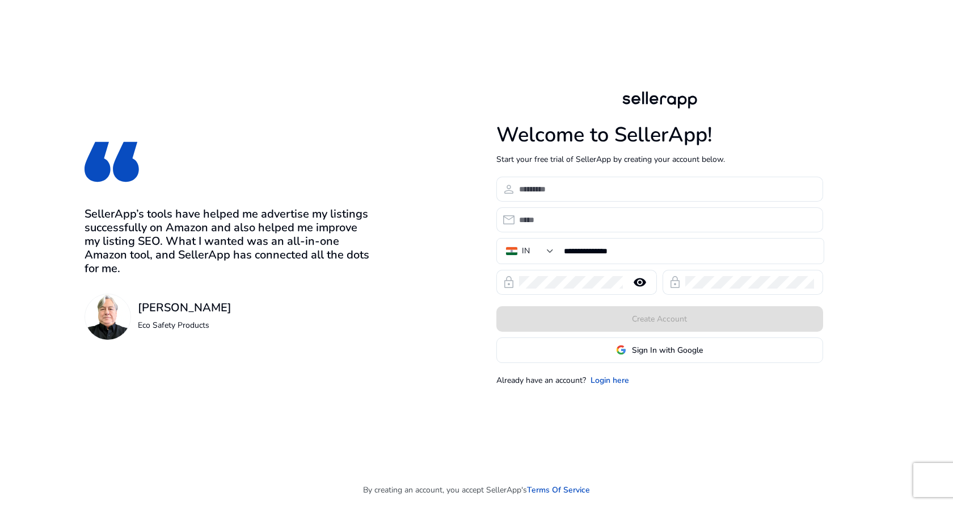
click at [530, 203] on form "**********" at bounding box center [660, 270] width 327 height 186
click at [532, 197] on div at bounding box center [666, 189] width 295 height 25
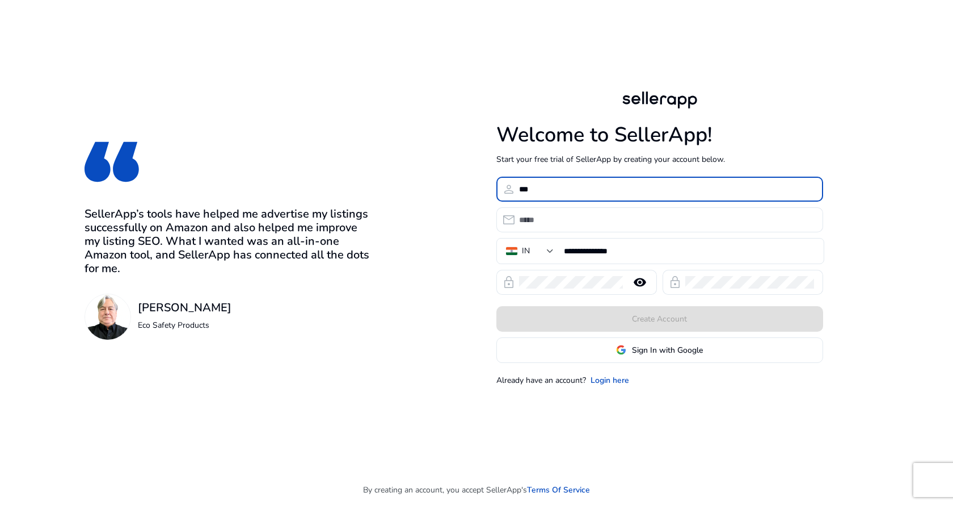
type input "***"
click at [560, 232] on form "**********" at bounding box center [660, 270] width 327 height 186
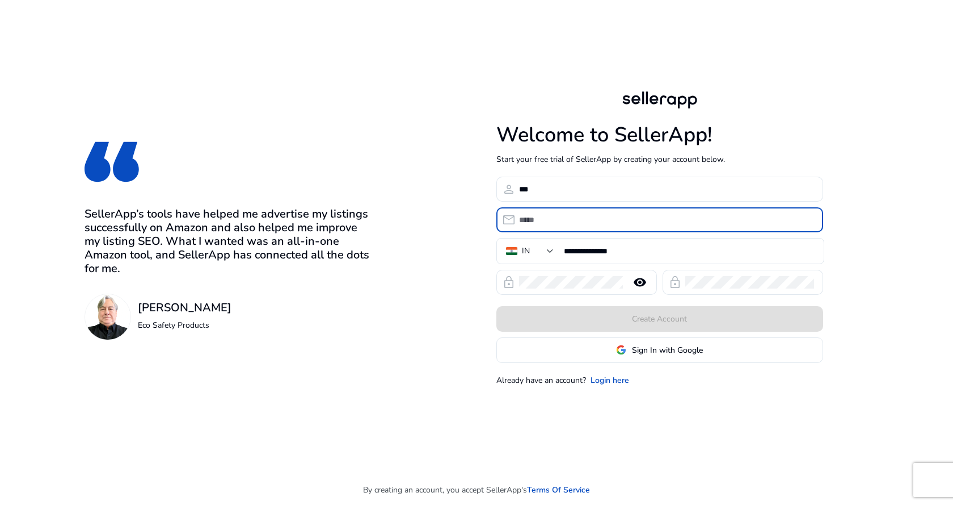
click at [565, 220] on input "email" at bounding box center [666, 219] width 295 height 12
type input "*******"
drag, startPoint x: 607, startPoint y: 333, endPoint x: 619, endPoint y: 351, distance: 22.2
click at [619, 351] on form "**********" at bounding box center [660, 270] width 327 height 186
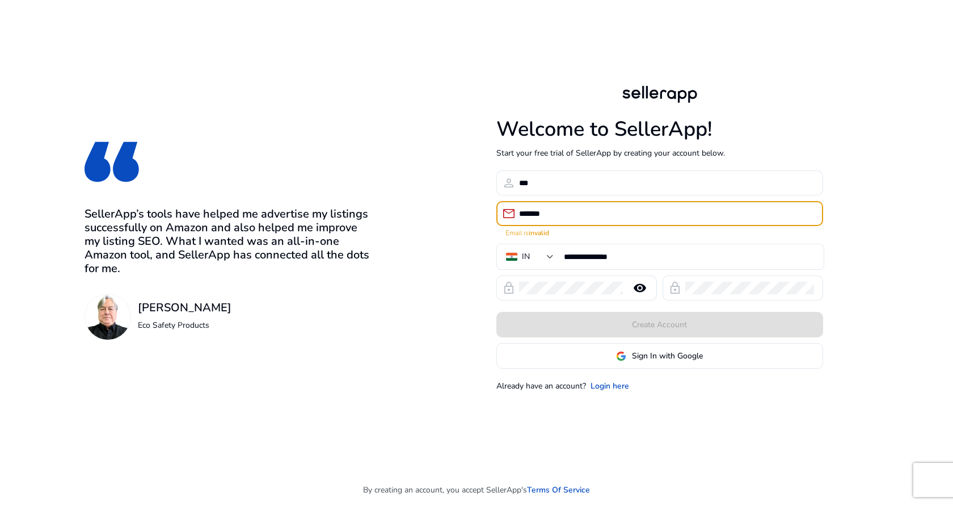
drag, startPoint x: 554, startPoint y: 215, endPoint x: 488, endPoint y: 205, distance: 67.1
click at [488, 205] on div "**********" at bounding box center [660, 237] width 436 height 474
click at [639, 359] on span "Sign In with Google" at bounding box center [667, 356] width 71 height 12
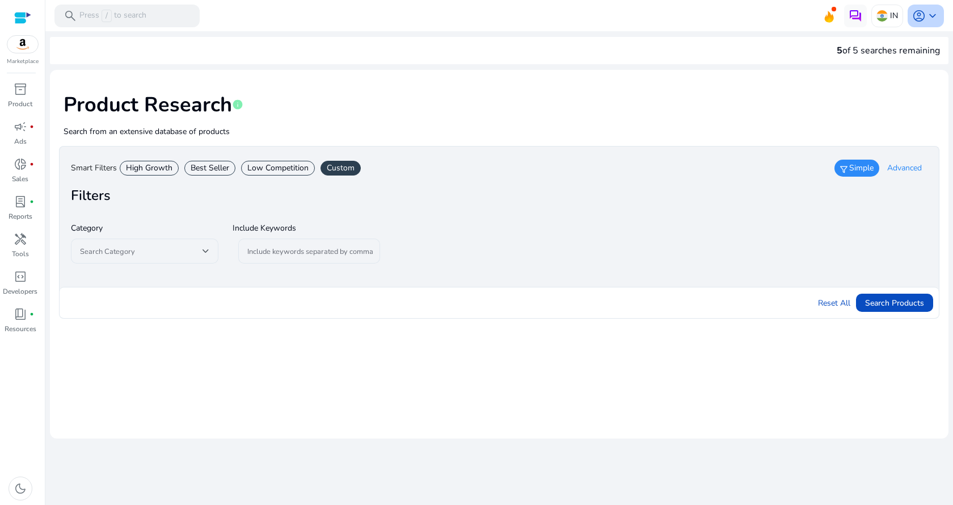
click at [930, 19] on span "keyboard_arrow_down" at bounding box center [933, 16] width 14 height 14
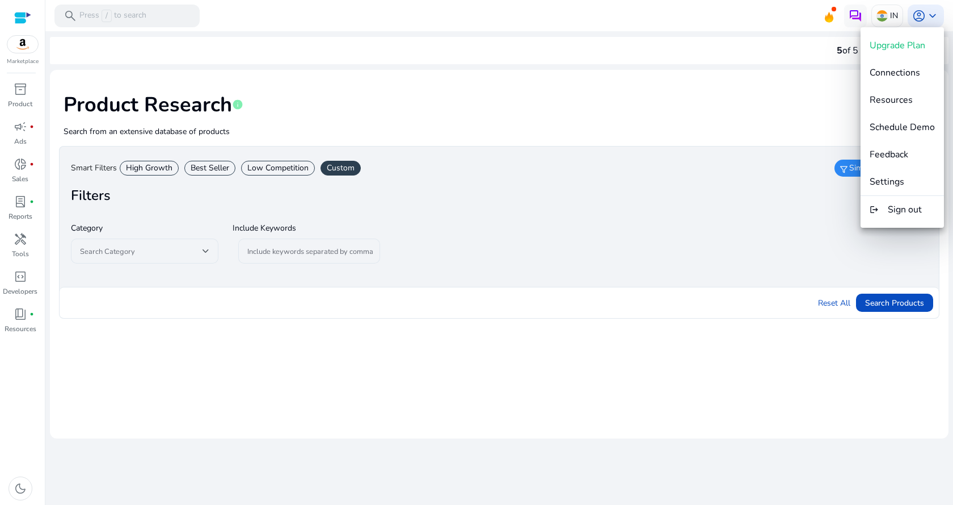
click at [754, 9] on div at bounding box center [476, 252] width 953 height 505
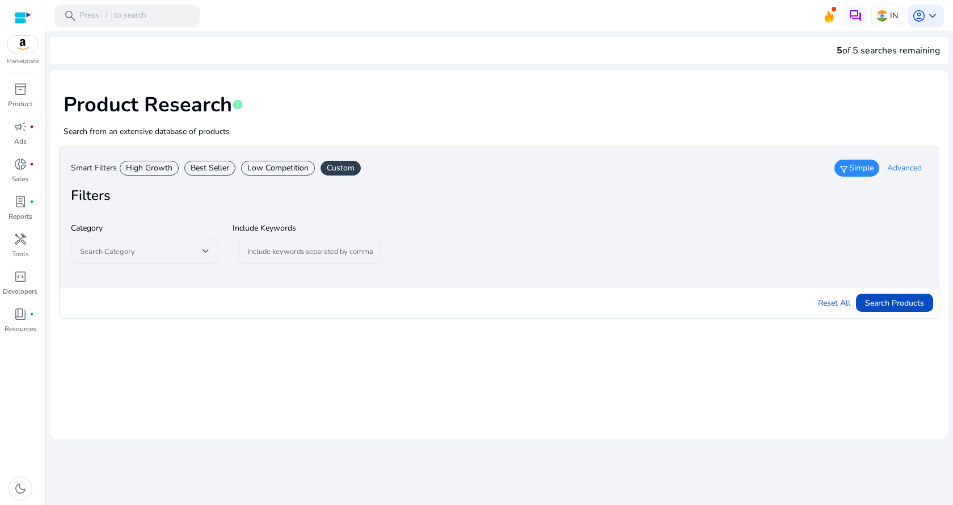
click at [271, 166] on div "Low Competition" at bounding box center [278, 168] width 74 height 15
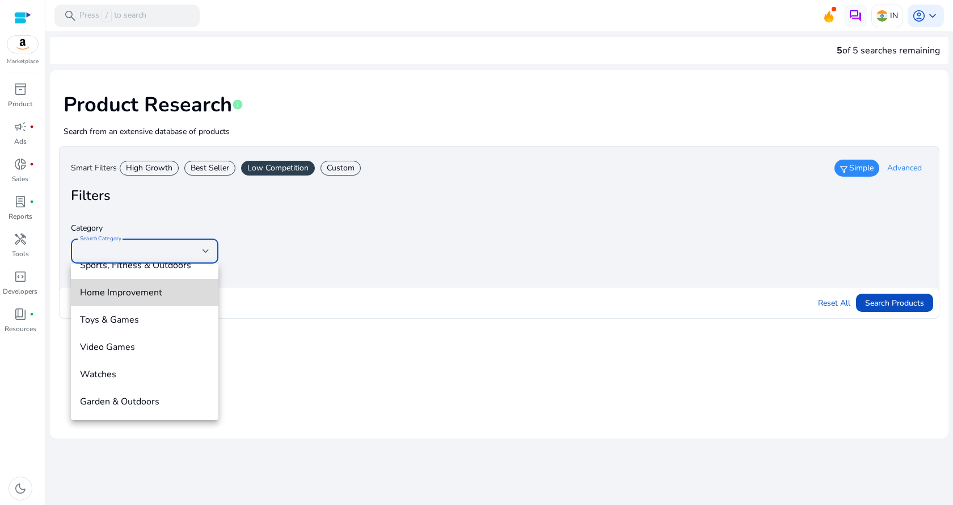
click at [151, 289] on span "Home Improvement" at bounding box center [144, 292] width 129 height 12
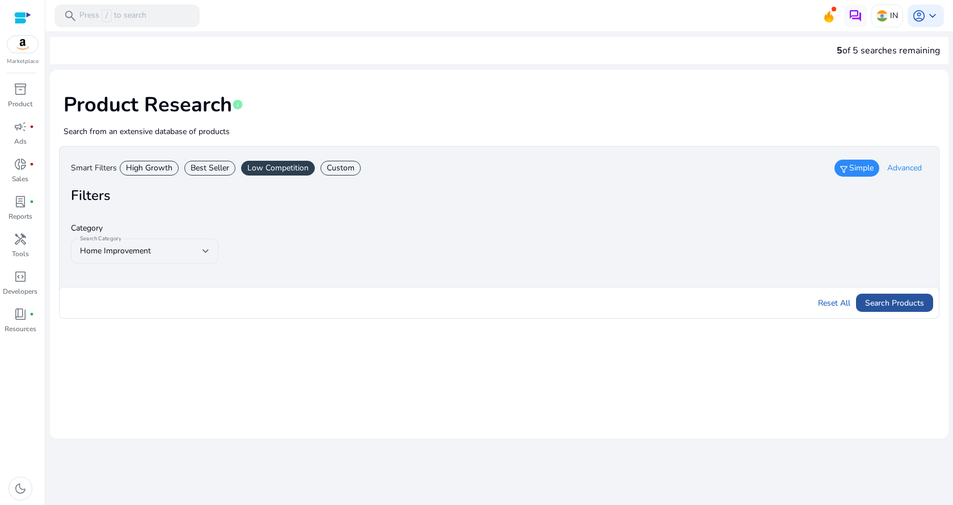
click at [902, 306] on span "Search Products" at bounding box center [894, 303] width 59 height 12
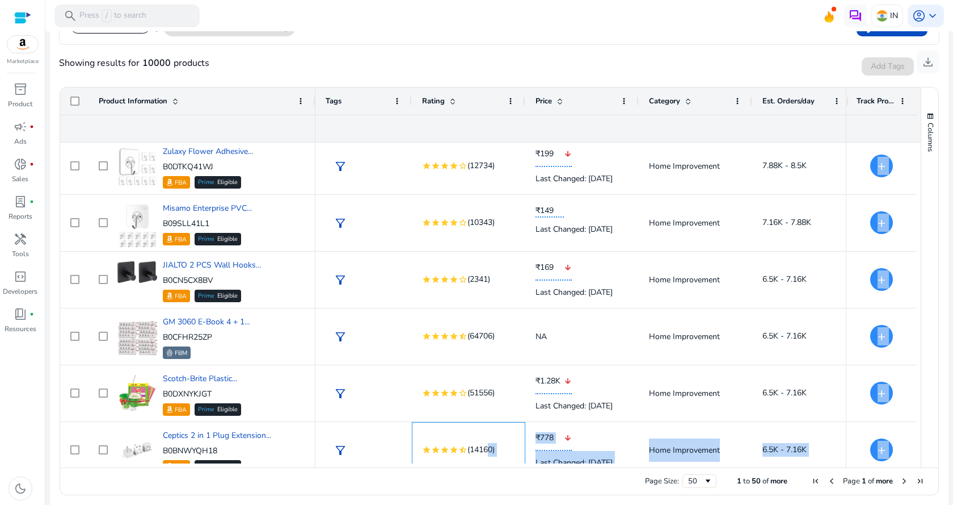
scroll to position [12, 0]
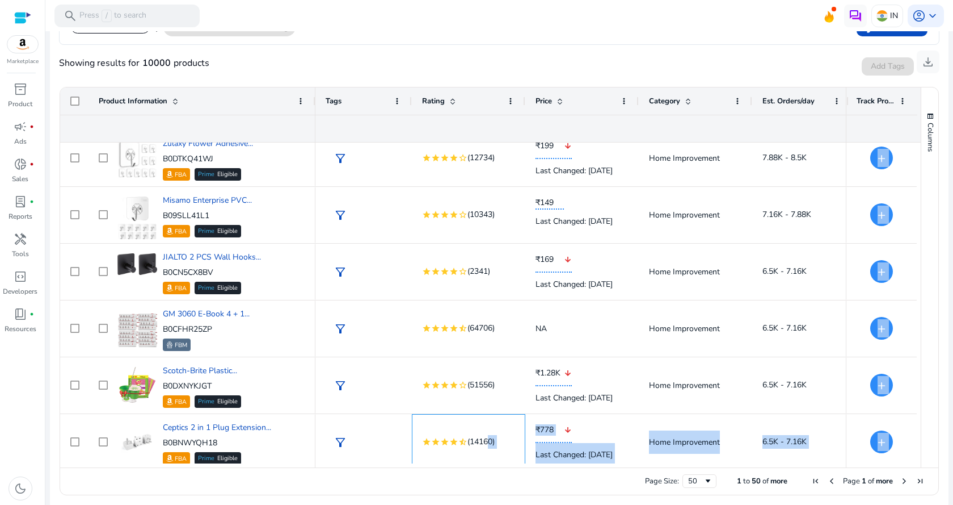
drag, startPoint x: 489, startPoint y: 462, endPoint x: 538, endPoint y: 464, distance: 48.8
click at [538, 464] on div "Product Information Tags" at bounding box center [490, 277] width 861 height 380
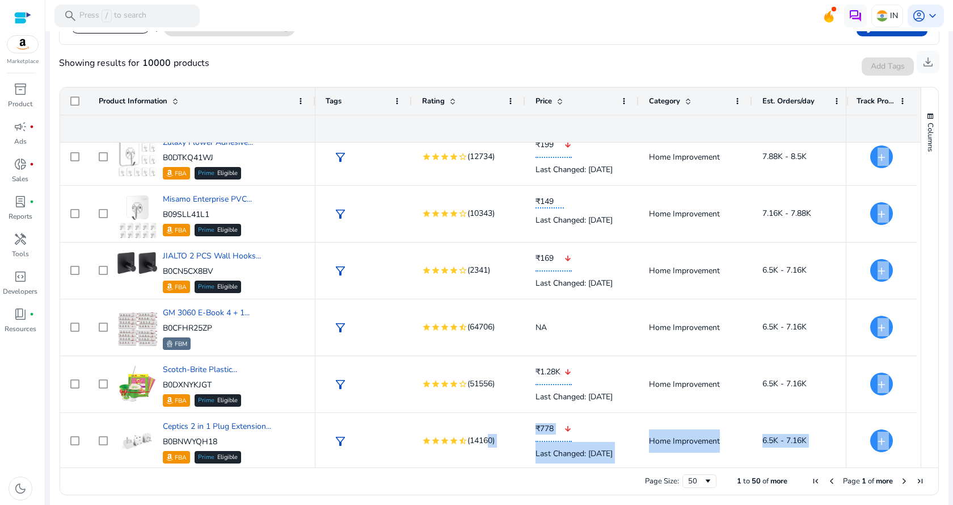
click at [530, 477] on div "Page Size: 50 1 to 50 of more Page 1 of more" at bounding box center [499, 480] width 879 height 27
click at [515, 484] on div "Page Size: 50 1 to 50 of more Page 1 of more" at bounding box center [499, 480] width 879 height 27
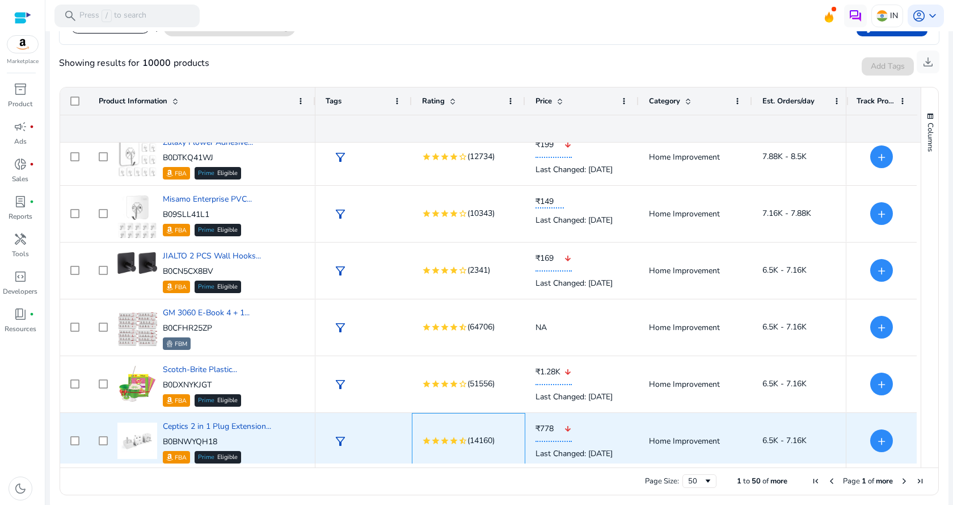
click at [463, 460] on div "star star star star star_half (14160)" at bounding box center [468, 440] width 93 height 55
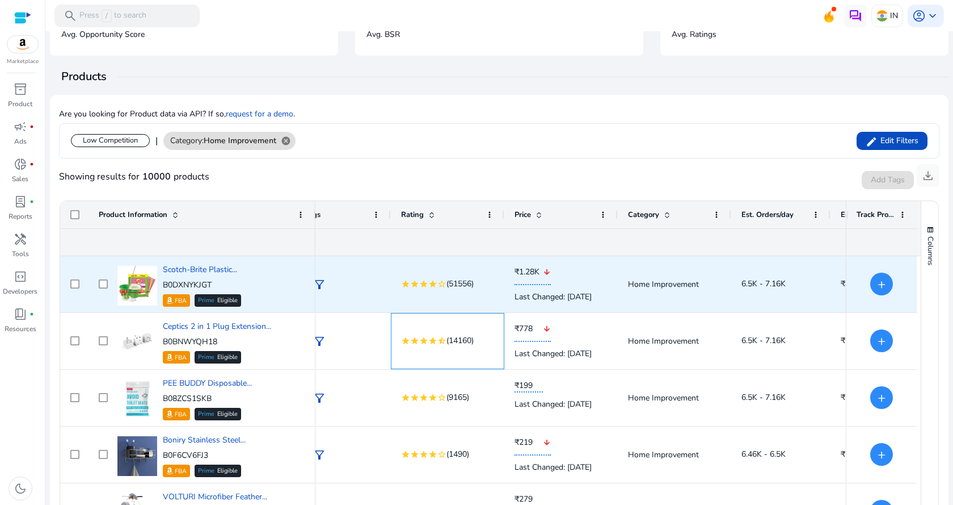
scroll to position [339, 0]
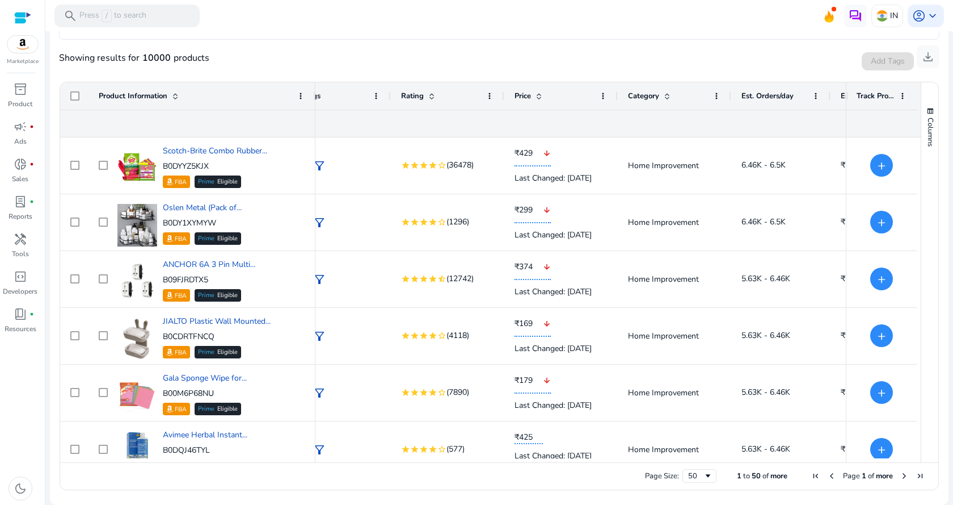
drag, startPoint x: 184, startPoint y: 170, endPoint x: 225, endPoint y: 477, distance: 309.3
click at [225, 477] on div "Page Size: 50 1 to 50 of more Page 1 of more" at bounding box center [499, 475] width 879 height 27
click at [257, 467] on div "Page Size: 50 1 to 50 of more Page 1 of more" at bounding box center [499, 475] width 879 height 27
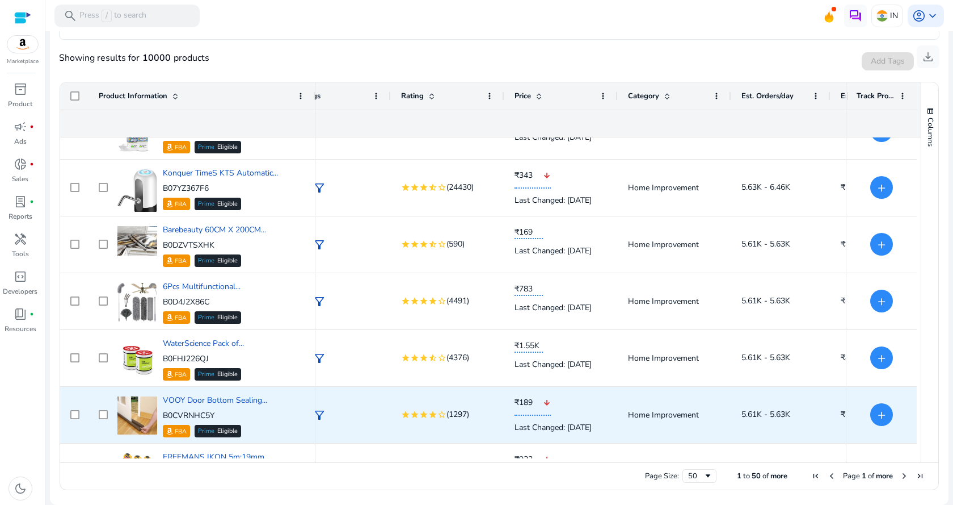
scroll to position [965, 0]
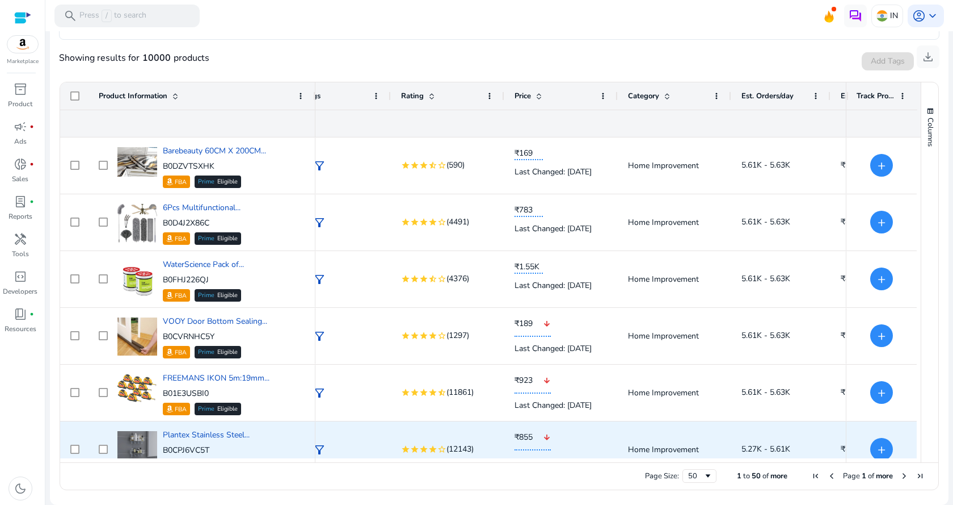
drag, startPoint x: 421, startPoint y: 463, endPoint x: 358, endPoint y: 446, distance: 64.6
click at [358, 446] on div "Drag here to set row groups Rating Price Est. Orders/day Est. Revenue Opportuni…" at bounding box center [500, 286] width 880 height 408
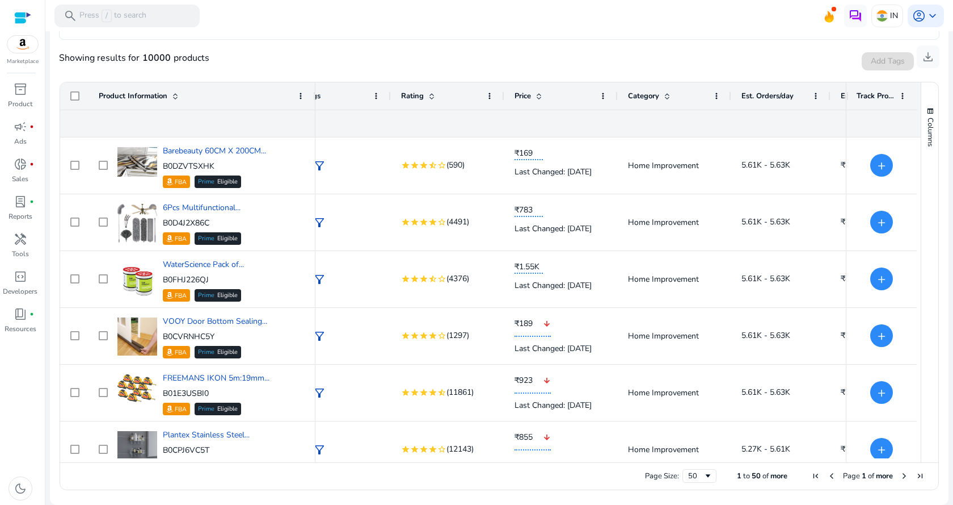
scroll to position [0, 0]
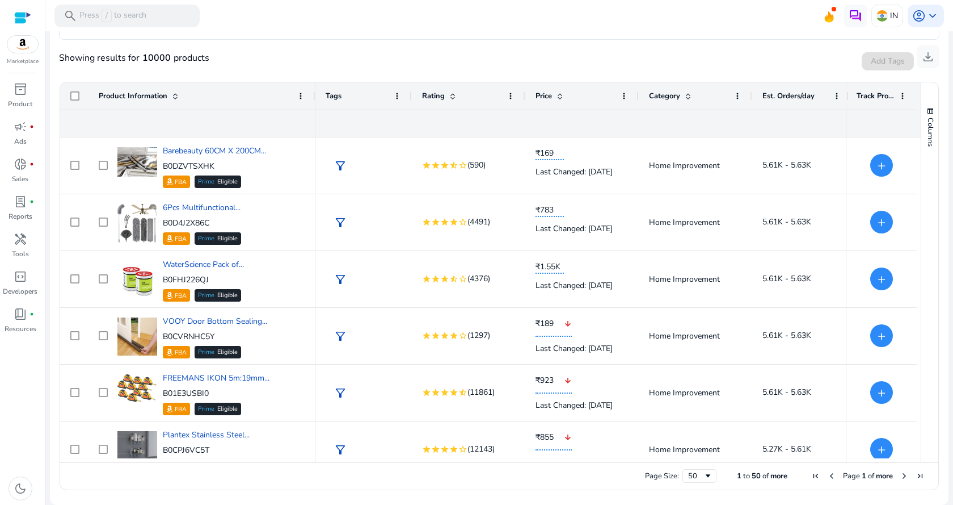
drag, startPoint x: 416, startPoint y: 461, endPoint x: 464, endPoint y: 461, distance: 47.7
click at [464, 461] on div "Drag here to set row groups Rating Price Est. Orders/day Est. Revenue Opportuni…" at bounding box center [500, 286] width 880 height 408
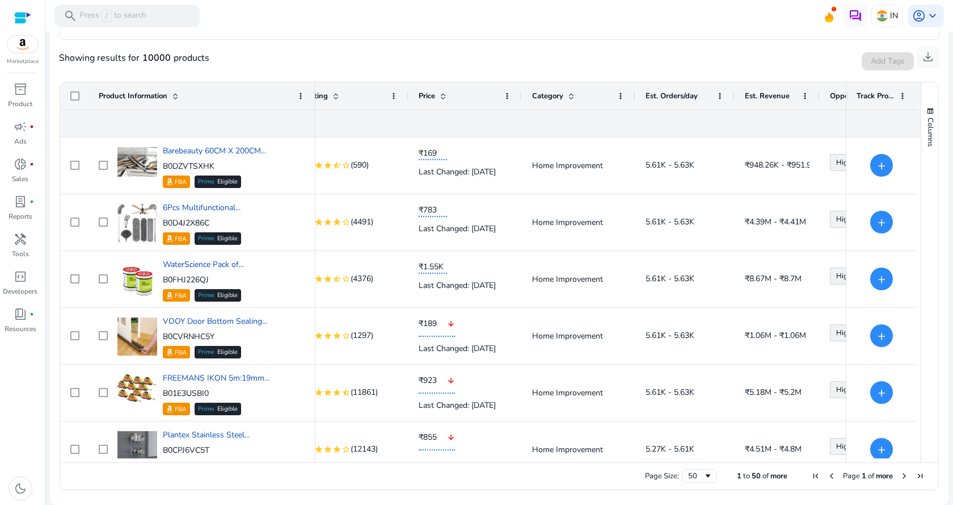
scroll to position [0, 129]
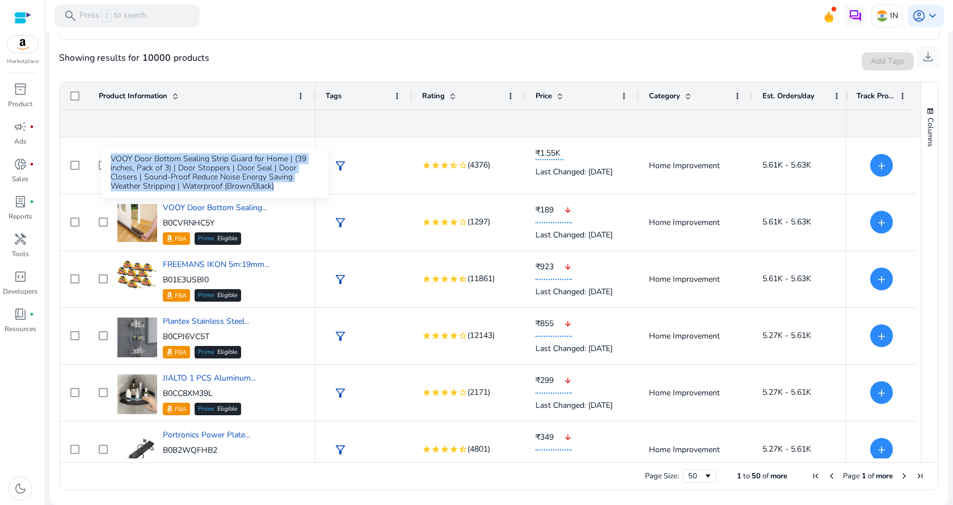
drag, startPoint x: 283, startPoint y: 184, endPoint x: 109, endPoint y: 155, distance: 176.6
click at [109, 155] on div "VOOY Door Bottom Sealing Strip Guard for Home | (39 inches, Pack of 3) | Door S…" at bounding box center [215, 173] width 227 height 50
copy div "VOOY Door Bottom Sealing Strip Guard for Home | (39 inches, Pack of 3) | Door S…"
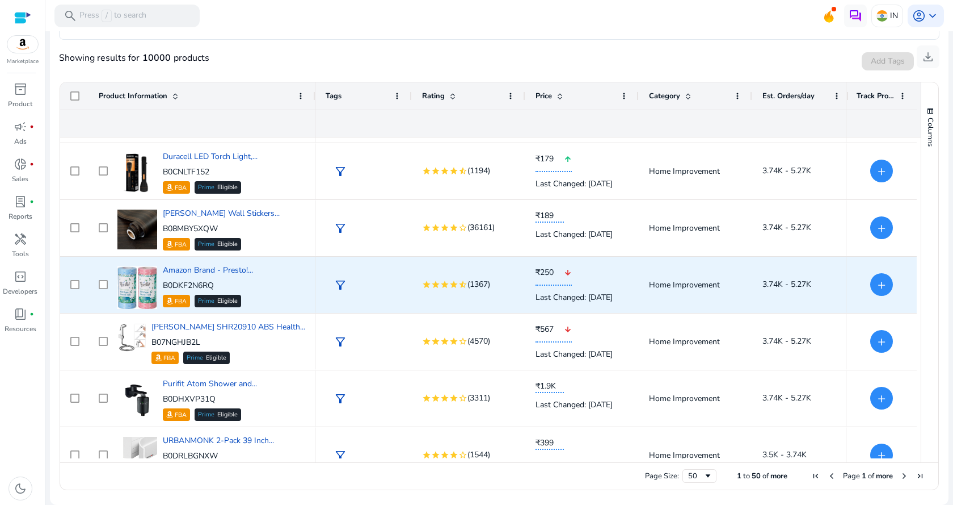
scroll to position [1646, 0]
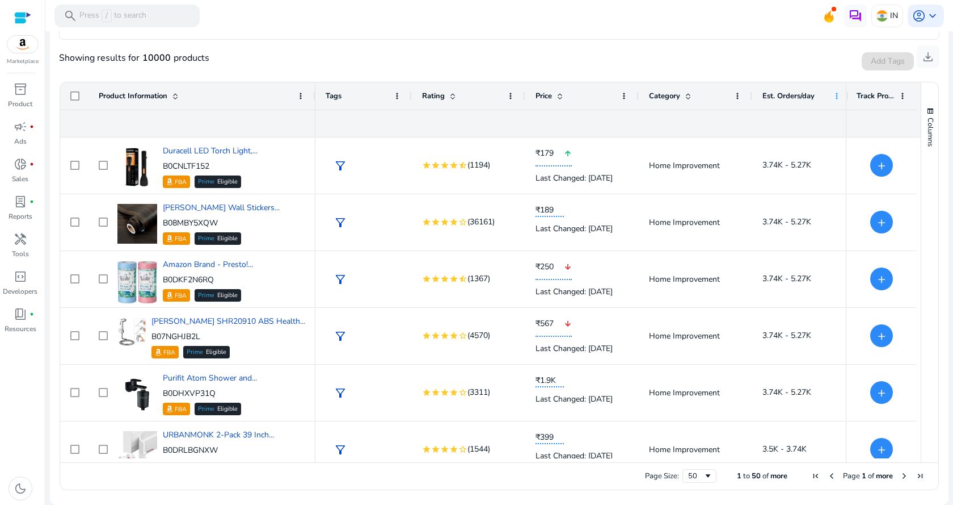
click at [835, 94] on span at bounding box center [837, 95] width 9 height 9
click at [809, 69] on div "Showing results for 10000 products Add Tags Track Product download" at bounding box center [499, 58] width 881 height 36
click at [783, 97] on span "Est. Orders/day" at bounding box center [789, 96] width 52 height 10
click at [789, 93] on span "Est. Orders/day" at bounding box center [789, 96] width 52 height 10
click at [792, 118] on div at bounding box center [802, 123] width 79 height 27
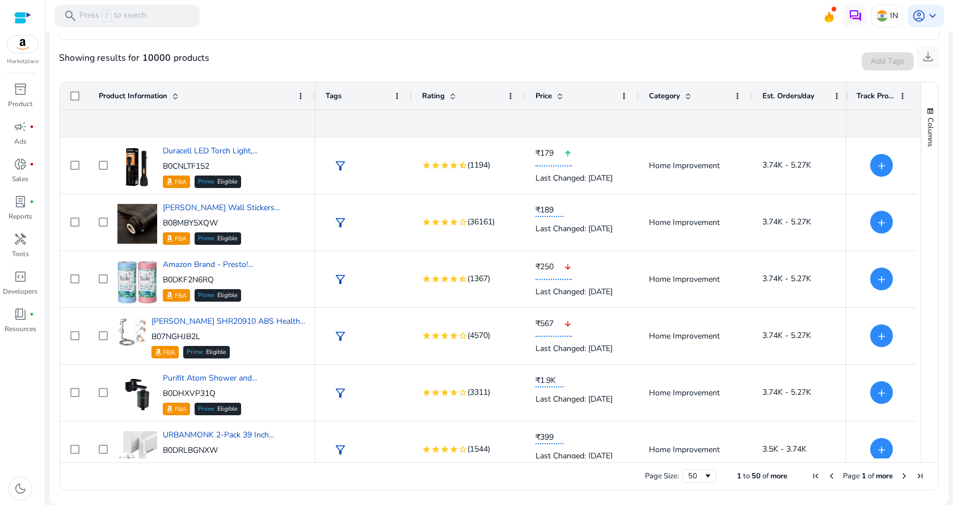
click at [788, 99] on span "Est. Orders/day" at bounding box center [789, 96] width 52 height 10
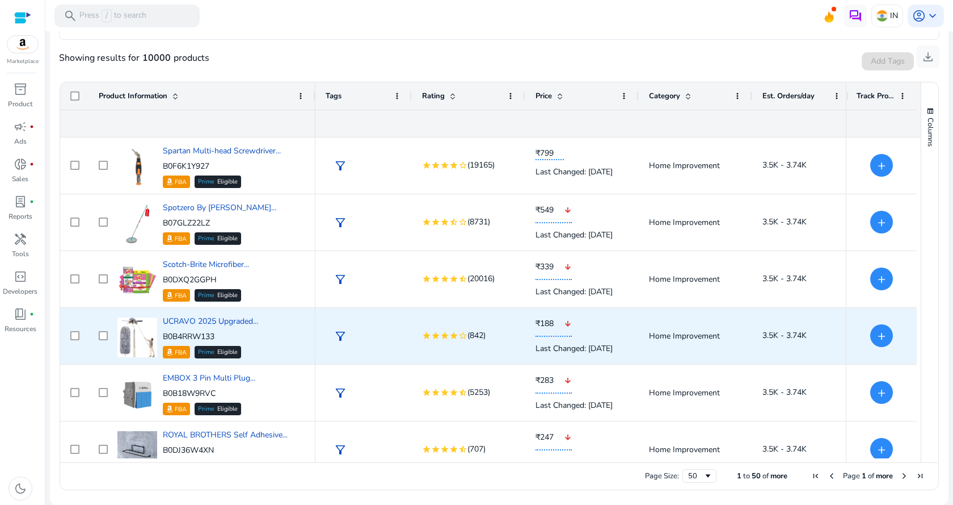
scroll to position [2517, 0]
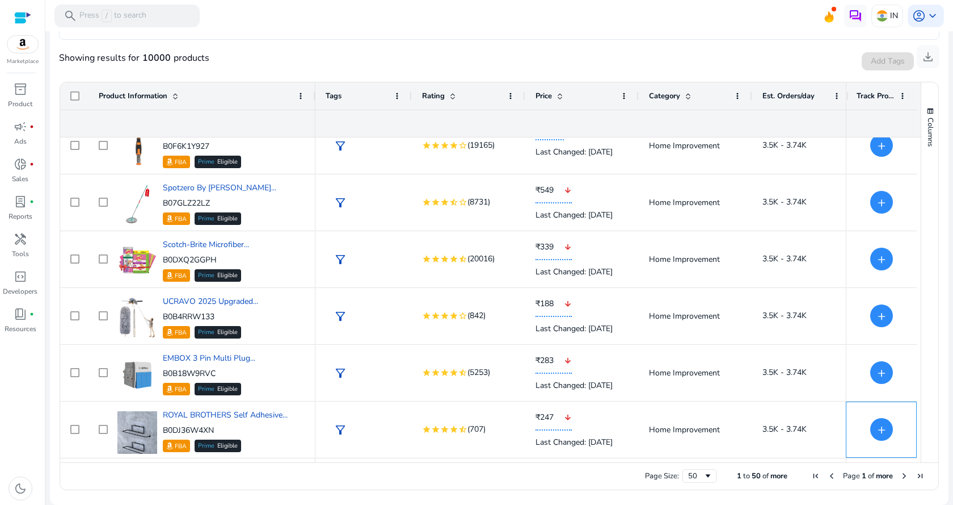
drag, startPoint x: 912, startPoint y: 433, endPoint x: 919, endPoint y: 210, distance: 223.1
click at [919, 210] on div "Product Information Opportunity Score Tags" at bounding box center [499, 272] width 879 height 380
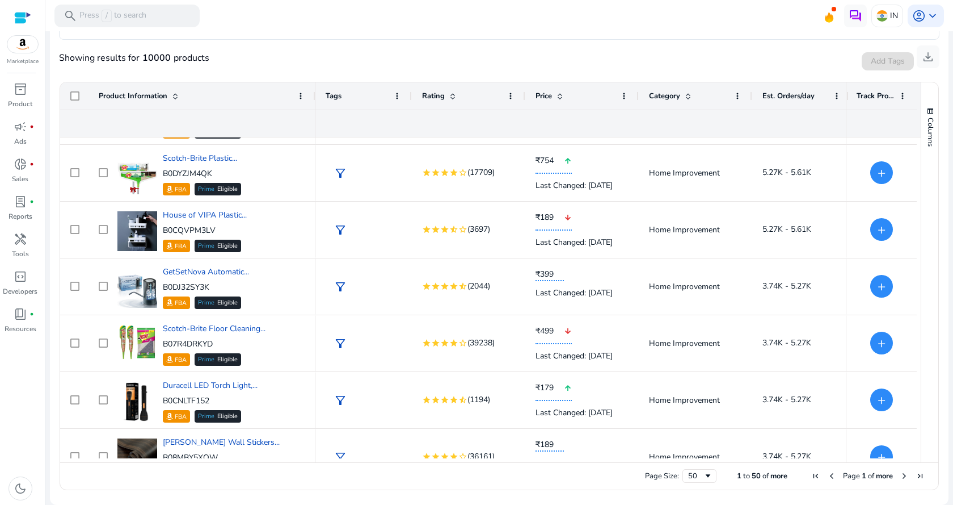
scroll to position [0, 0]
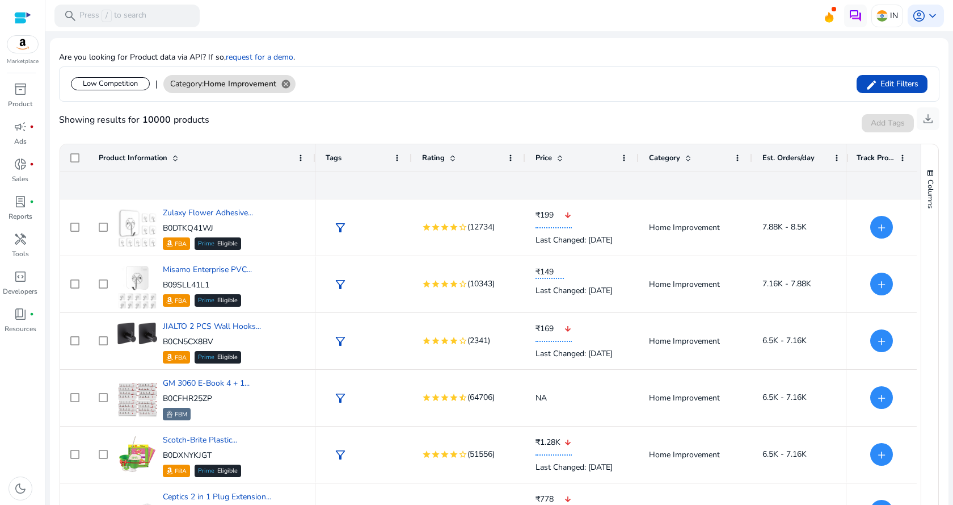
click at [806, 159] on span "Est. Orders/day" at bounding box center [789, 158] width 52 height 10
click at [783, 157] on span "Est. Orders/day" at bounding box center [789, 158] width 52 height 10
click at [835, 157] on span at bounding box center [837, 157] width 9 height 9
click at [788, 122] on div "Showing results for 10000 products Add Tags Track Product download" at bounding box center [499, 120] width 881 height 36
click at [453, 156] on span at bounding box center [452, 157] width 9 height 9
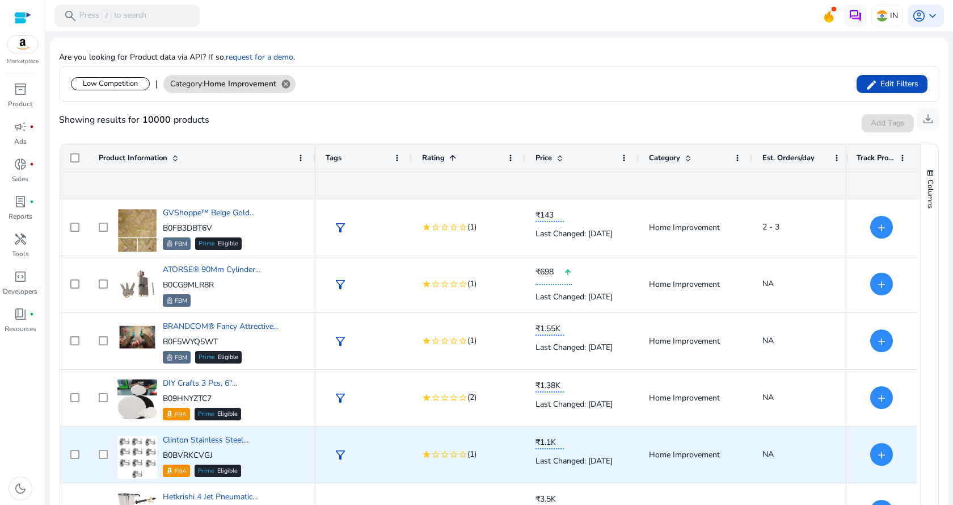
scroll to position [738, 0]
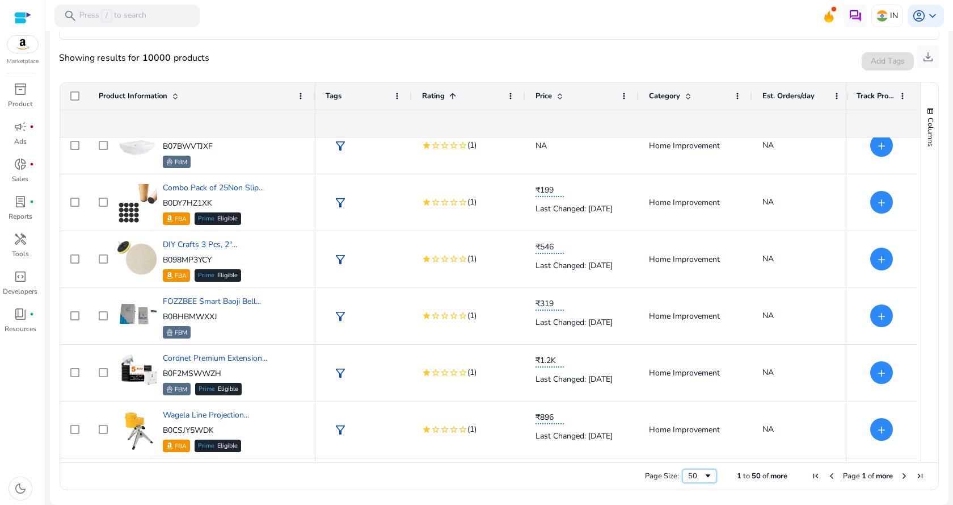
click at [704, 477] on span "Page Size" at bounding box center [708, 475] width 9 height 9
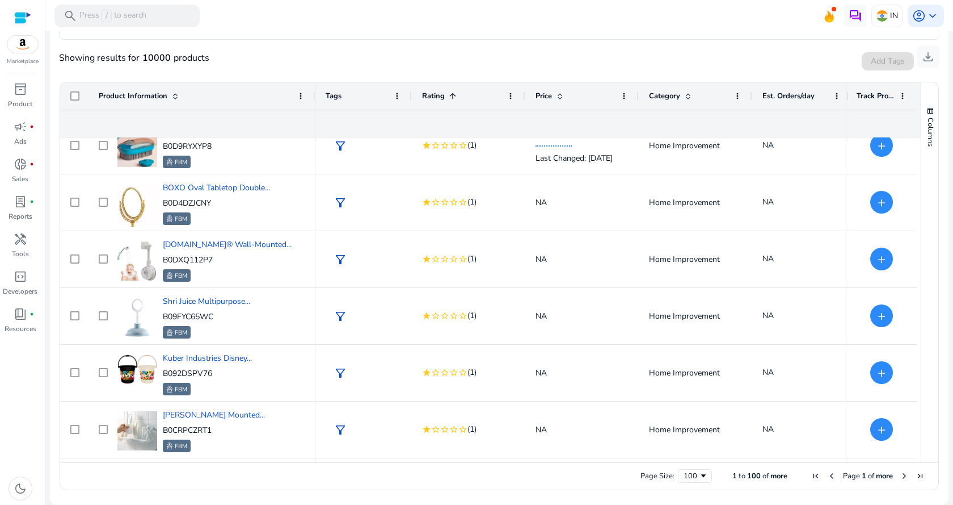
click at [900, 474] on span "Next Page" at bounding box center [904, 475] width 9 height 9
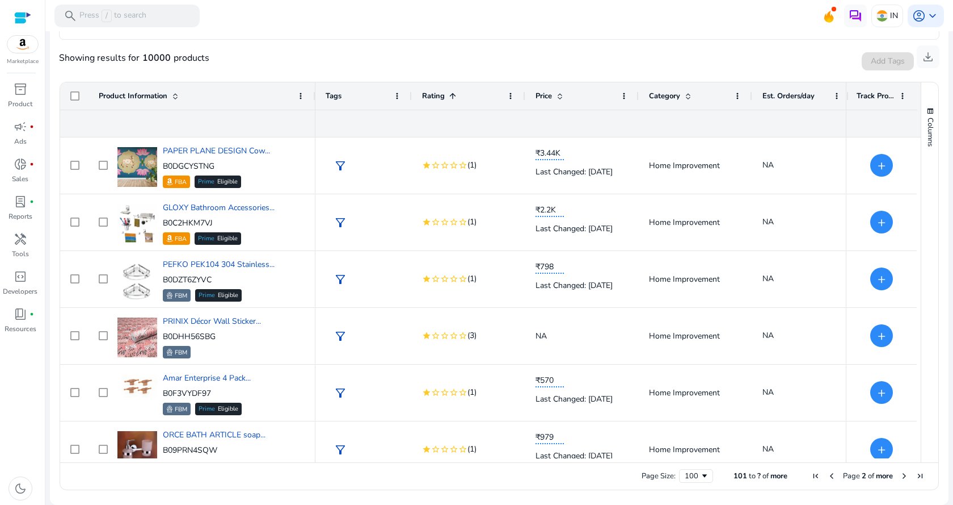
click at [451, 95] on span at bounding box center [452, 95] width 9 height 9
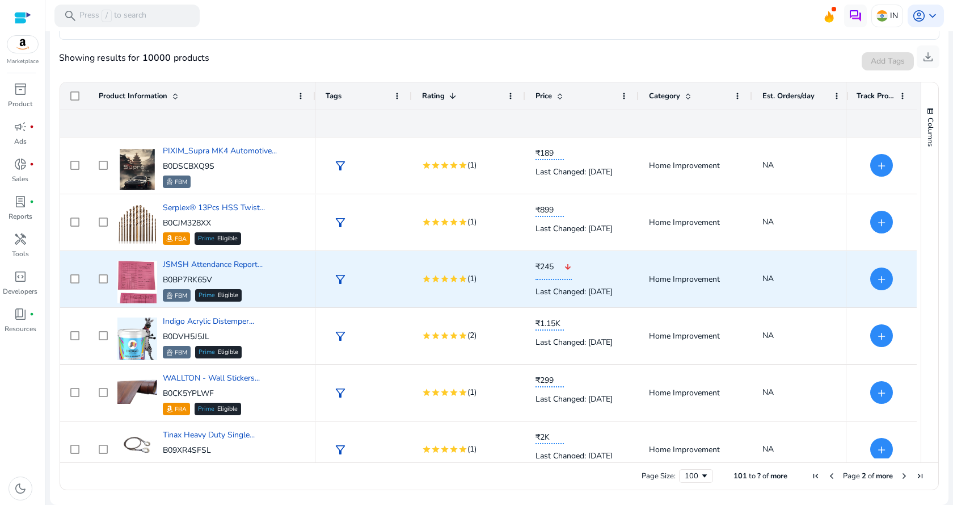
scroll to position [343, 0]
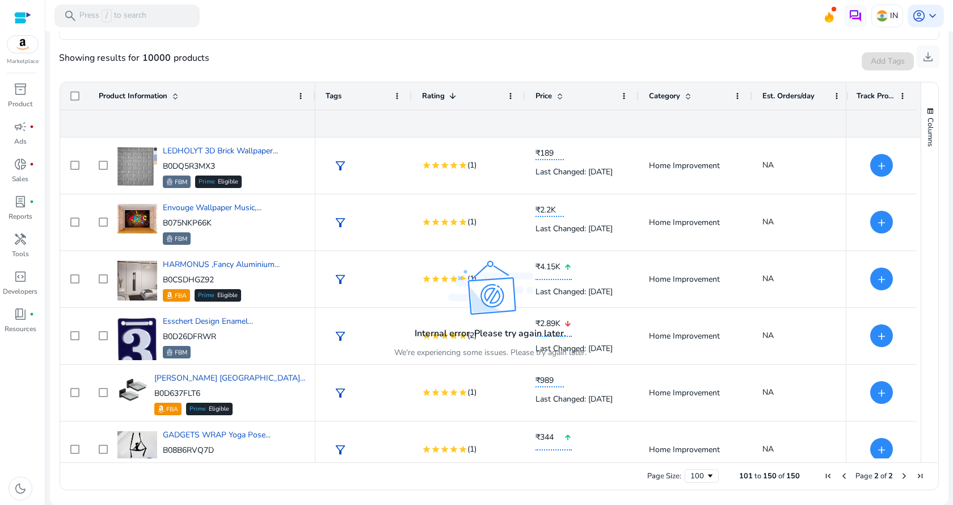
click at [453, 91] on span at bounding box center [452, 95] width 9 height 9
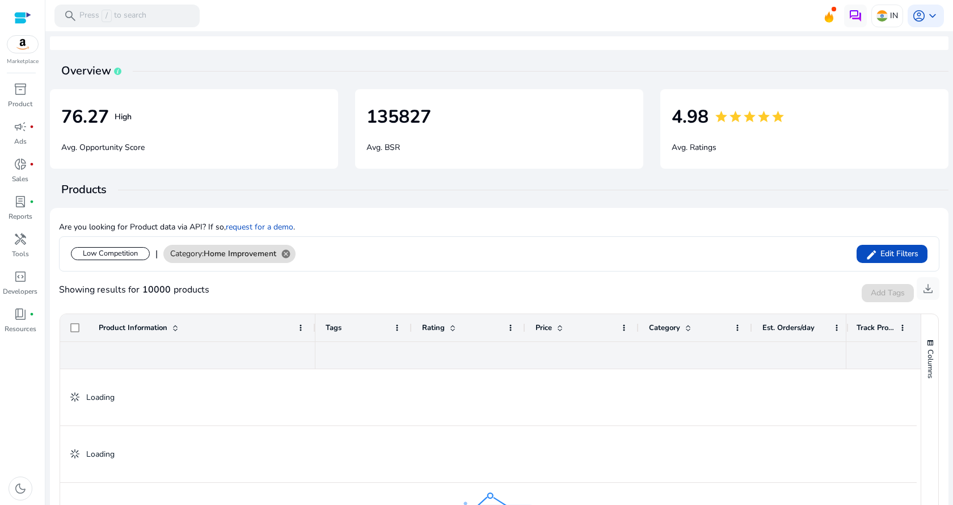
scroll to position [0, 0]
click at [23, 17] on div at bounding box center [22, 17] width 17 height 13
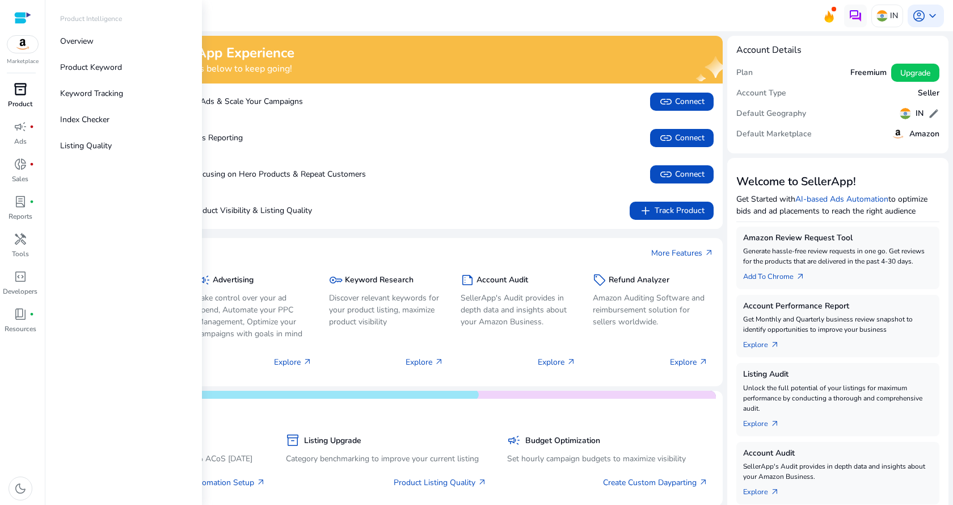
click at [20, 87] on span "inventory_2" at bounding box center [21, 89] width 14 height 14
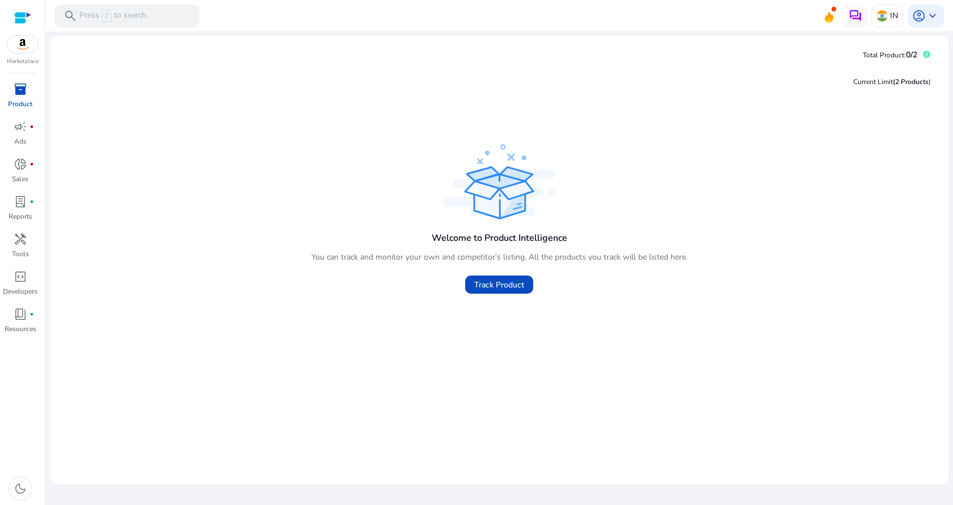
click at [276, 148] on div "Welcome to Product Intelligence You can track and monitor your own and competit…" at bounding box center [499, 220] width 881 height 158
drag, startPoint x: 22, startPoint y: 53, endPoint x: 29, endPoint y: 53, distance: 7.4
click at [22, 52] on div at bounding box center [23, 44] width 32 height 18
click at [20, 43] on img at bounding box center [22, 44] width 31 height 17
click at [330, 137] on div "Current Limit (2 Products ) Welcome to Product Intelligence You can track and m…" at bounding box center [499, 269] width 881 height 410
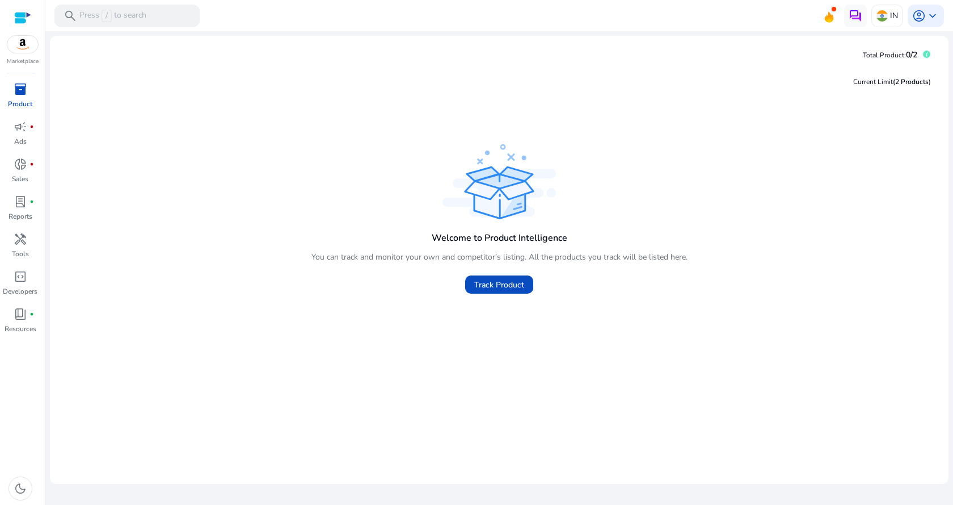
click at [20, 16] on div at bounding box center [22, 17] width 17 height 13
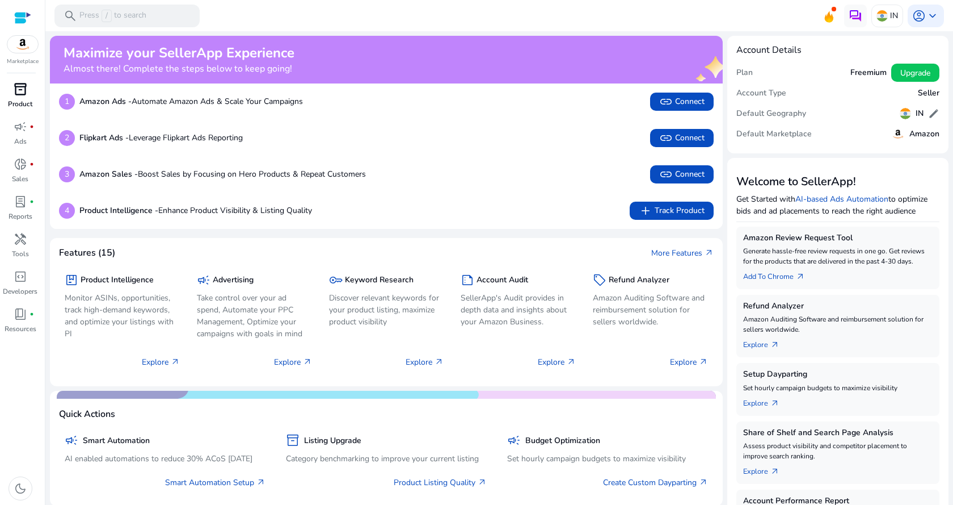
click at [7, 93] on div "inventory_2" at bounding box center [21, 89] width 32 height 18
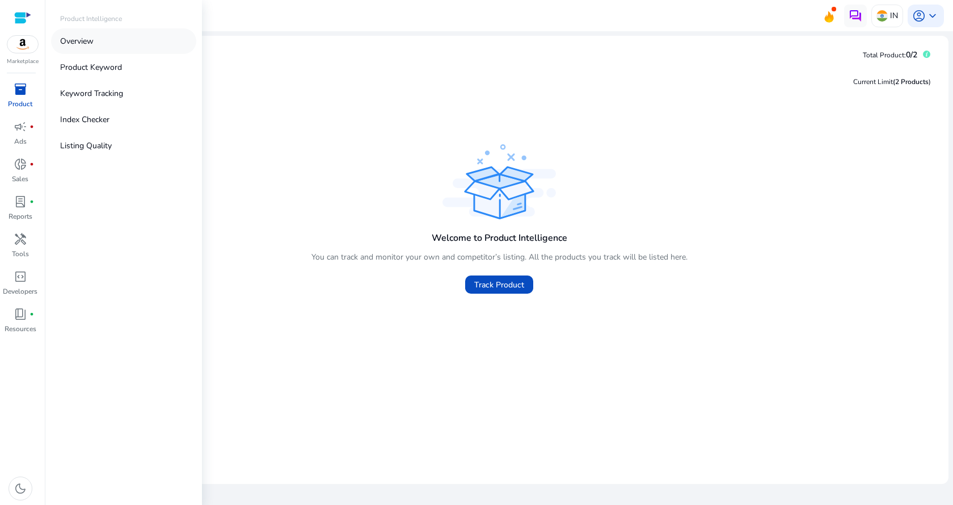
click at [87, 47] on p "Overview" at bounding box center [76, 41] width 33 height 12
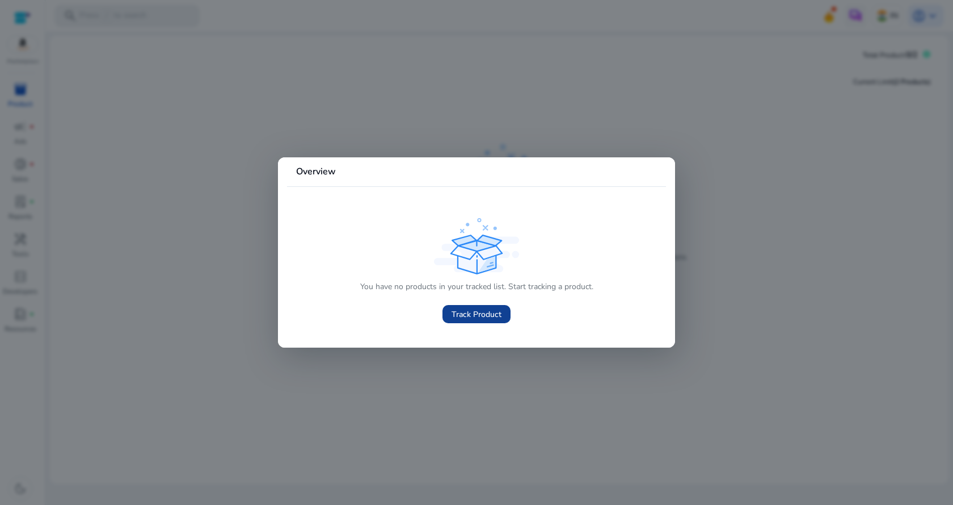
click at [459, 310] on span "Track Product" at bounding box center [477, 314] width 50 height 12
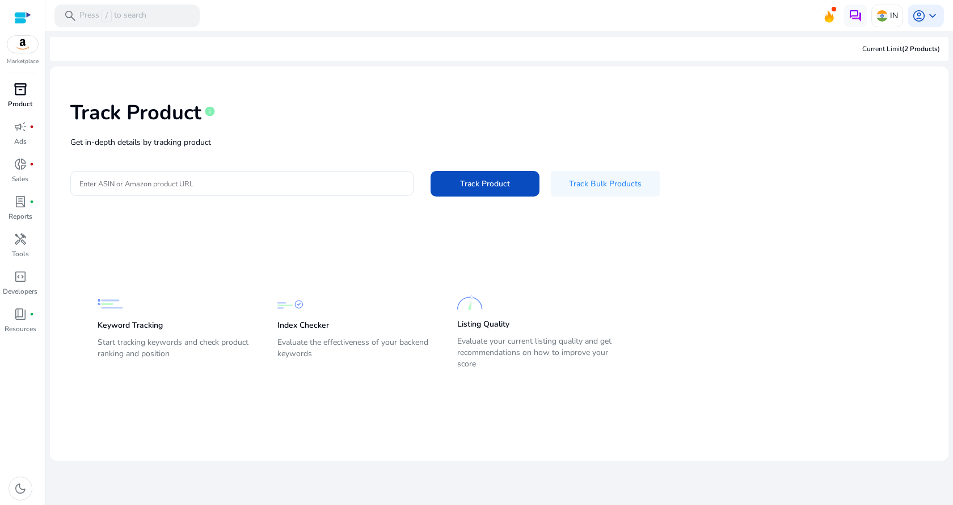
click at [20, 91] on span "inventory_2" at bounding box center [21, 89] width 14 height 14
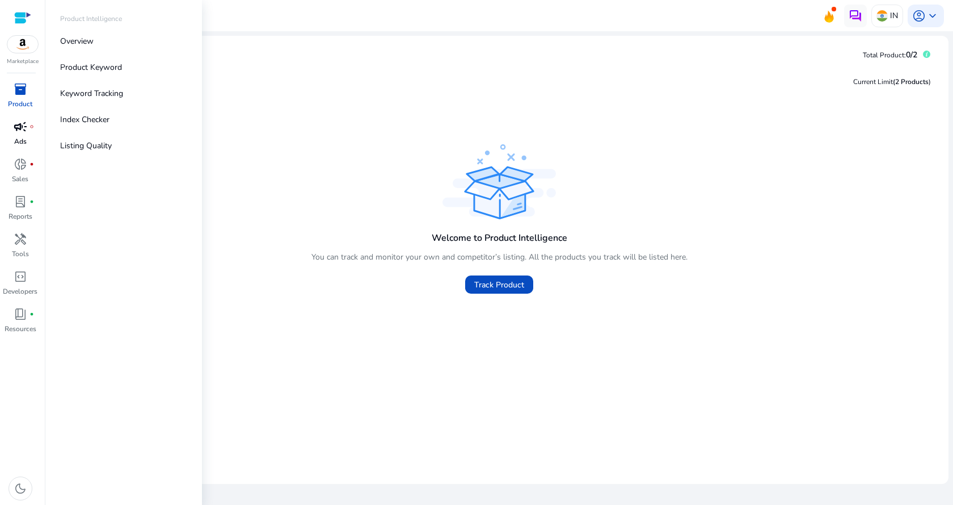
click at [22, 127] on span "campaign" at bounding box center [21, 127] width 14 height 14
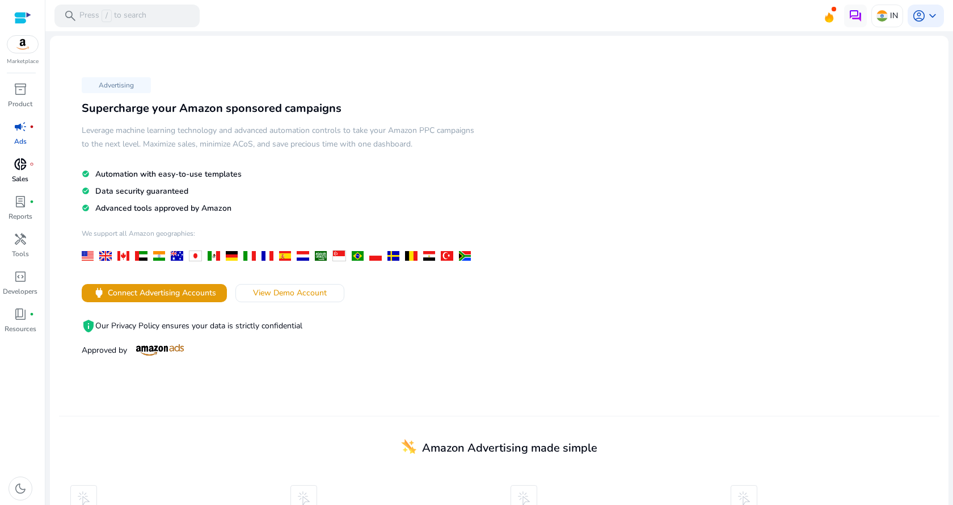
click at [22, 178] on p "Sales" at bounding box center [20, 179] width 16 height 10
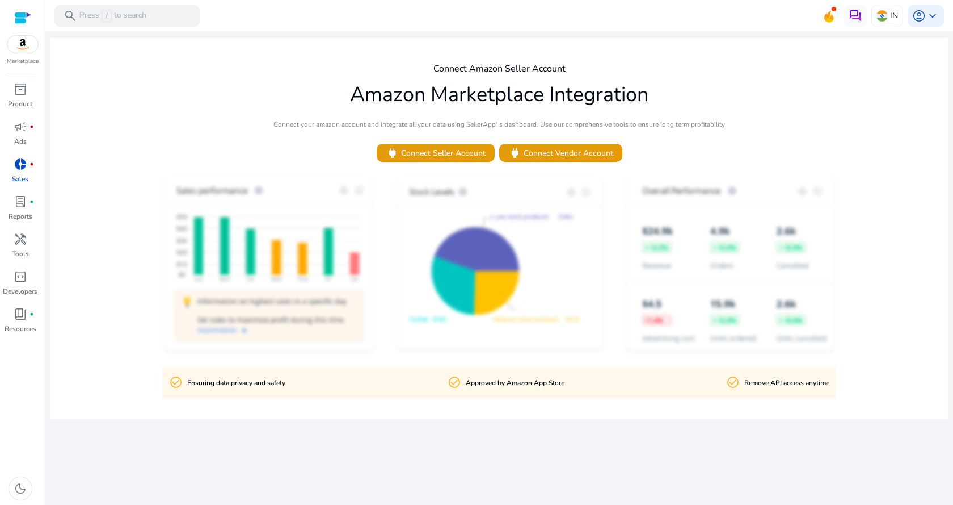
click at [26, 19] on div at bounding box center [22, 17] width 17 height 13
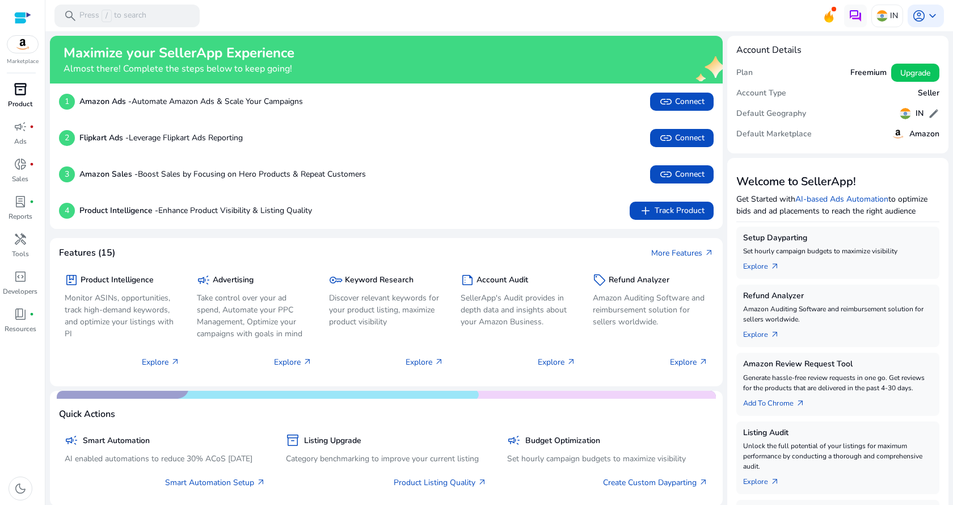
click at [7, 89] on div "inventory_2" at bounding box center [21, 89] width 32 height 18
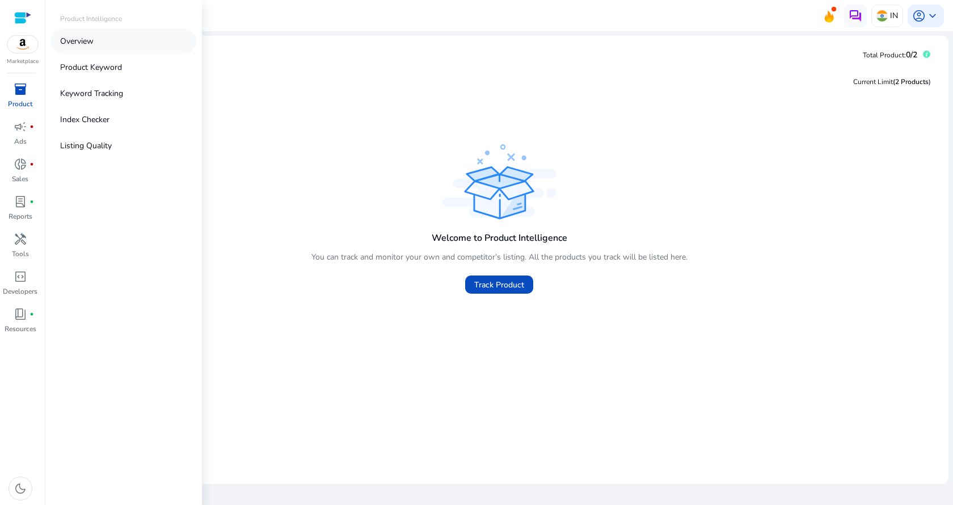
click at [69, 42] on p "Overview" at bounding box center [76, 41] width 33 height 12
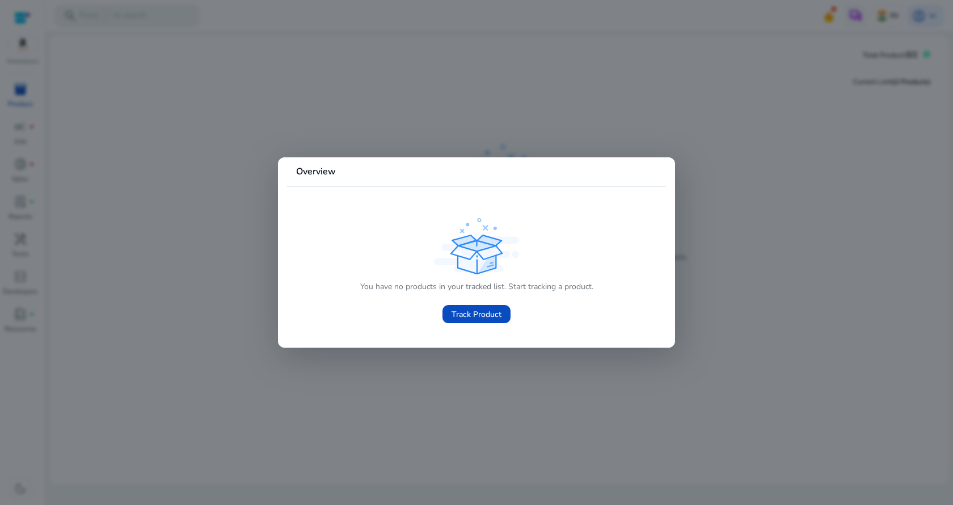
click at [182, 174] on div at bounding box center [476, 252] width 953 height 505
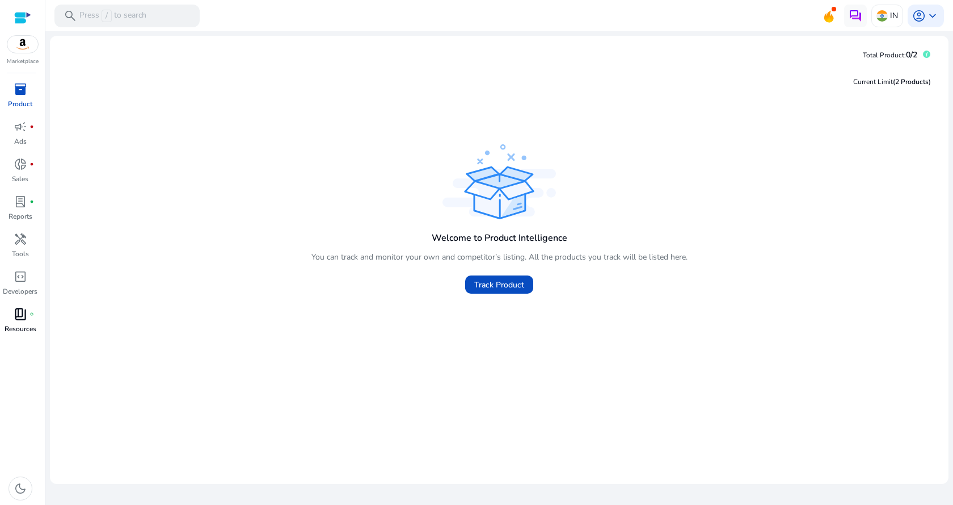
click at [22, 330] on p "Resources" at bounding box center [21, 328] width 32 height 10
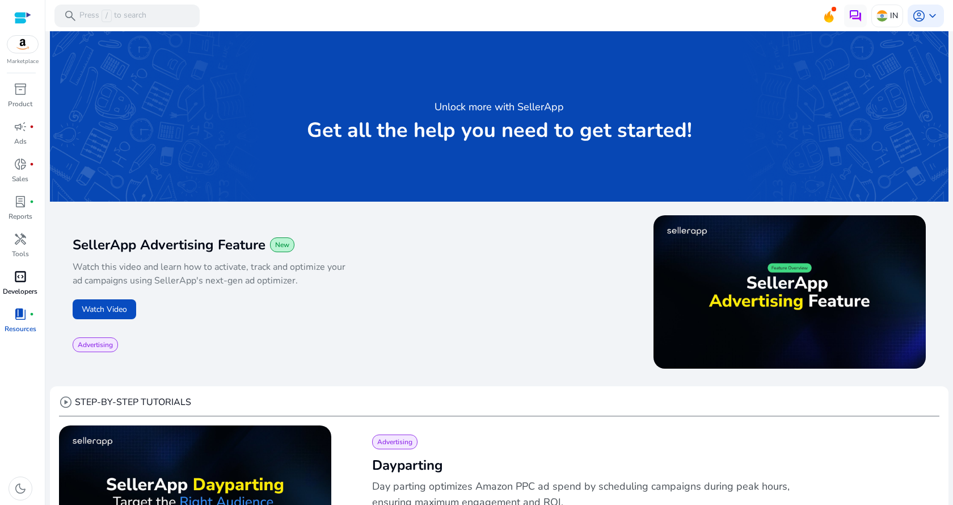
click at [19, 283] on span "code_blocks" at bounding box center [21, 277] width 14 height 14
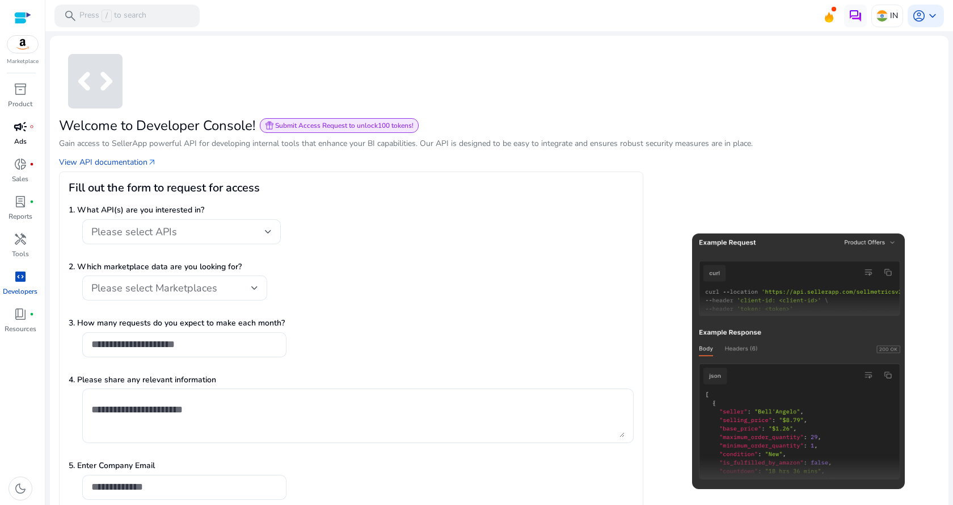
click at [18, 135] on div "campaign fiber_manual_record" at bounding box center [21, 126] width 32 height 18
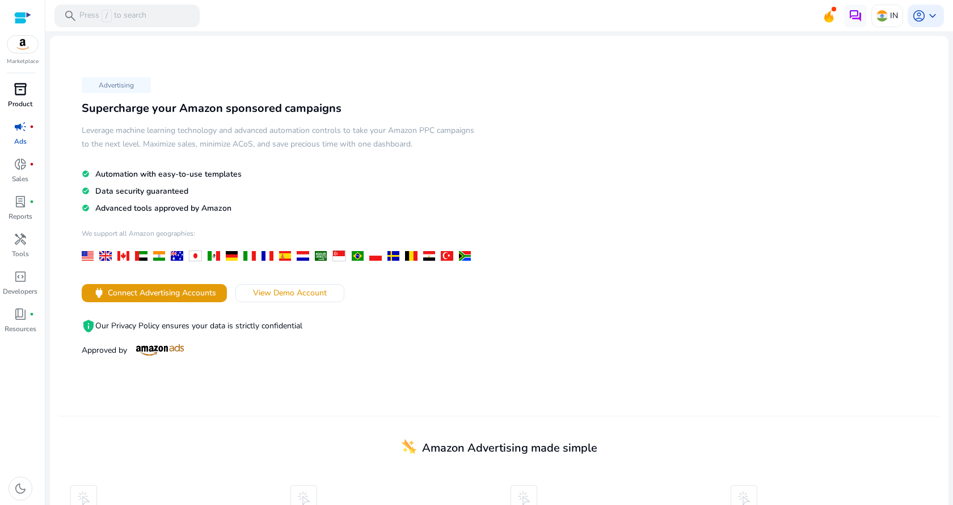
click at [20, 100] on p "Product" at bounding box center [20, 104] width 24 height 10
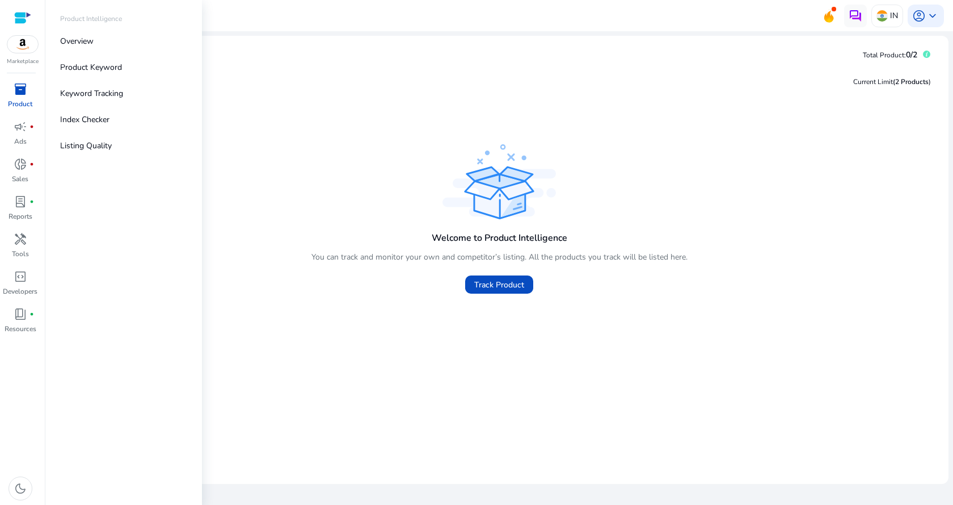
click at [21, 20] on div at bounding box center [22, 17] width 17 height 13
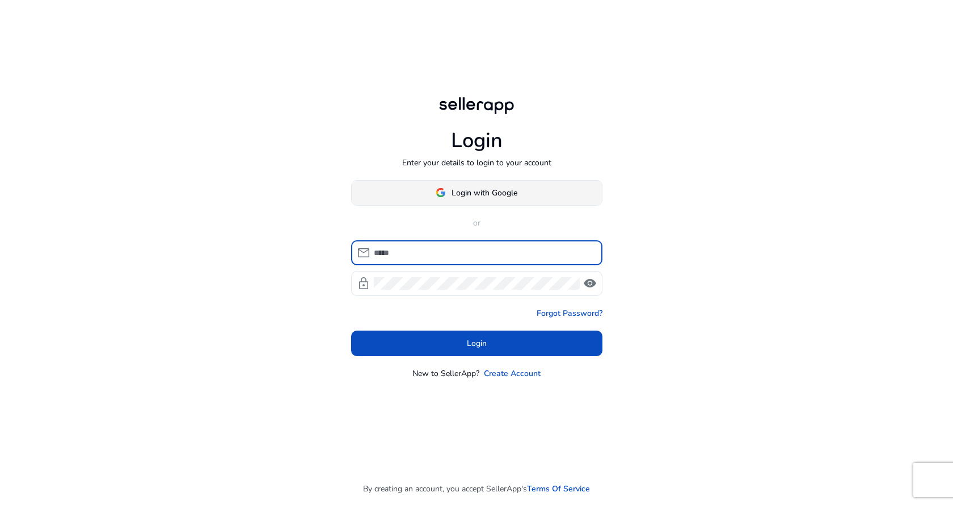
click at [425, 194] on span at bounding box center [477, 192] width 250 height 27
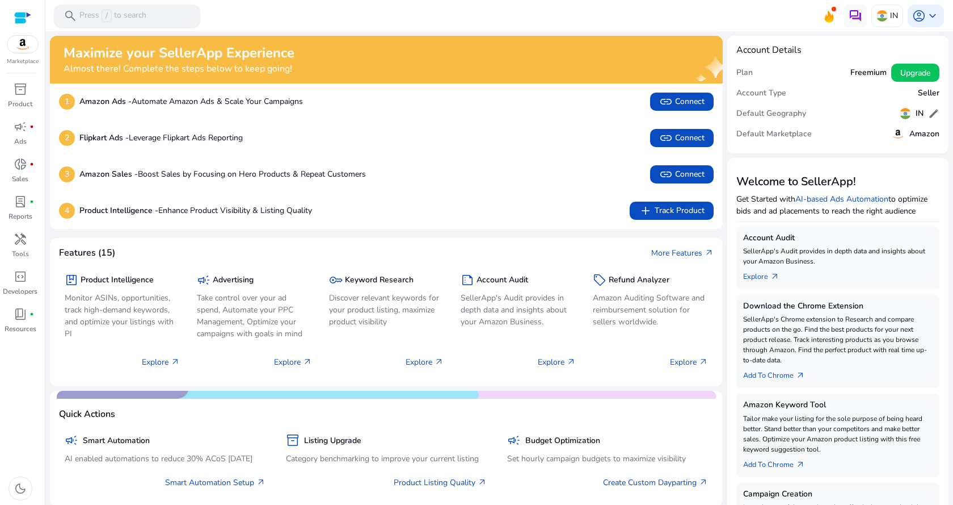
click at [132, 23] on div "search Press / to search" at bounding box center [126, 16] width 145 height 23
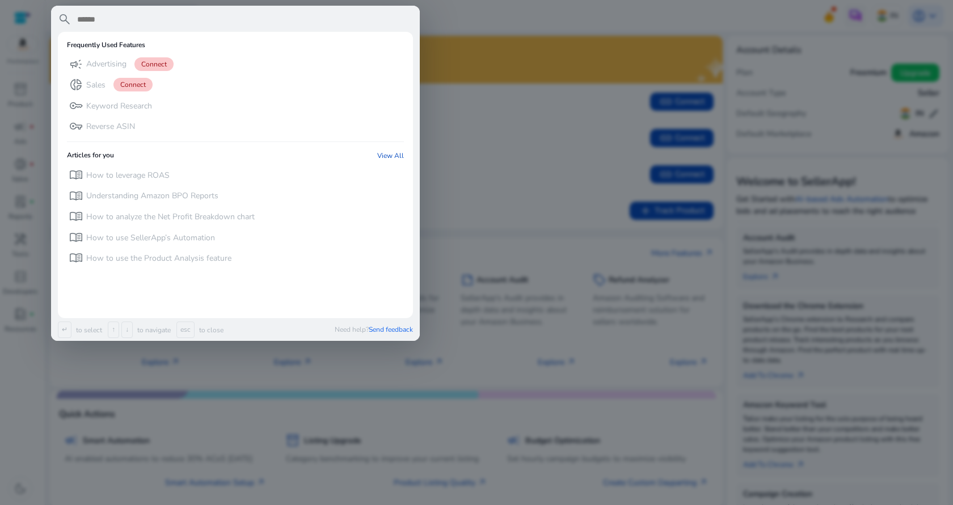
click at [233, 387] on div at bounding box center [476, 252] width 953 height 505
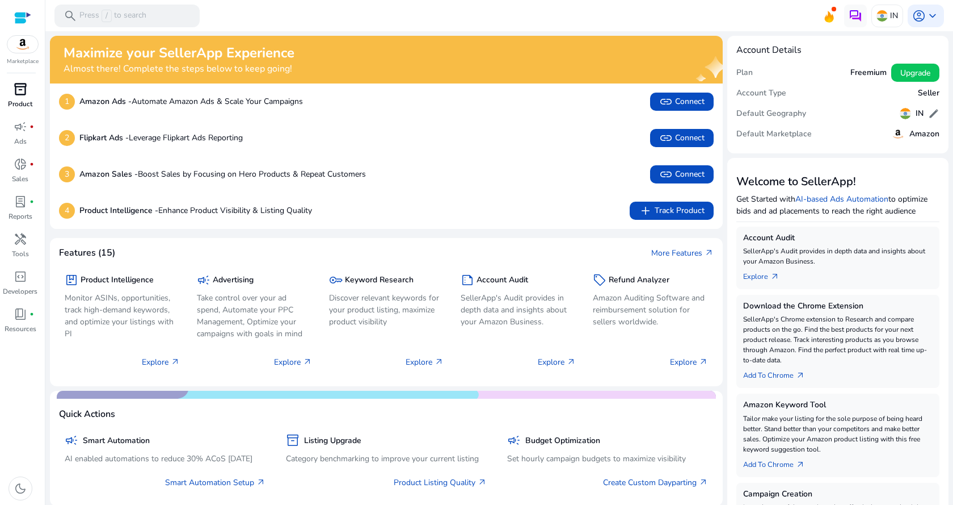
click at [20, 93] on span "inventory_2" at bounding box center [21, 89] width 14 height 14
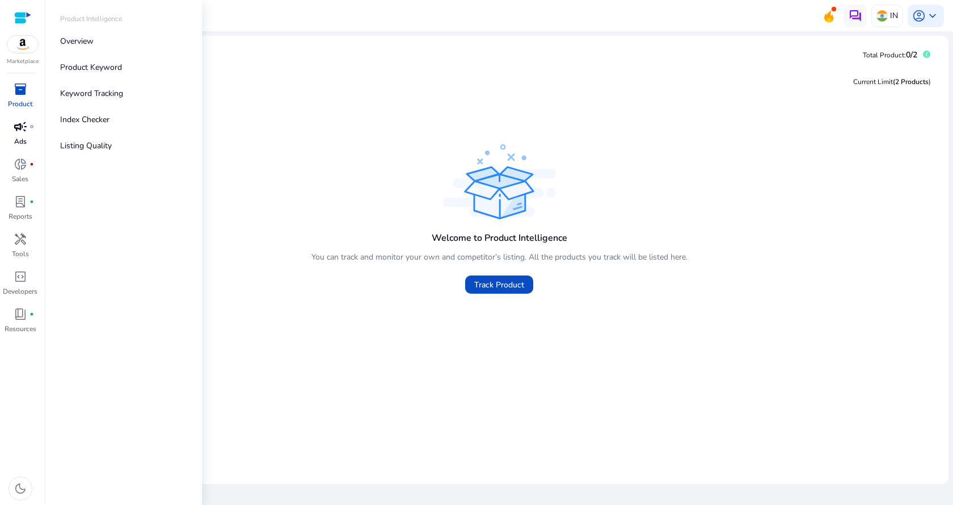
click at [27, 129] on span "campaign" at bounding box center [21, 127] width 14 height 14
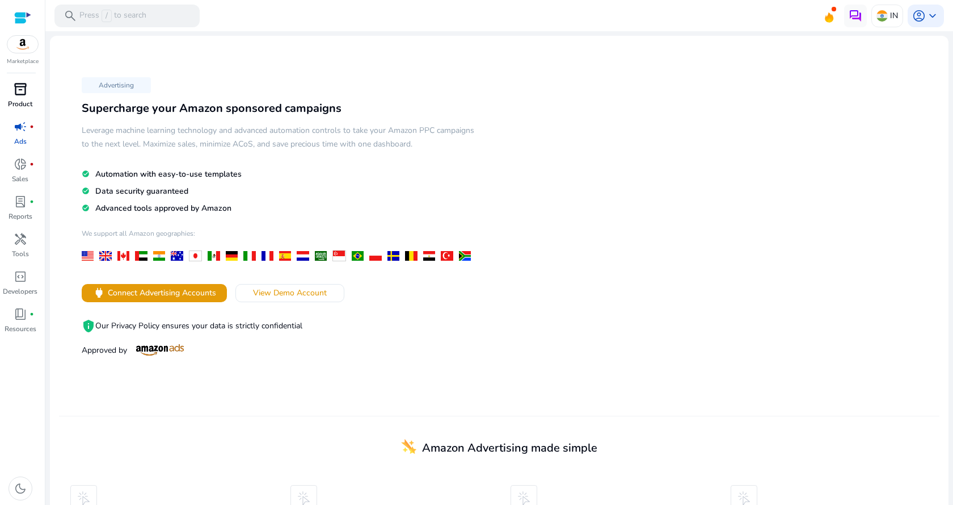
click at [21, 101] on p "Product" at bounding box center [20, 104] width 24 height 10
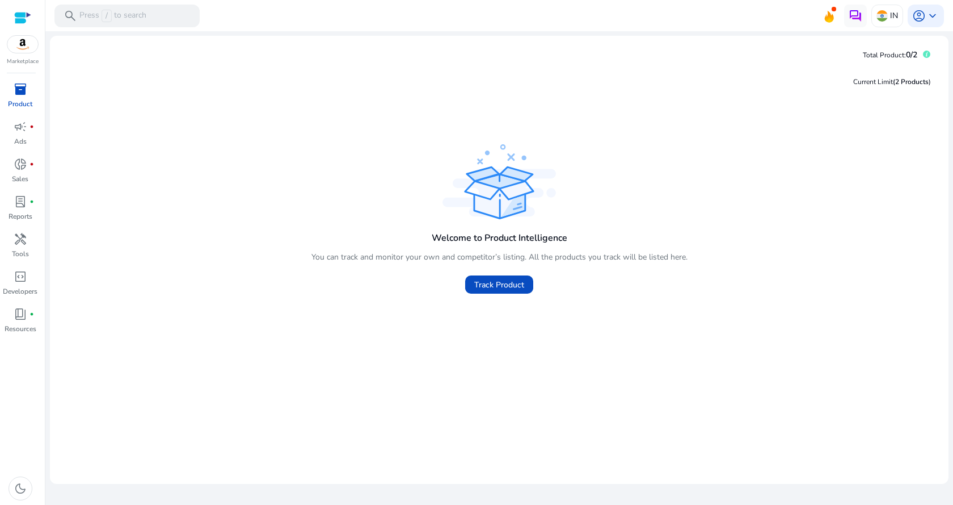
click at [430, 305] on div "Welcome to Product Intelligence You can track and monitor your own and competit…" at bounding box center [499, 292] width 881 height 302
click at [24, 126] on span "campaign" at bounding box center [21, 127] width 14 height 14
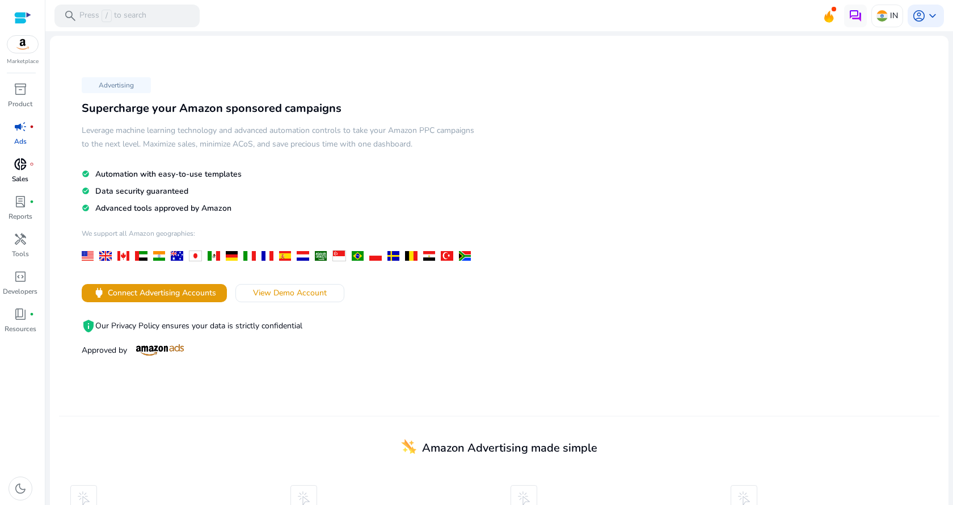
click at [21, 159] on span "donut_small" at bounding box center [21, 164] width 14 height 14
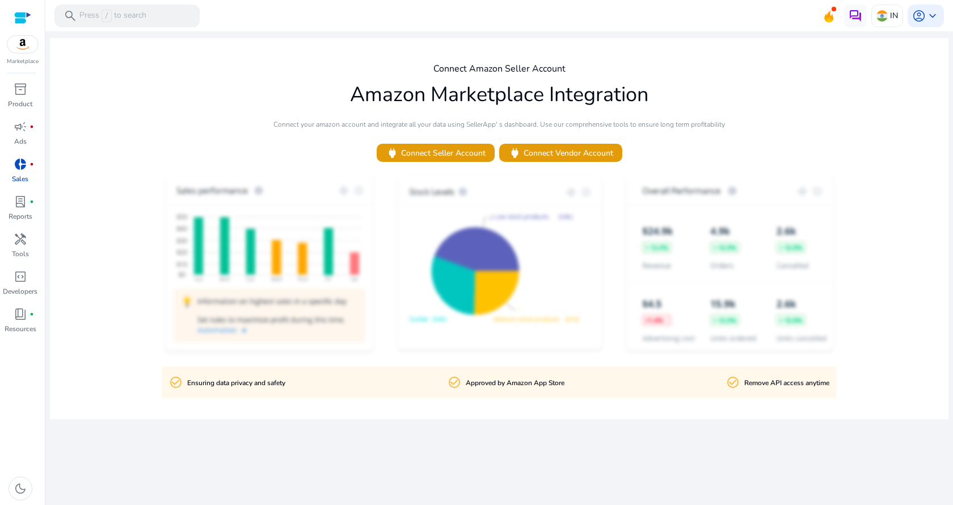
click at [16, 51] on img at bounding box center [22, 44] width 31 height 17
click at [23, 89] on span "inventory_2" at bounding box center [21, 89] width 14 height 14
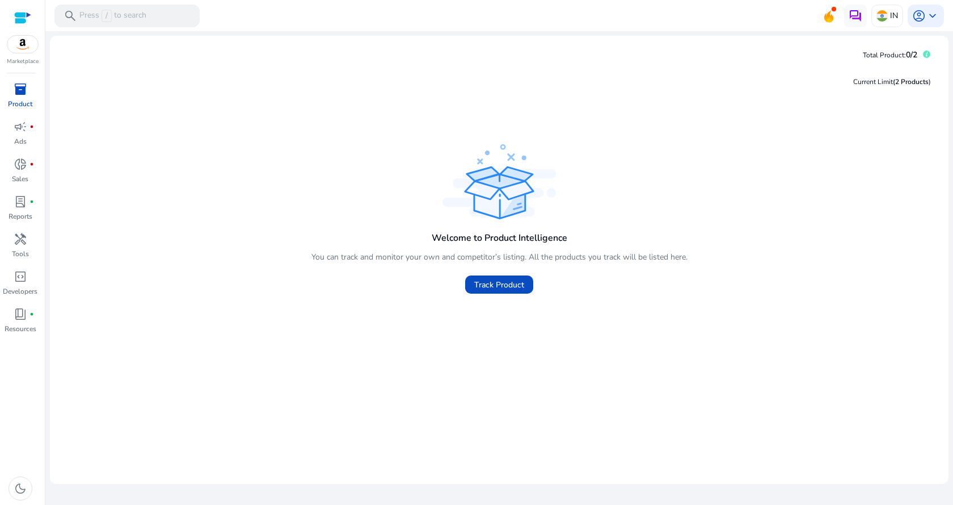
drag, startPoint x: 20, startPoint y: 90, endPoint x: 28, endPoint y: 83, distance: 10.1
click at [21, 90] on span "inventory_2" at bounding box center [21, 89] width 14 height 14
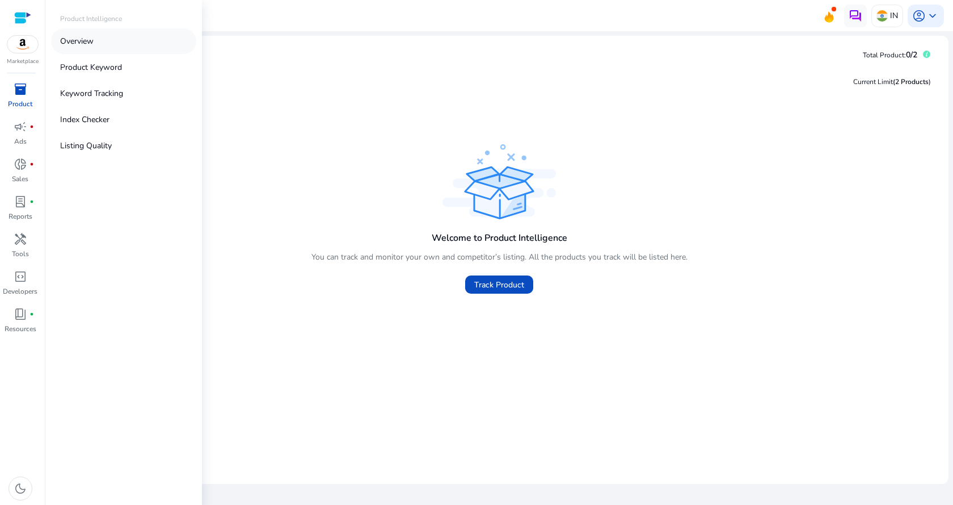
click at [83, 39] on p "Overview" at bounding box center [76, 41] width 33 height 12
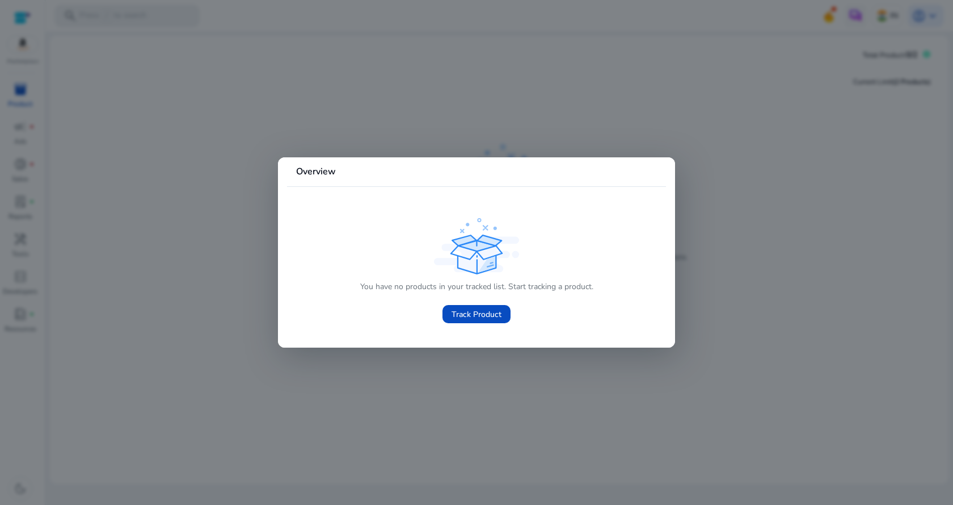
click at [127, 65] on div at bounding box center [476, 252] width 953 height 505
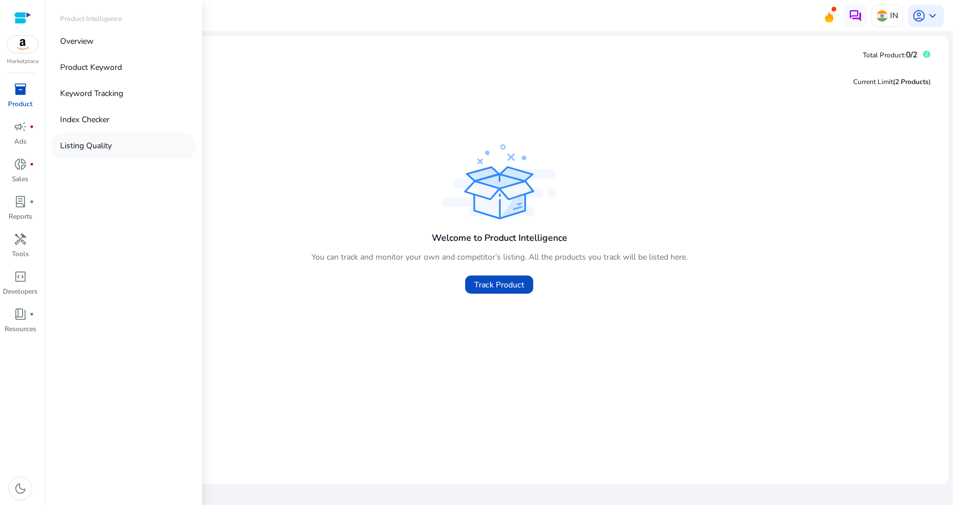
click at [67, 139] on link "Listing Quality" at bounding box center [123, 146] width 145 height 26
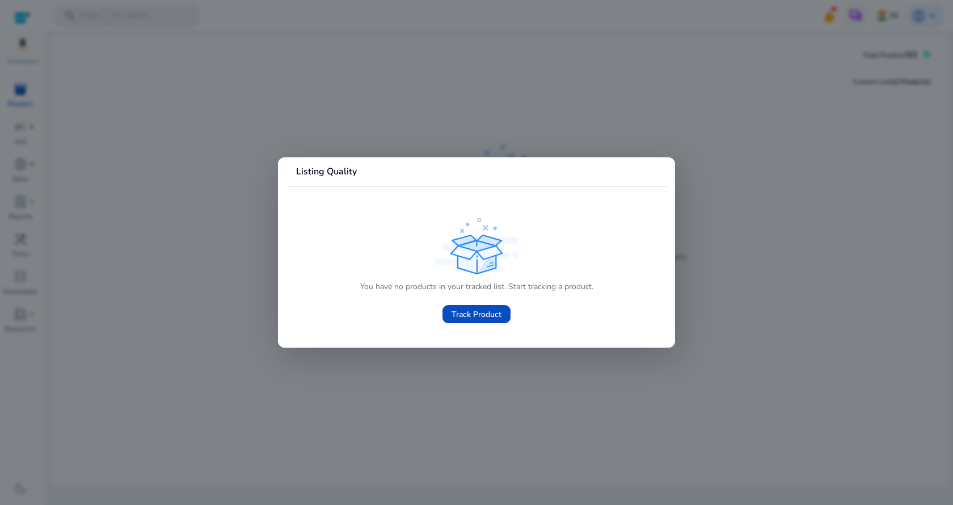
click at [79, 149] on div at bounding box center [476, 252] width 953 height 505
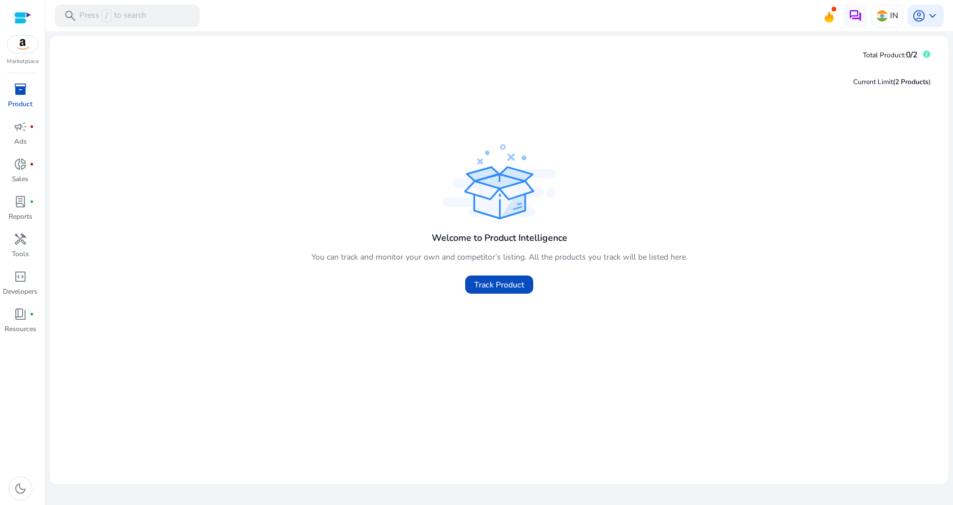
click at [28, 93] on div "inventory_2" at bounding box center [21, 89] width 32 height 18
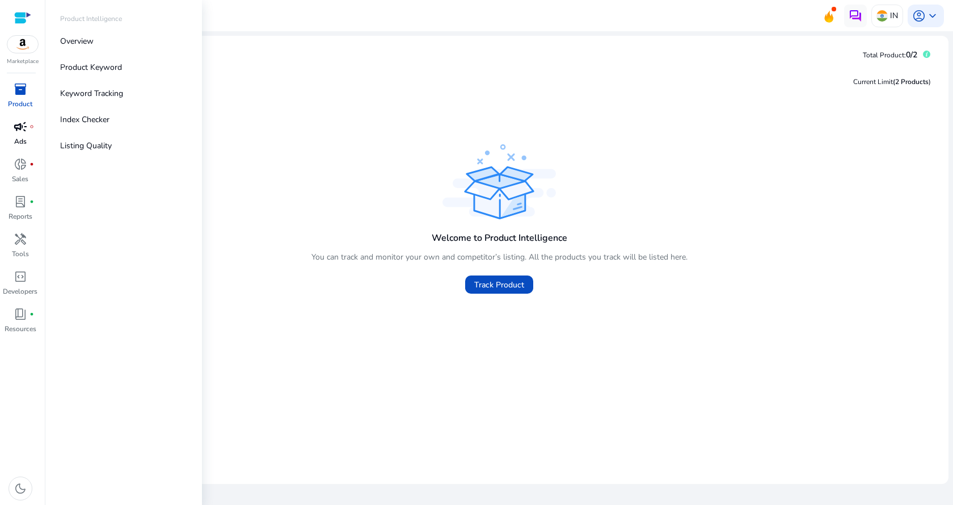
click at [22, 130] on span "campaign" at bounding box center [21, 127] width 14 height 14
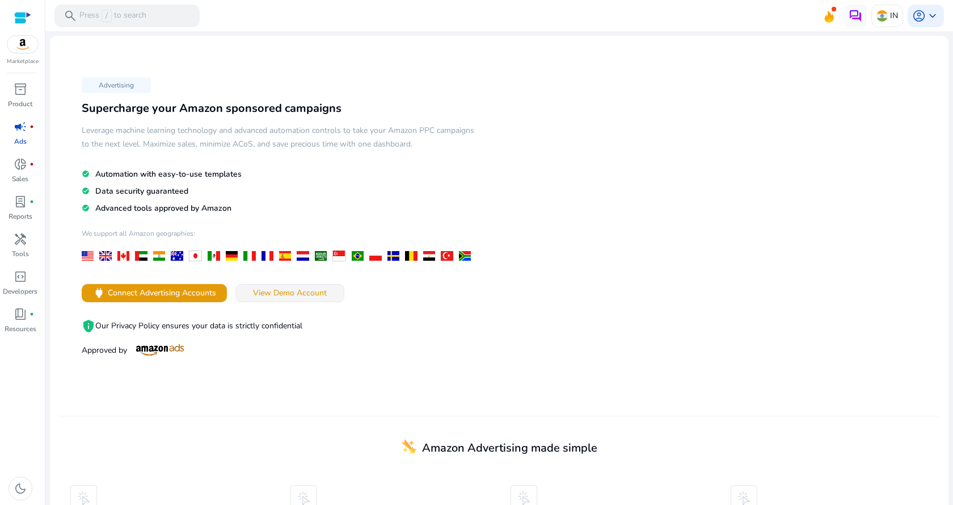
click at [301, 300] on span at bounding box center [290, 292] width 108 height 27
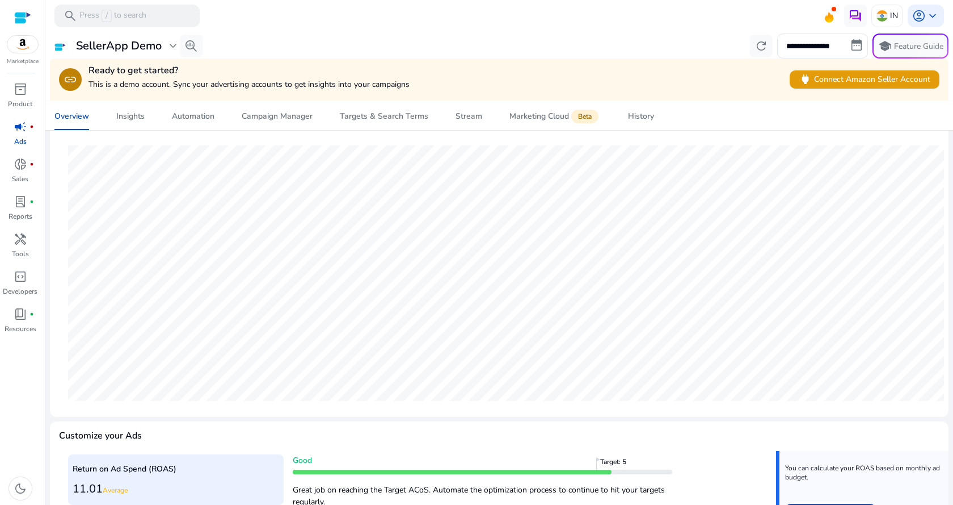
scroll to position [170, 0]
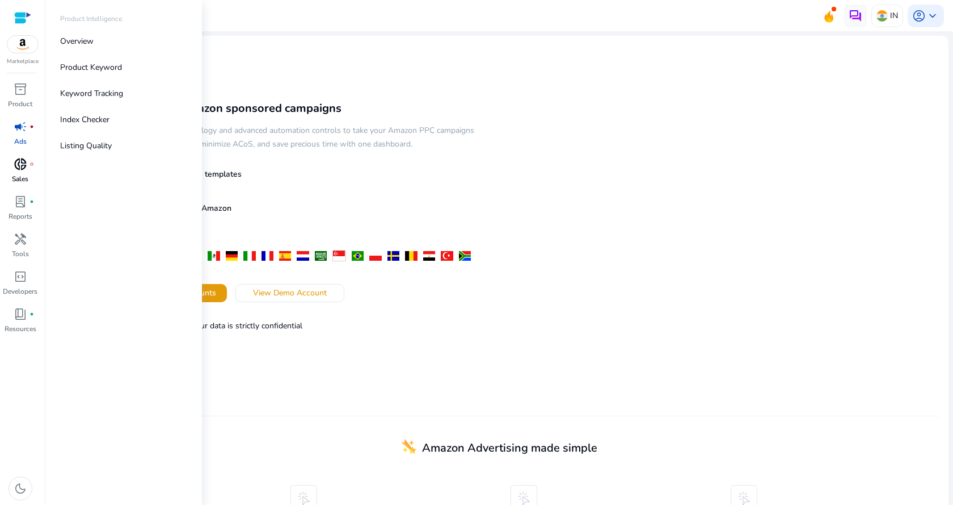
click at [25, 168] on span "donut_small" at bounding box center [21, 164] width 14 height 14
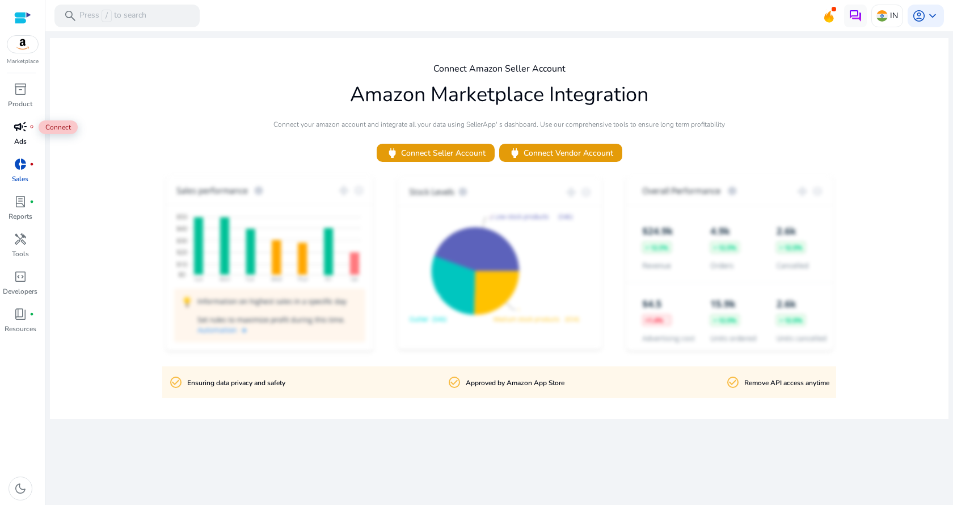
click at [18, 128] on span "campaign" at bounding box center [21, 127] width 14 height 14
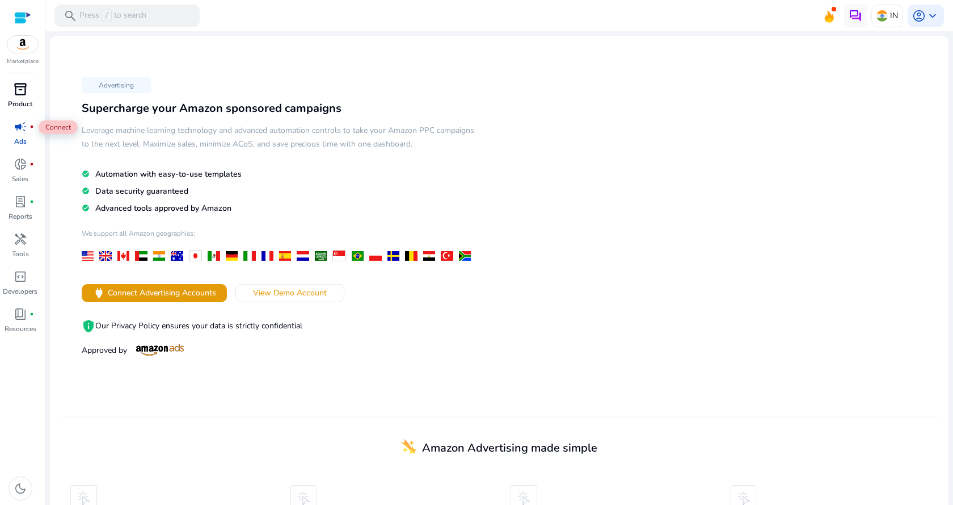
click at [15, 101] on p "Product" at bounding box center [20, 104] width 24 height 10
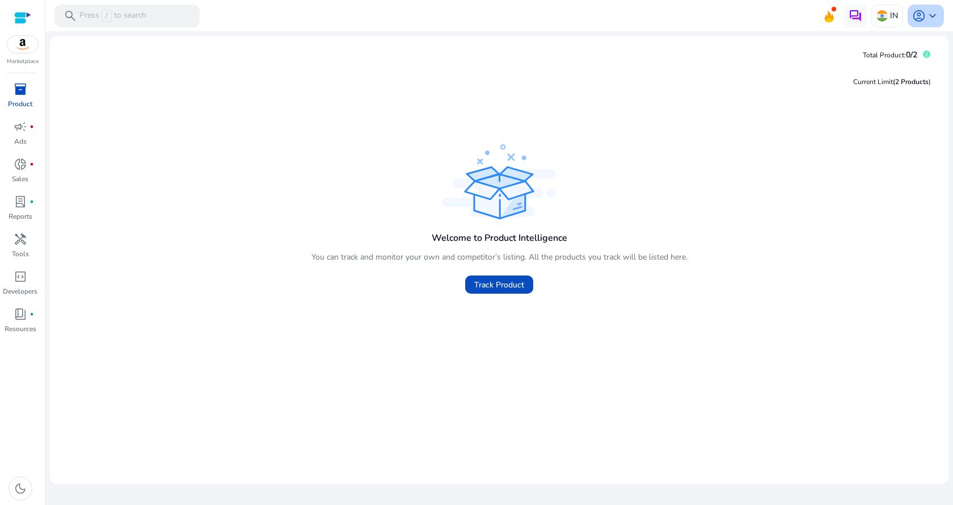
click at [926, 18] on span "account_circle" at bounding box center [920, 16] width 14 height 14
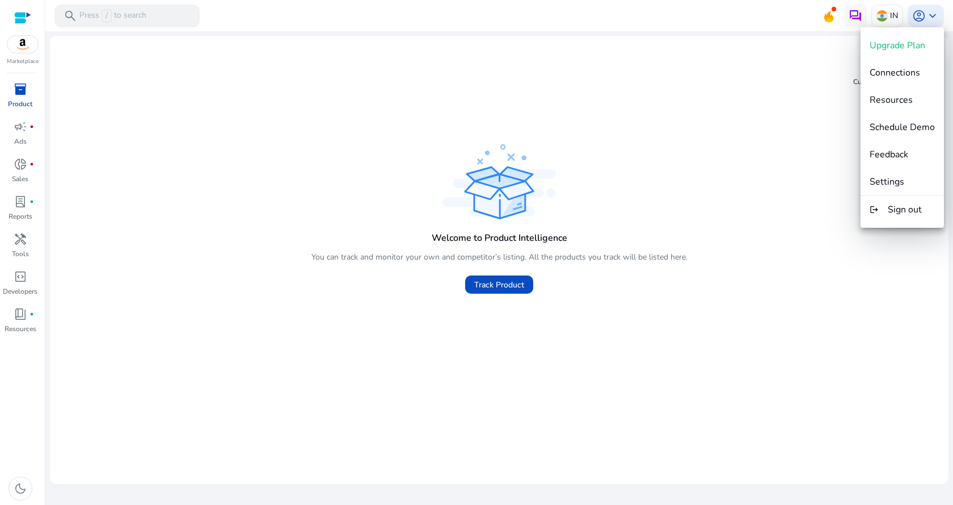
click at [827, 178] on div at bounding box center [476, 252] width 953 height 505
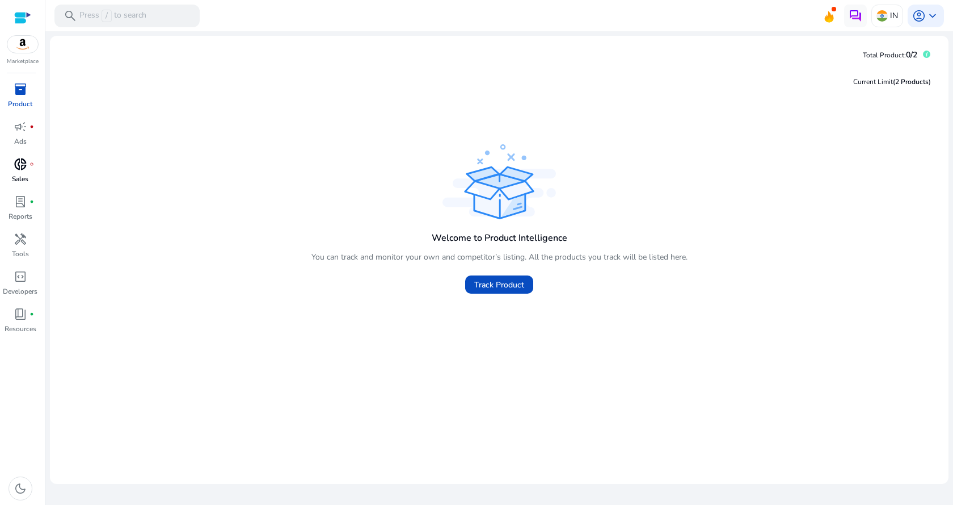
click at [24, 169] on span "donut_small" at bounding box center [21, 164] width 14 height 14
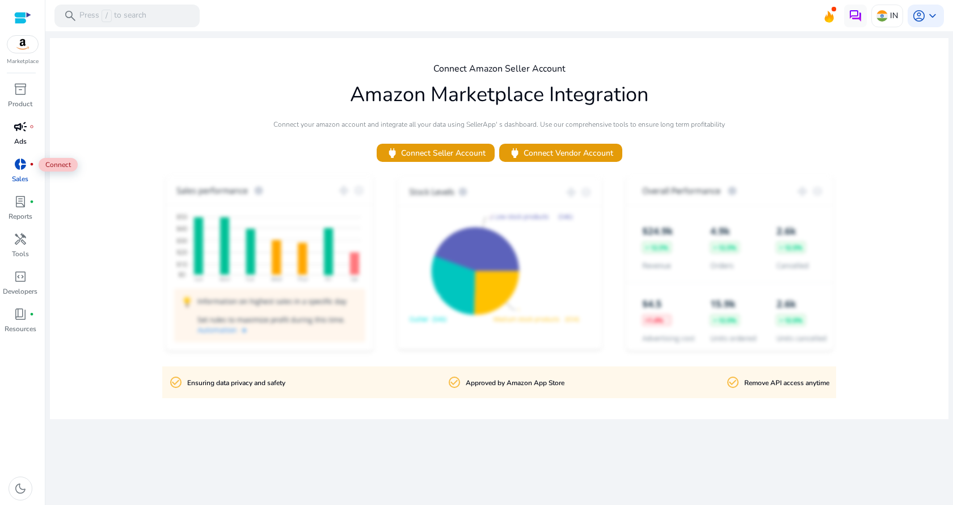
click at [13, 139] on link "campaign fiber_manual_record Ads" at bounding box center [20, 135] width 40 height 37
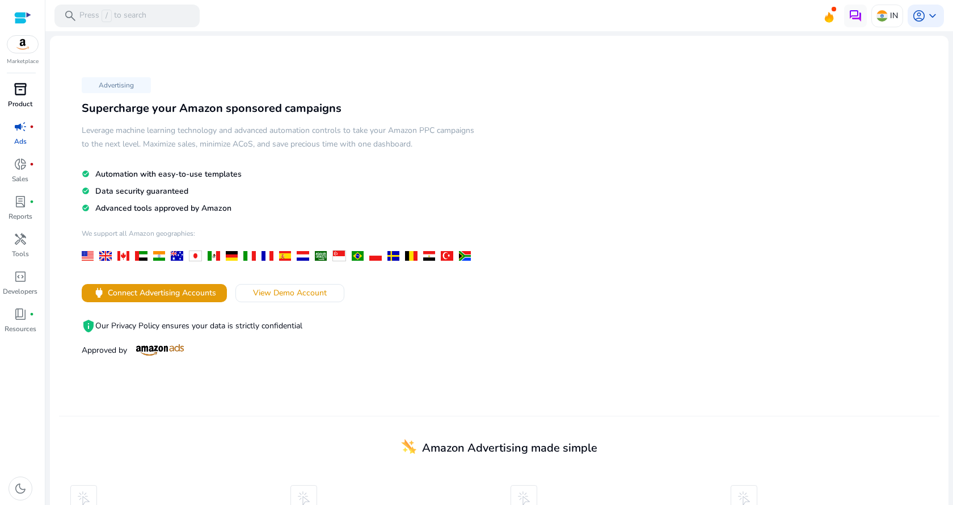
click at [16, 103] on p "Product" at bounding box center [20, 104] width 24 height 10
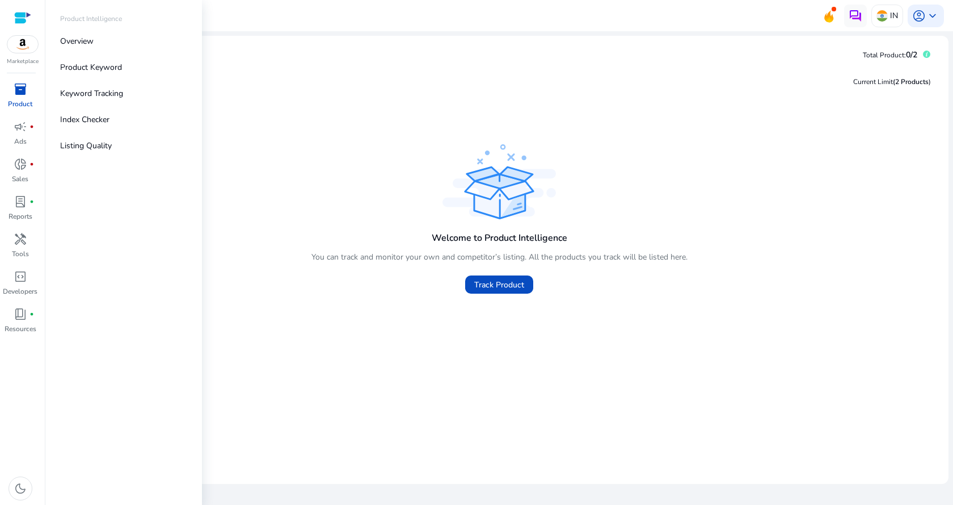
click at [26, 16] on div at bounding box center [22, 17] width 17 height 13
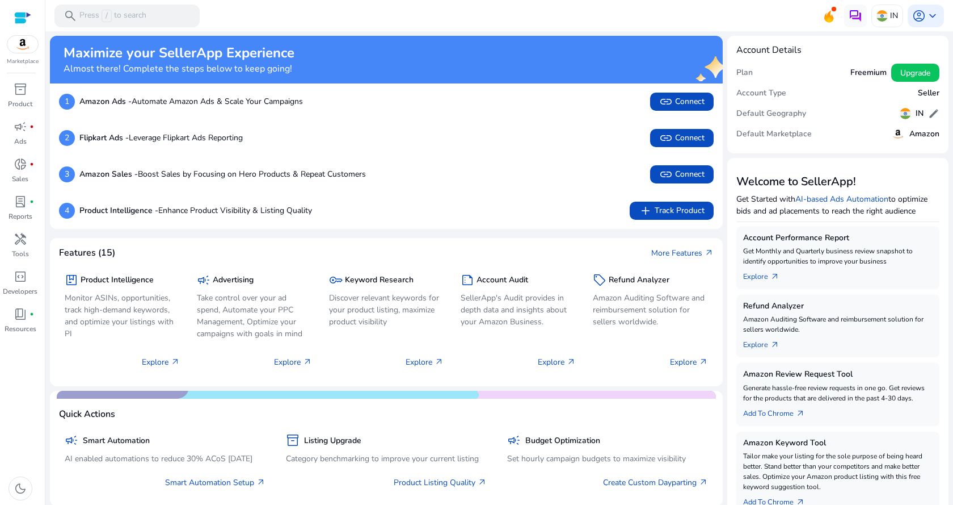
drag, startPoint x: 161, startPoint y: 392, endPoint x: 224, endPoint y: 401, distance: 63.7
click at [221, 401] on mat-card "Quick Actions campaign Smart Automation AI enabled automations to reduce 30% AC…" at bounding box center [386, 448] width 673 height 116
drag, startPoint x: 237, startPoint y: 393, endPoint x: 346, endPoint y: 405, distance: 109.1
click at [341, 404] on mat-card "Quick Actions campaign Smart Automation AI enabled automations to reduce 30% AC…" at bounding box center [386, 448] width 673 height 116
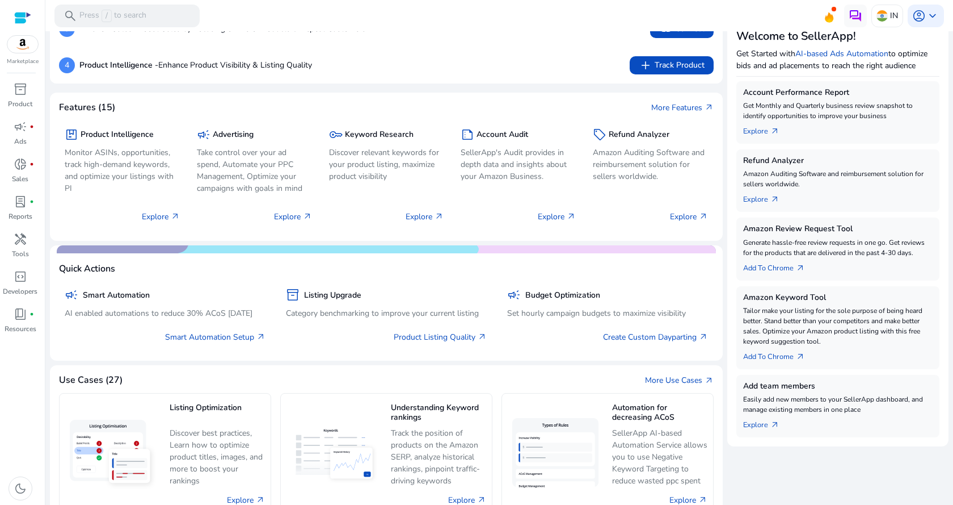
scroll to position [10, 0]
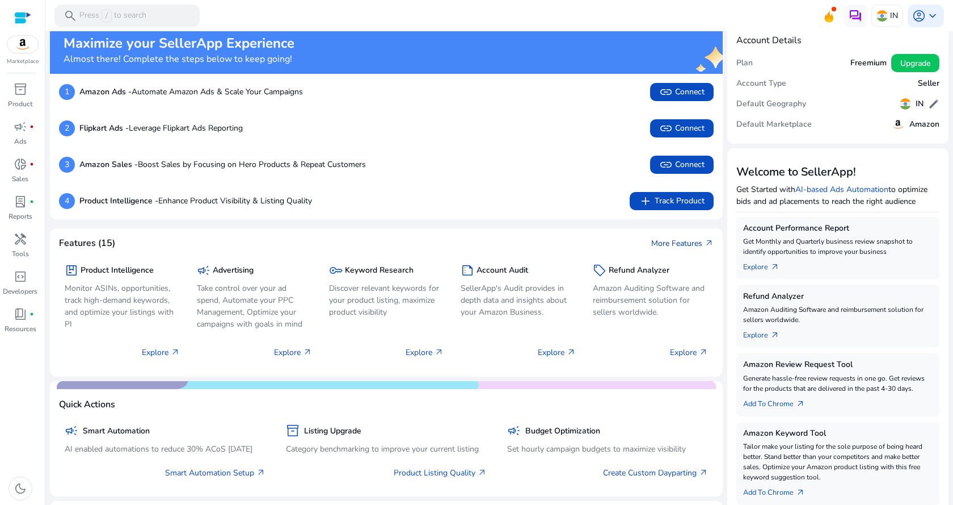
click at [682, 246] on link "More Features arrow_outward" at bounding box center [683, 243] width 62 height 12
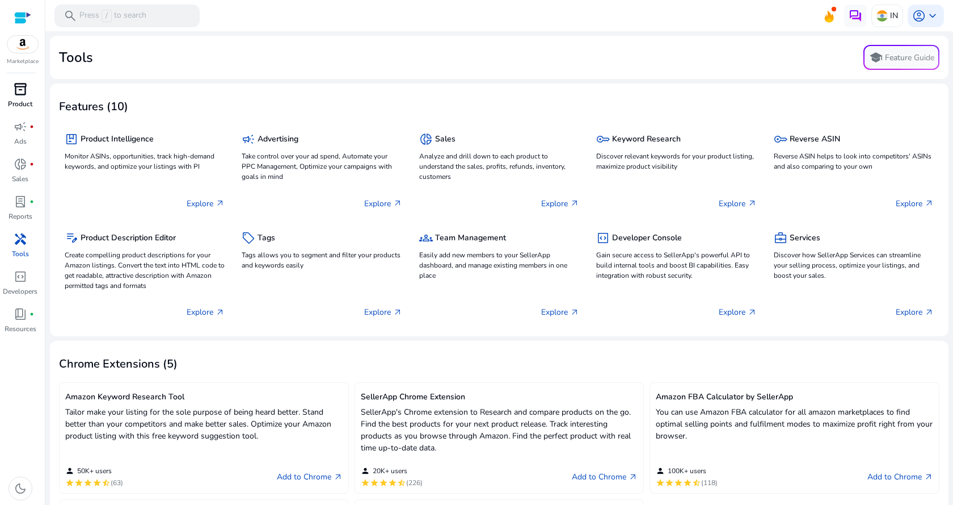
click at [17, 92] on span "inventory_2" at bounding box center [21, 89] width 14 height 14
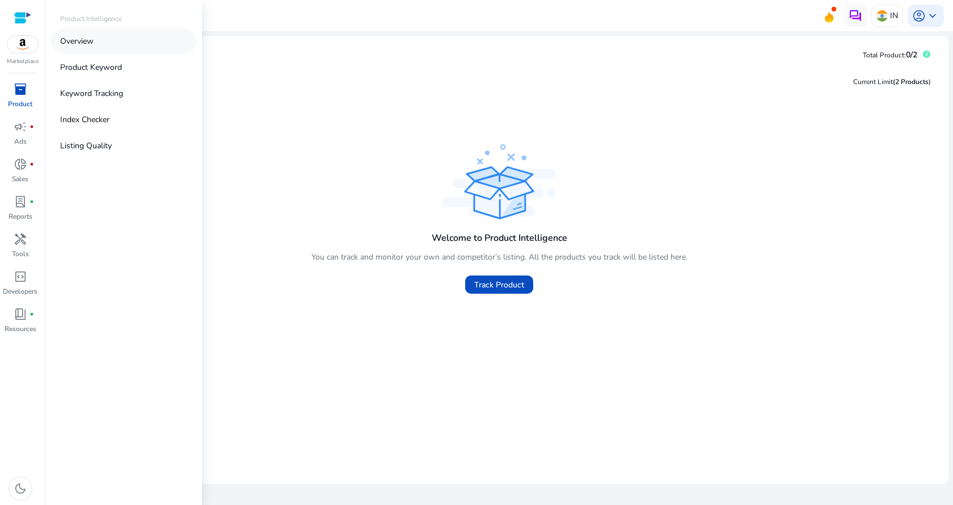
click at [79, 43] on p "Overview" at bounding box center [76, 41] width 33 height 12
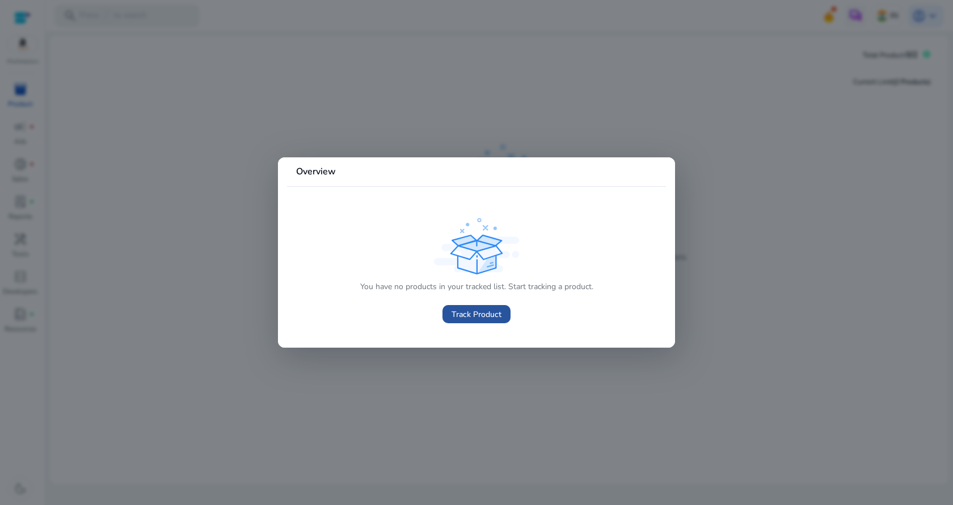
drag, startPoint x: 478, startPoint y: 323, endPoint x: 477, endPoint y: 316, distance: 7.5
click at [477, 320] on span at bounding box center [477, 313] width 68 height 27
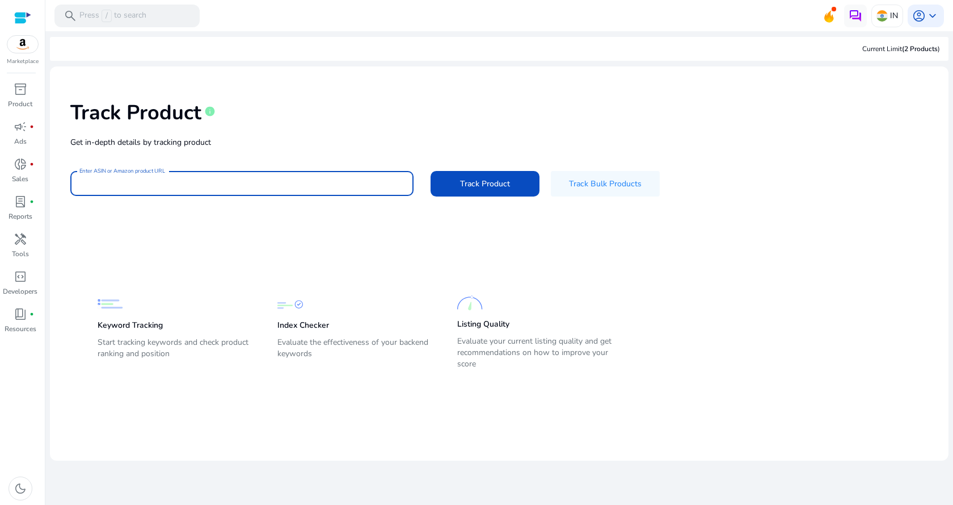
click at [184, 184] on input "Enter ASIN or Amazon product URL" at bounding box center [241, 183] width 325 height 12
type input "**********"
click at [473, 192] on span at bounding box center [485, 183] width 109 height 27
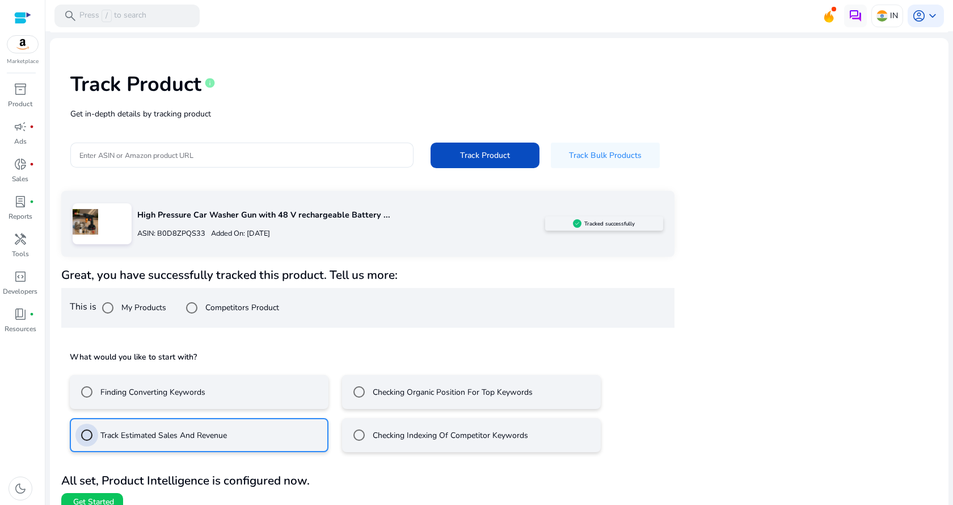
scroll to position [43, 0]
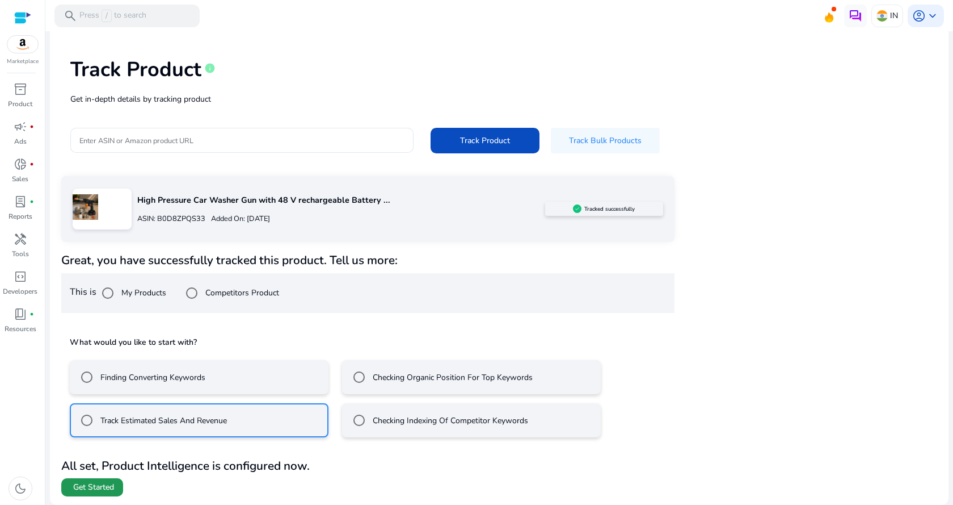
click at [111, 490] on span "Get Started" at bounding box center [93, 486] width 41 height 11
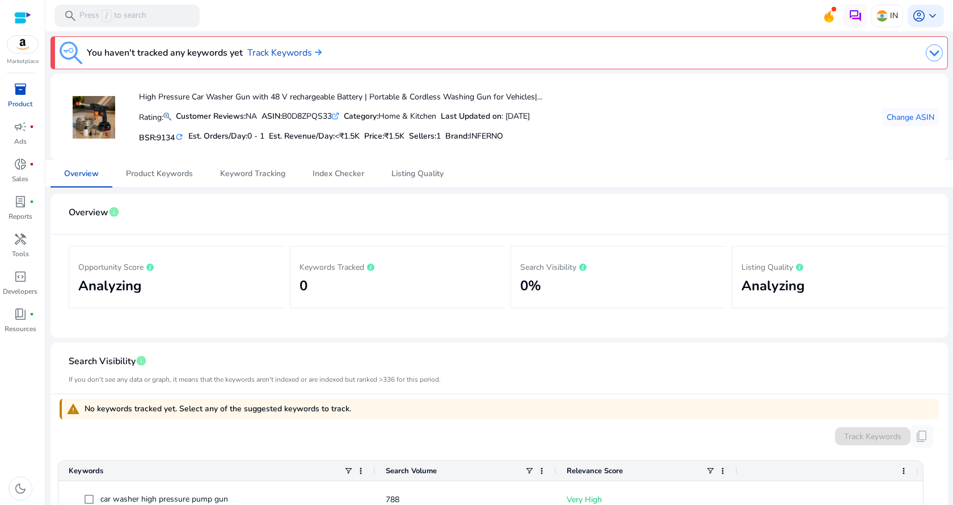
click at [23, 92] on span "inventory_2" at bounding box center [21, 89] width 14 height 14
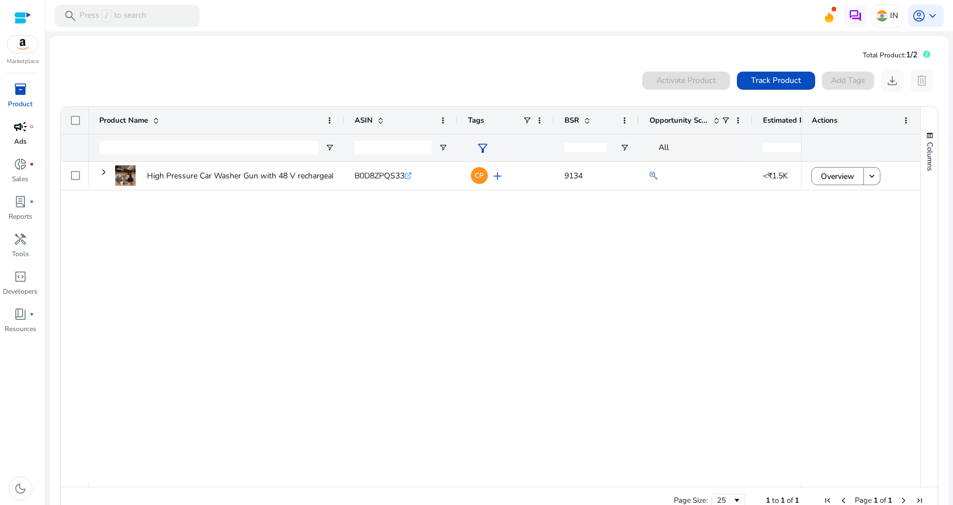
click at [23, 133] on span "campaign" at bounding box center [21, 127] width 14 height 14
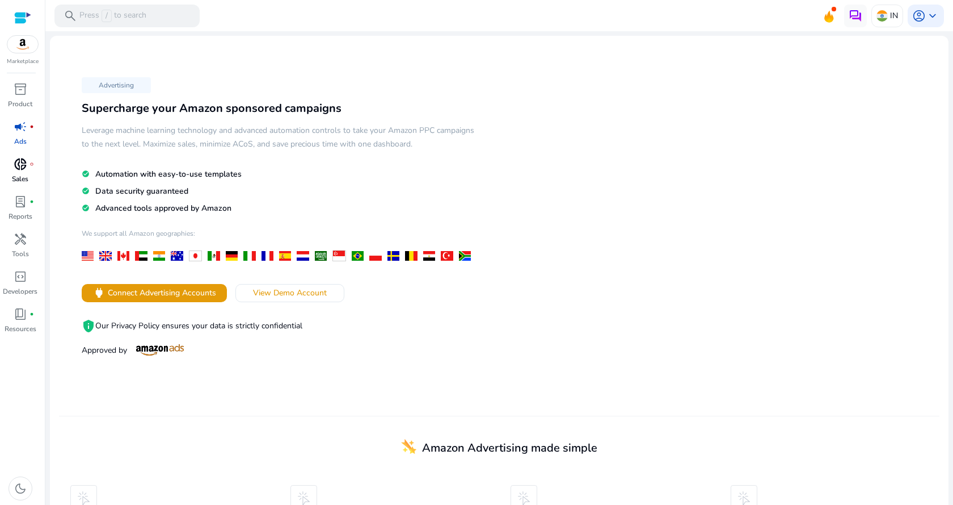
click at [20, 159] on span "donut_small" at bounding box center [21, 164] width 14 height 14
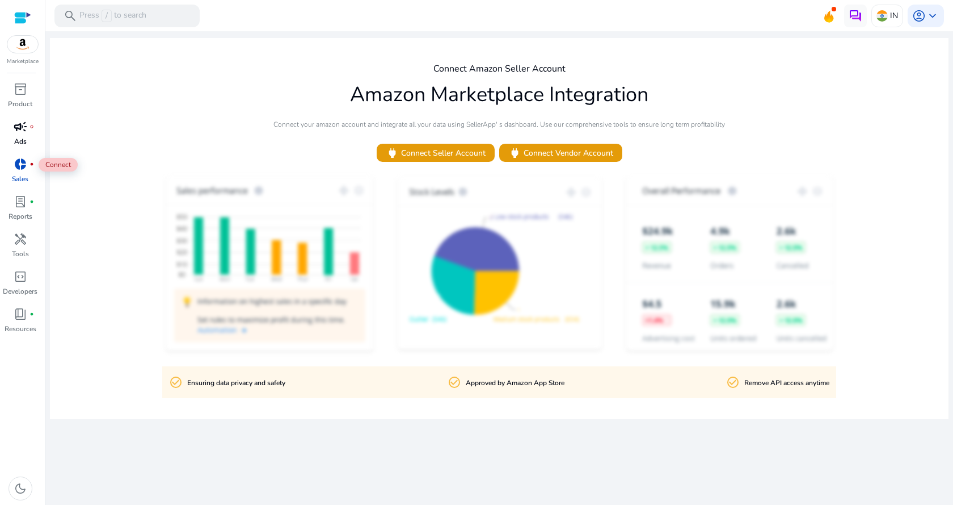
click at [21, 135] on div "campaign fiber_manual_record" at bounding box center [21, 126] width 32 height 18
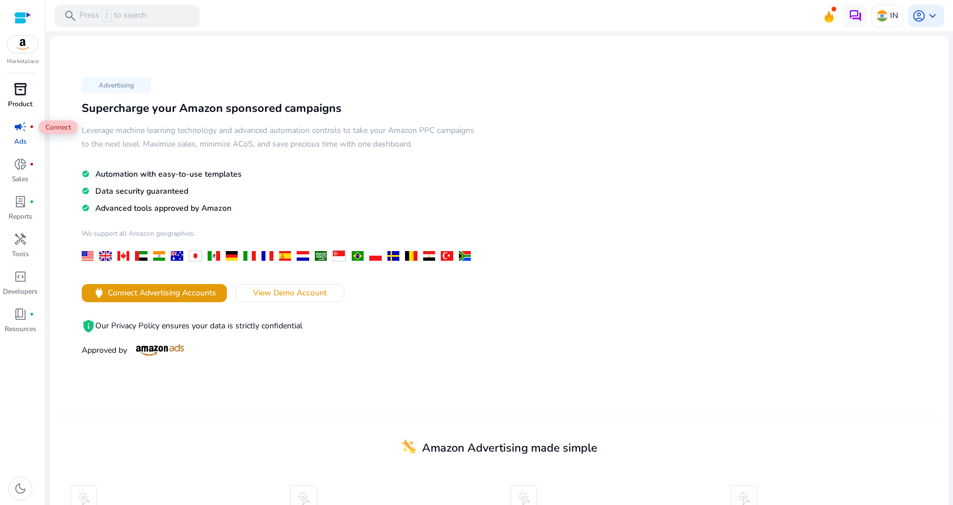
click at [22, 109] on link "inventory_2 Product" at bounding box center [20, 98] width 40 height 37
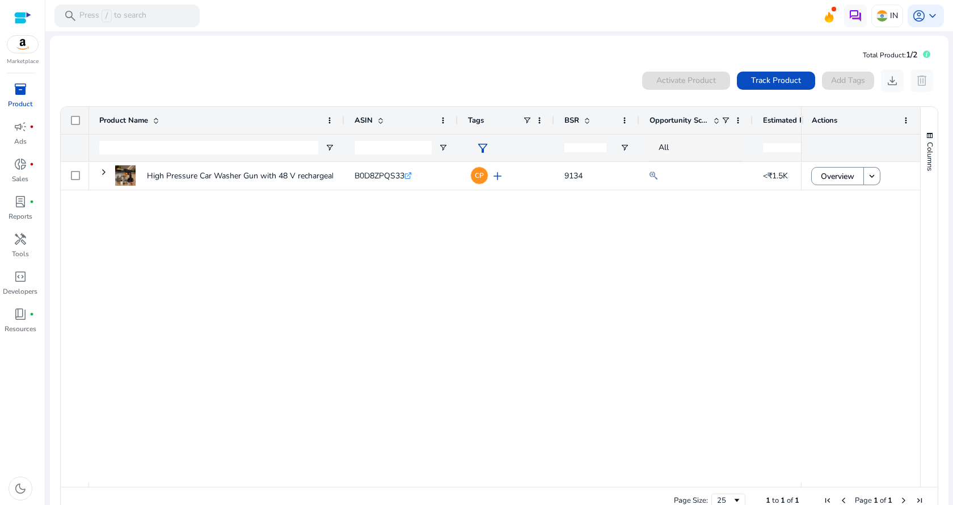
click at [17, 6] on div at bounding box center [22, 17] width 17 height 35
click at [20, 14] on div at bounding box center [22, 17] width 17 height 13
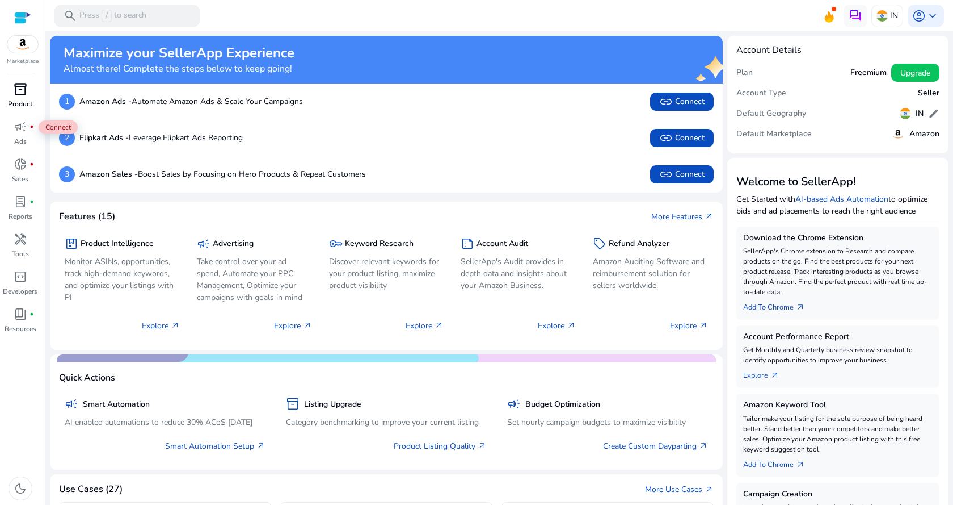
click at [23, 101] on p "Product" at bounding box center [20, 104] width 24 height 10
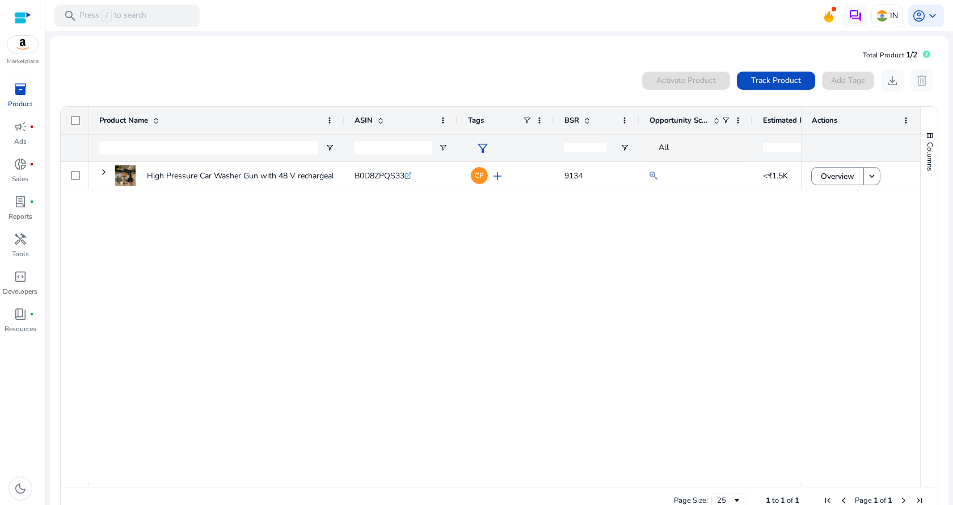
drag, startPoint x: 16, startPoint y: 99, endPoint x: 24, endPoint y: 101, distance: 8.1
click at [16, 99] on p "Product" at bounding box center [20, 104] width 24 height 10
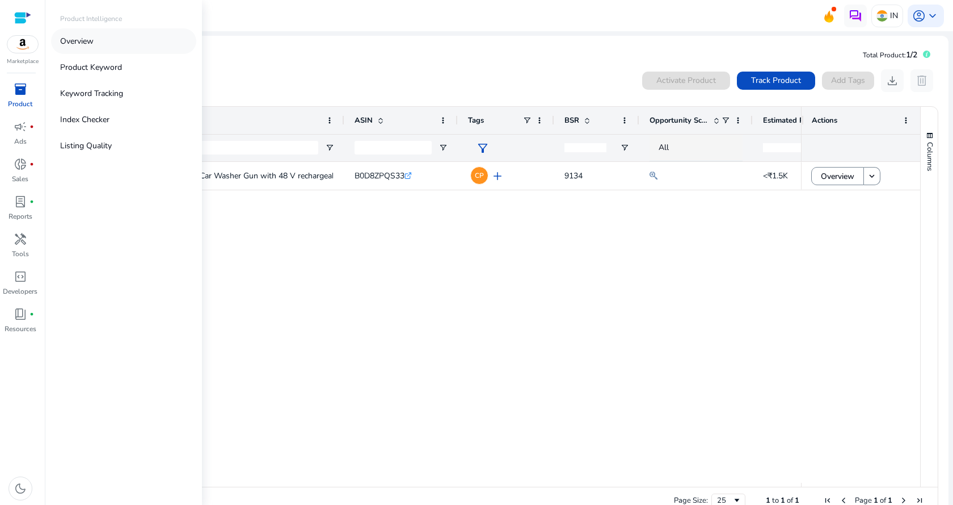
click at [91, 45] on p "Overview" at bounding box center [76, 41] width 33 height 12
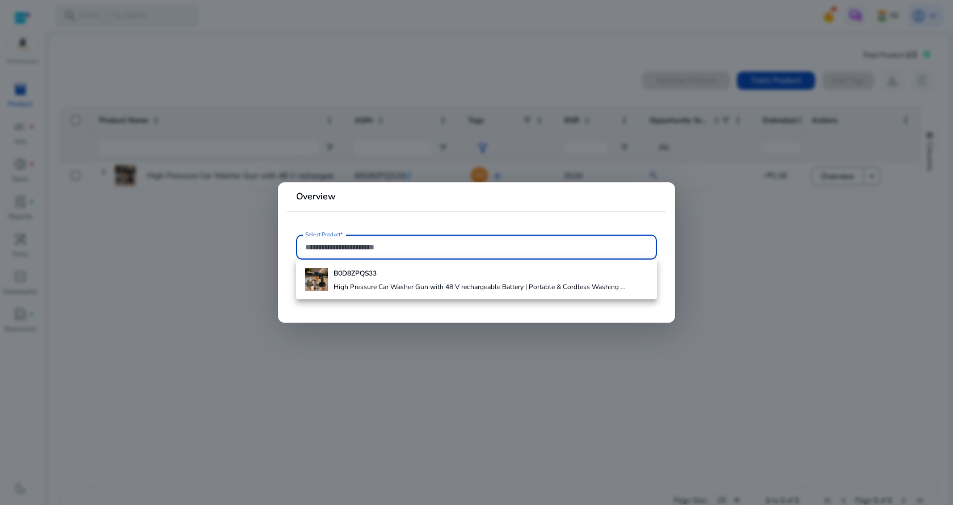
paste input "**********"
click at [387, 253] on input "**********" at bounding box center [476, 247] width 343 height 12
type input "**********"
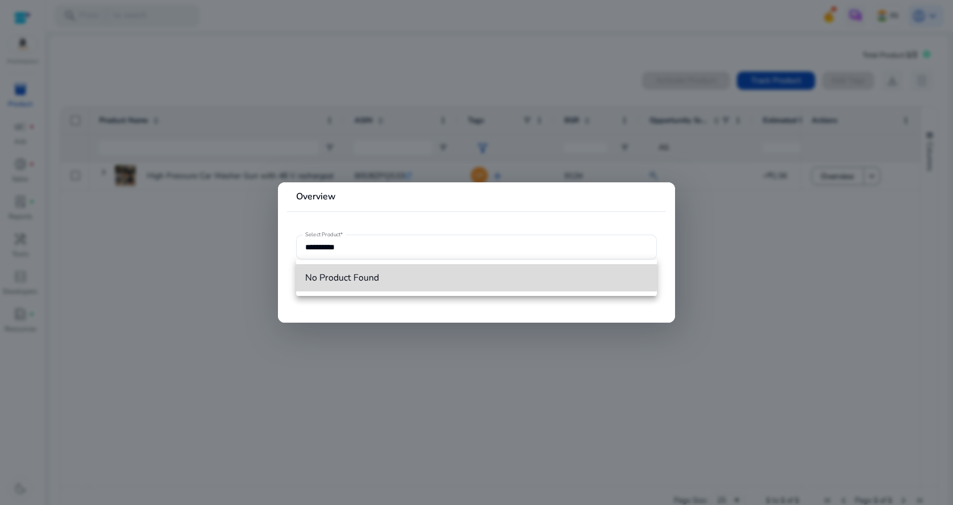
click at [400, 271] on span "No Product Found" at bounding box center [476, 277] width 343 height 12
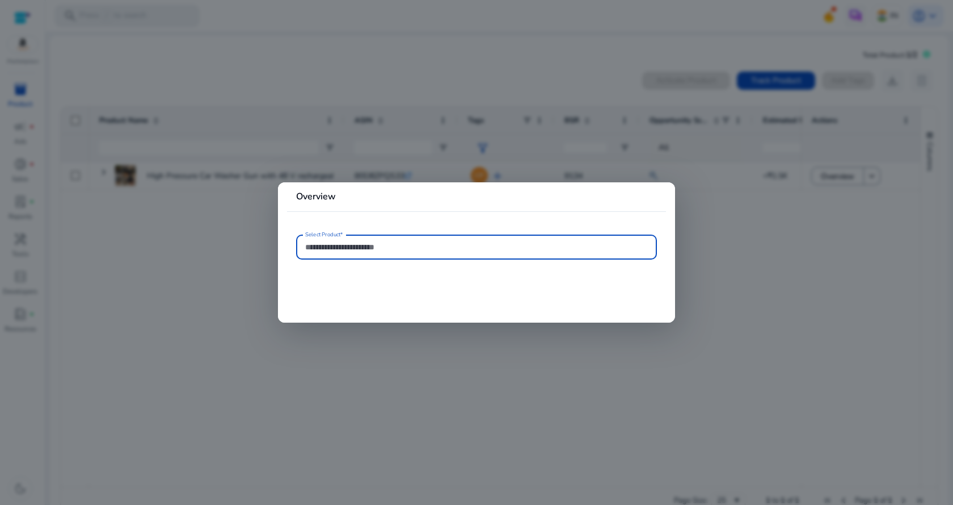
paste input "**********"
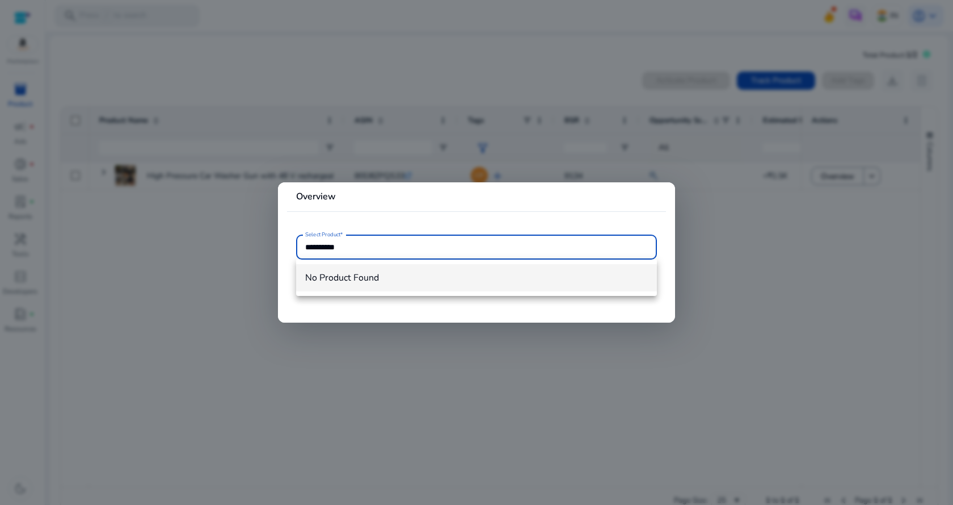
type input "**********"
click at [354, 285] on mat-option "No Product Found" at bounding box center [476, 277] width 361 height 27
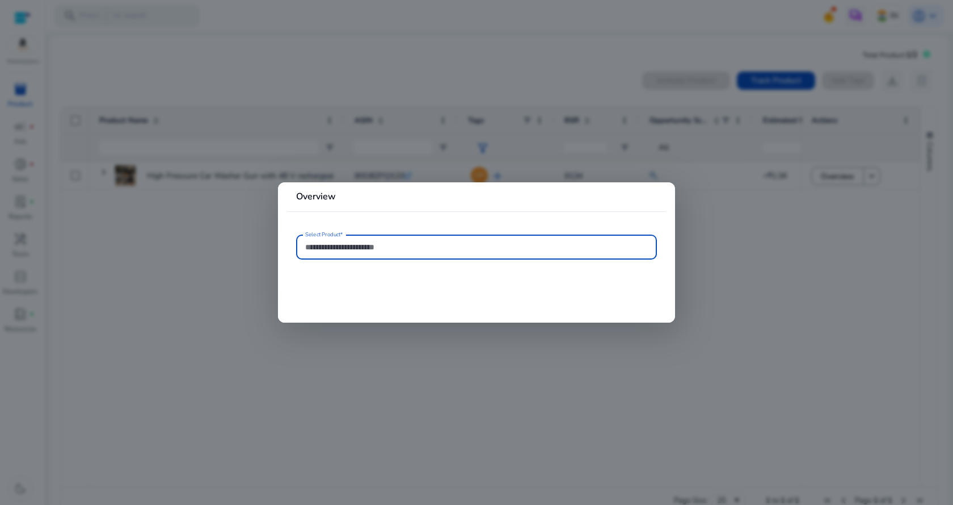
paste input "**********"
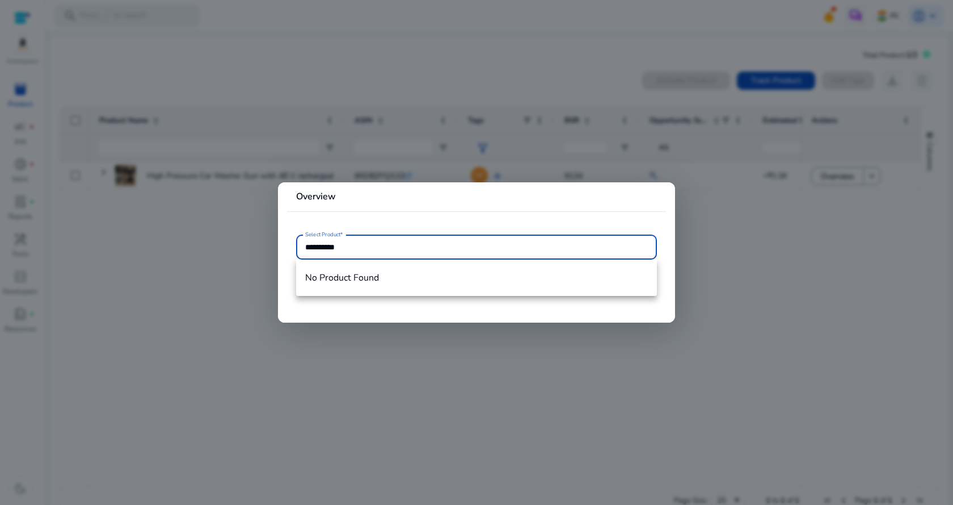
type input "**********"
click at [264, 215] on div at bounding box center [476, 252] width 953 height 505
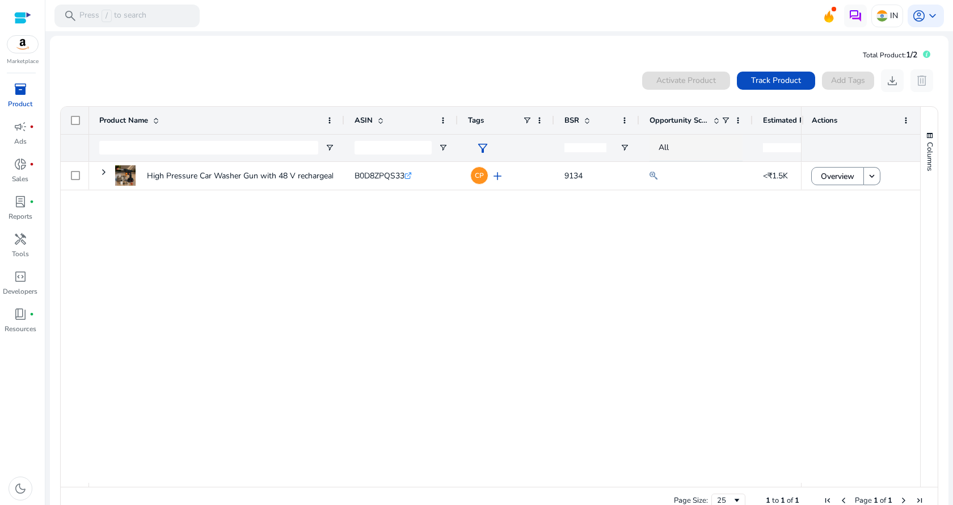
click at [22, 98] on div "inventory_2" at bounding box center [21, 89] width 32 height 18
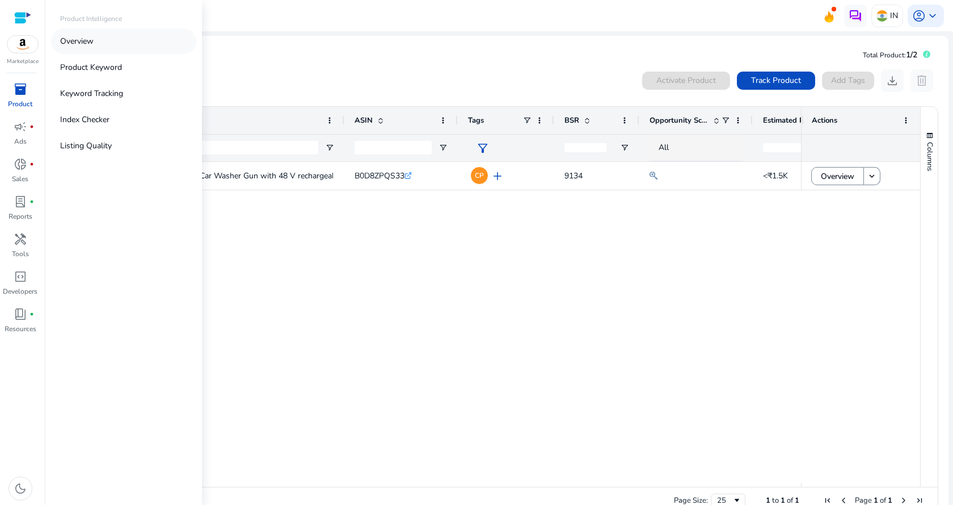
click at [92, 41] on p "Overview" at bounding box center [76, 41] width 33 height 12
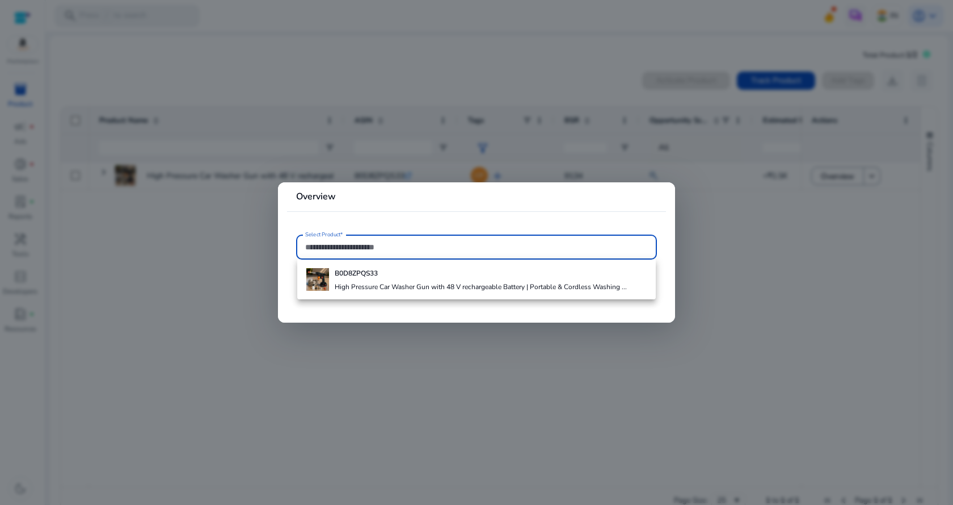
paste input "**********"
drag, startPoint x: 364, startPoint y: 252, endPoint x: 366, endPoint y: 275, distance: 23.3
click at [364, 255] on div "**********" at bounding box center [476, 246] width 343 height 25
type input "**********"
click at [364, 279] on span "No Product Found" at bounding box center [476, 277] width 343 height 12
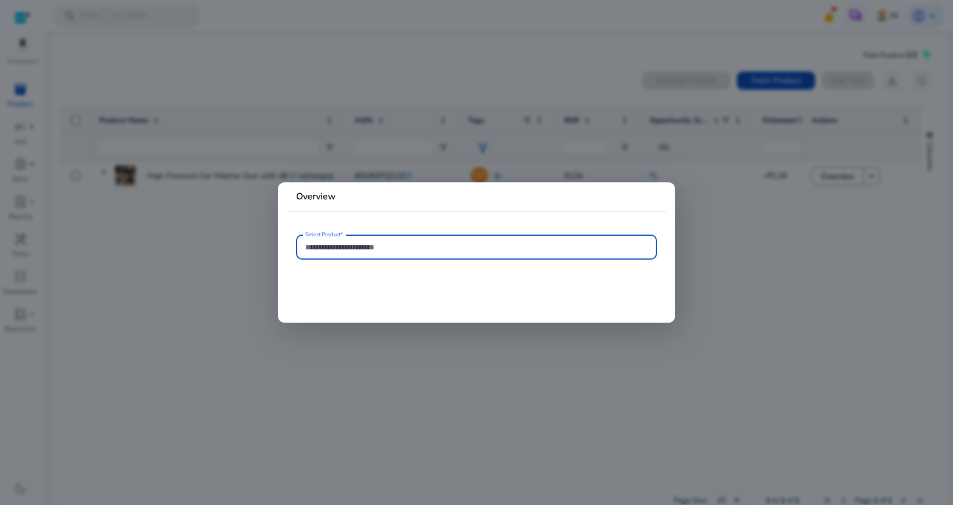
drag, startPoint x: 346, startPoint y: 325, endPoint x: 350, endPoint y: 336, distance: 12.0
click at [346, 327] on div at bounding box center [476, 252] width 953 height 505
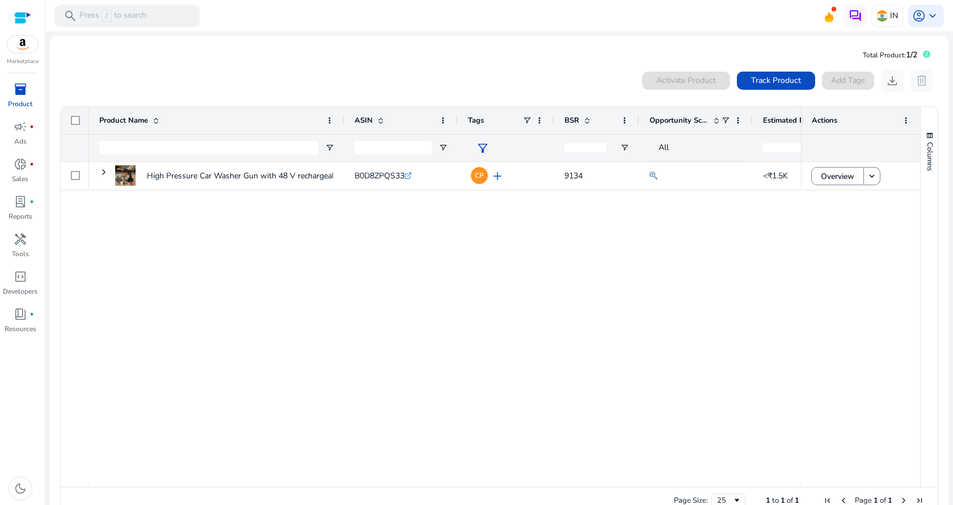
click at [11, 58] on p "Marketplace" at bounding box center [23, 61] width 32 height 9
click at [19, 50] on img at bounding box center [22, 44] width 31 height 17
click at [474, 415] on div "High Pressure Car Washer Gun with 48 V rechargeable Battery |... B0D8ZPQS33 .st…" at bounding box center [445, 322] width 712 height 321
click at [768, 75] on span "Track Product" at bounding box center [776, 80] width 50 height 12
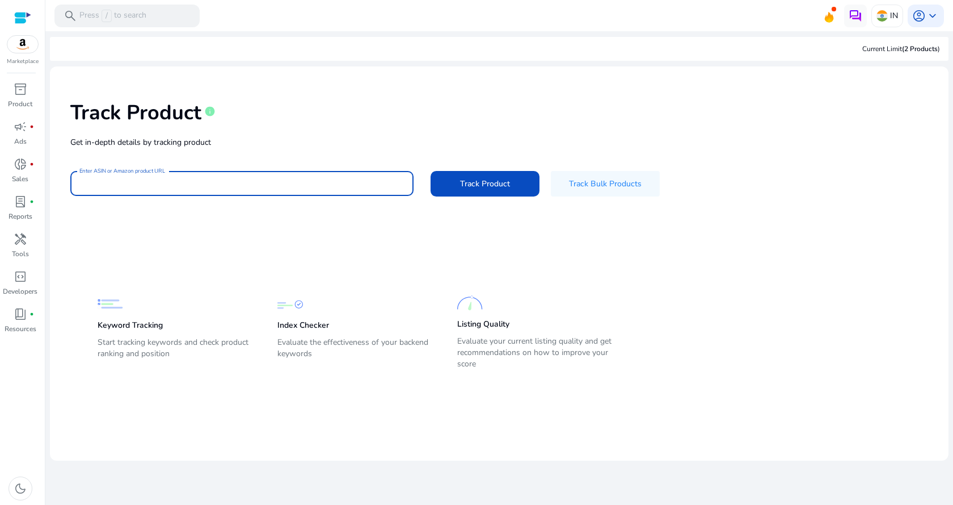
paste input "**********"
type input "**********"
click at [473, 200] on div "**********" at bounding box center [499, 147] width 881 height 144
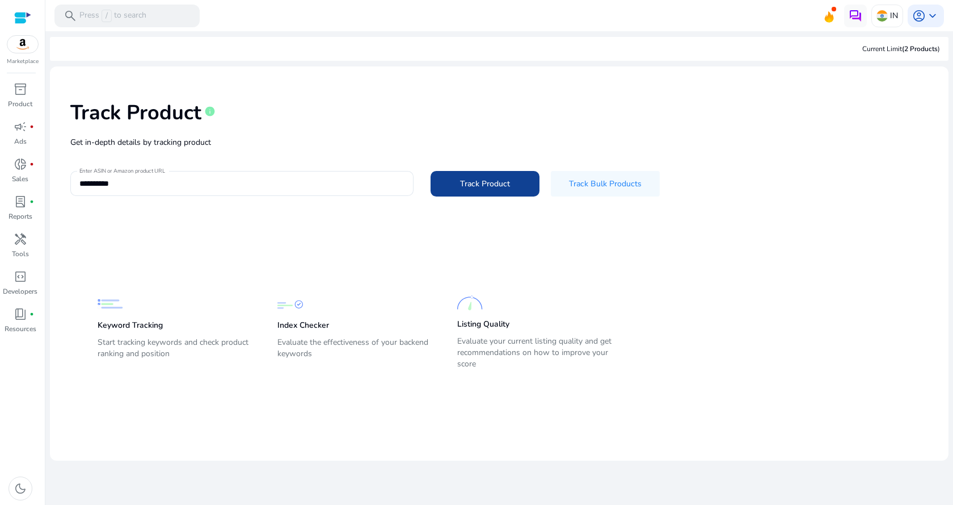
click at [485, 187] on span "Track Product" at bounding box center [485, 184] width 50 height 12
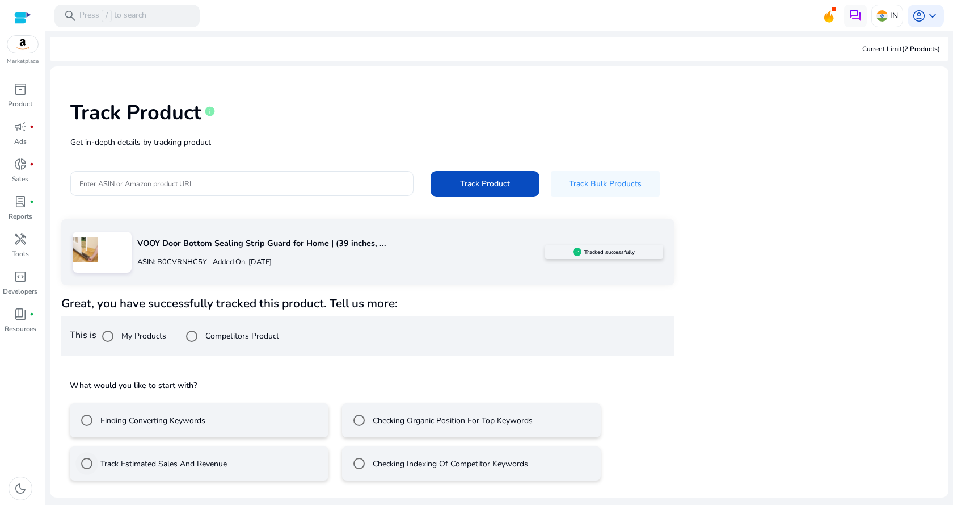
click at [190, 464] on label "Track Estimated Sales And Revenue" at bounding box center [162, 463] width 129 height 12
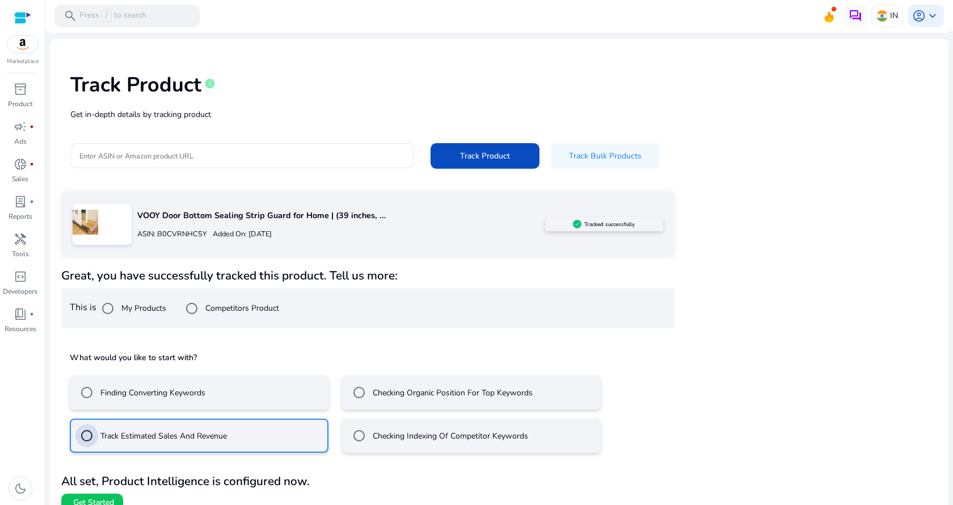
scroll to position [43, 0]
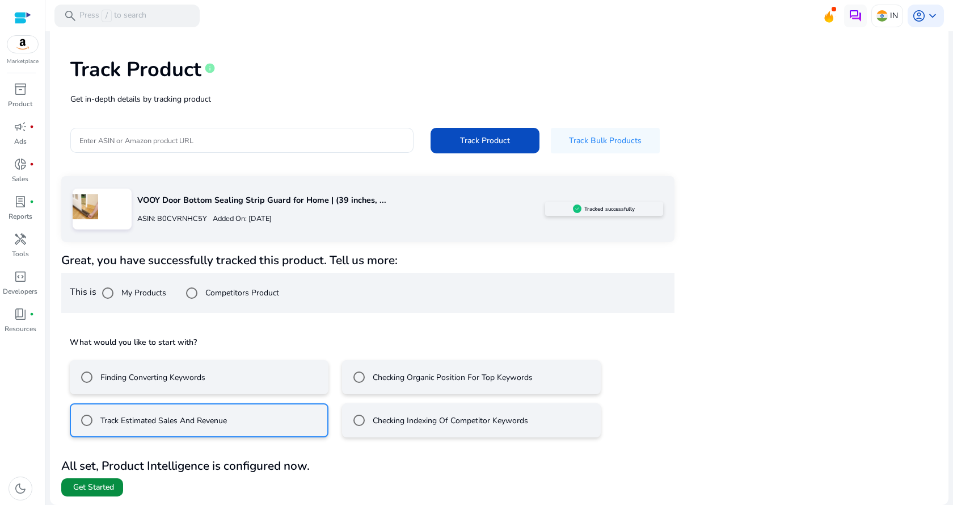
click at [87, 491] on span "Get Started" at bounding box center [93, 486] width 41 height 11
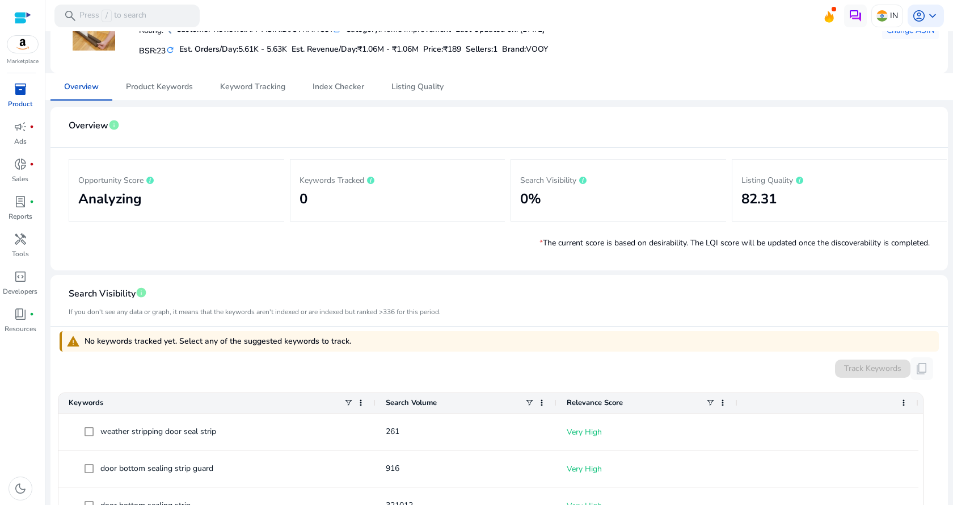
scroll to position [49, 0]
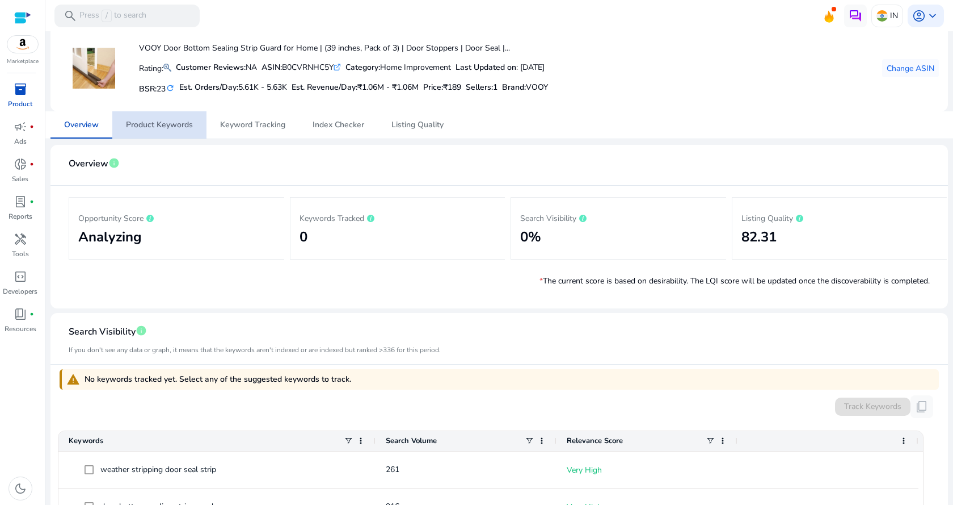
click at [171, 128] on span "Product Keywords" at bounding box center [159, 125] width 67 height 8
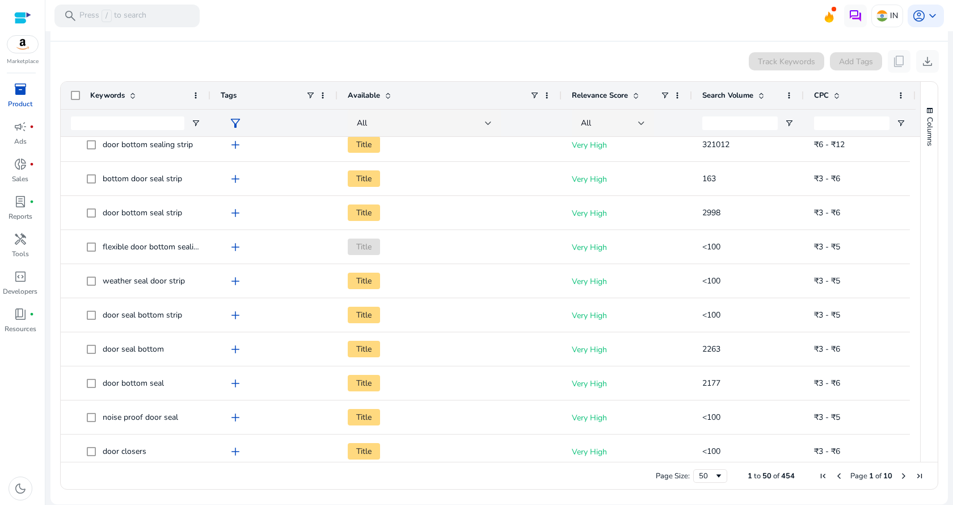
scroll to position [134, 0]
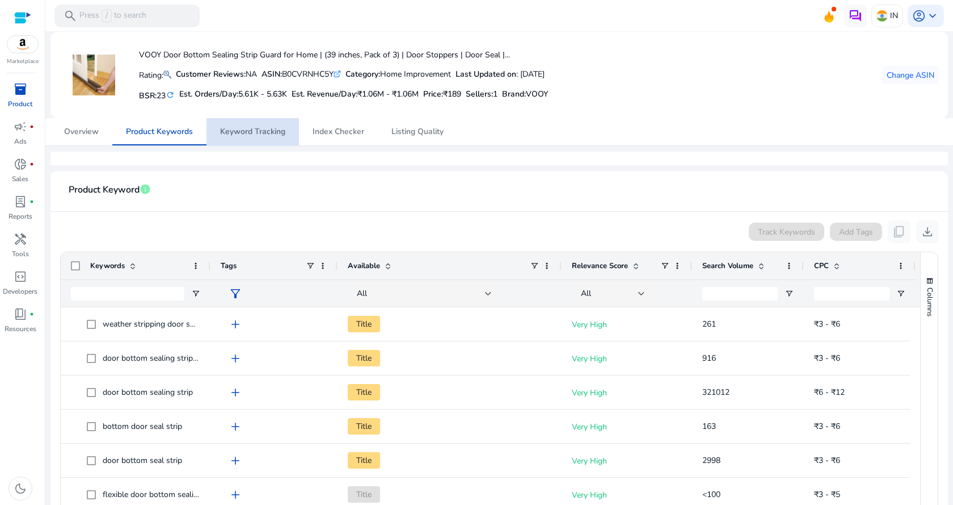
click at [278, 135] on span "Keyword Tracking" at bounding box center [252, 132] width 65 height 8
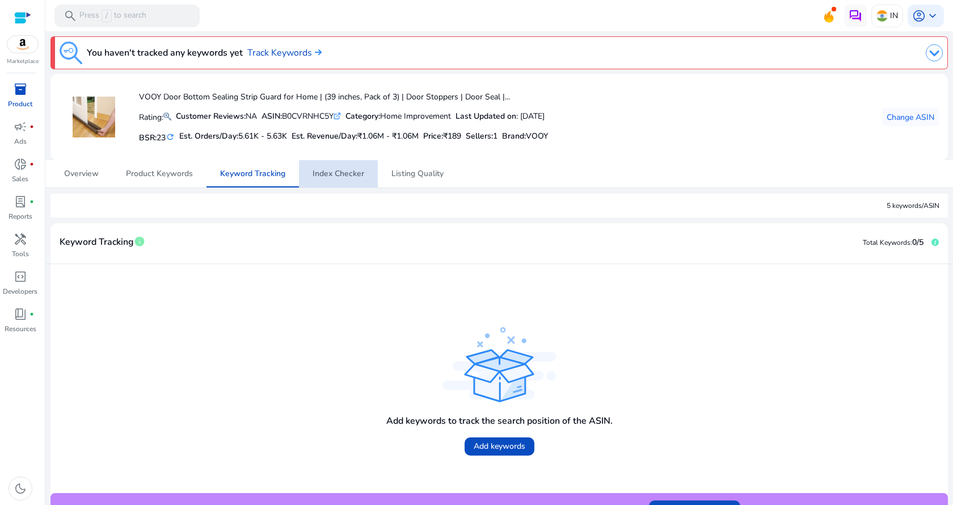
click at [333, 180] on span "Index Checker" at bounding box center [339, 173] width 52 height 27
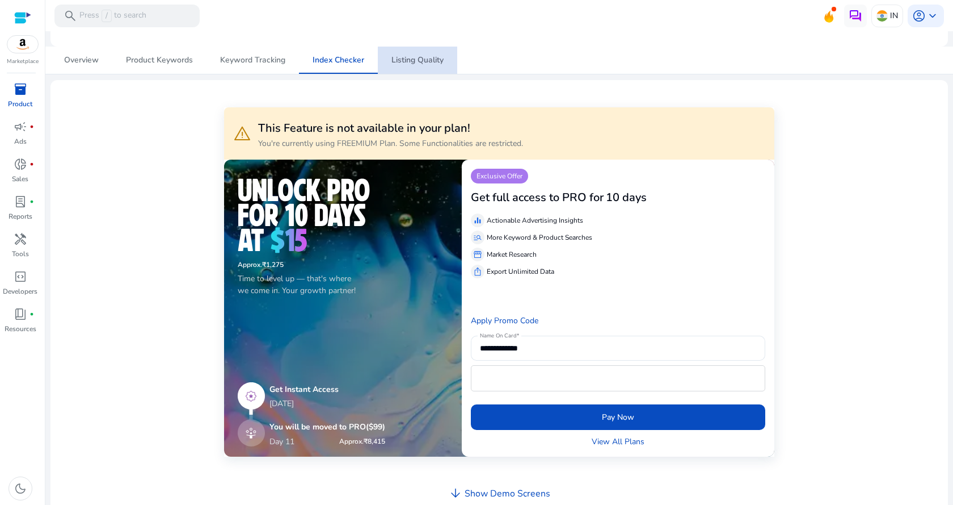
click at [412, 53] on span "Listing Quality" at bounding box center [418, 60] width 52 height 27
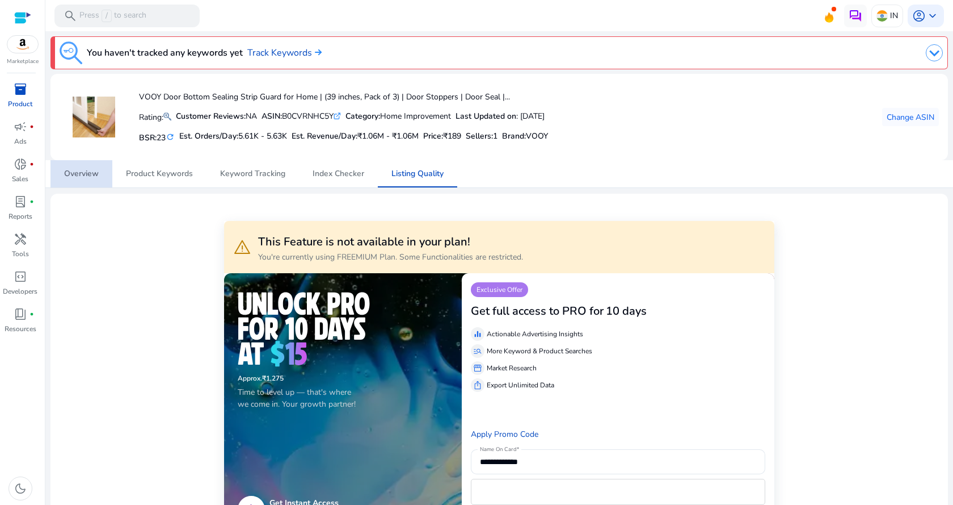
click at [83, 174] on span "Overview" at bounding box center [81, 174] width 35 height 8
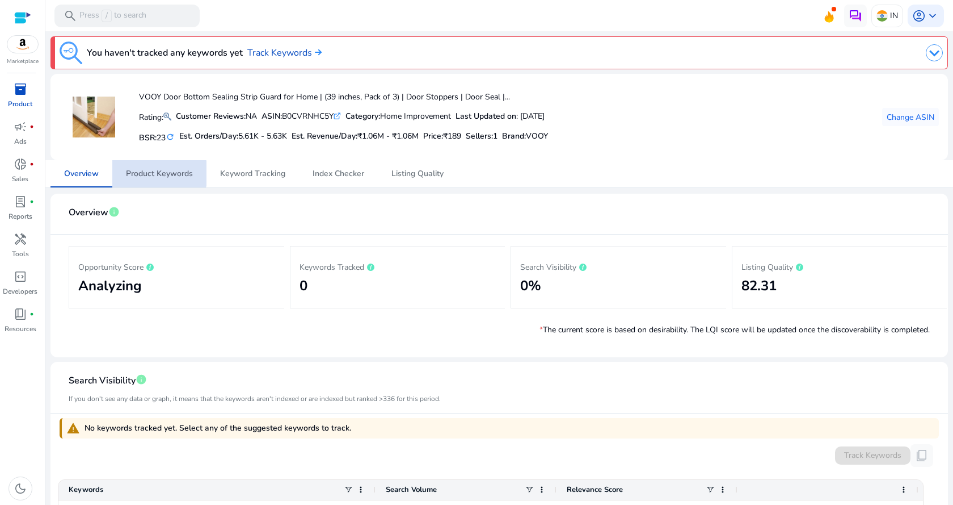
click at [144, 173] on span "Product Keywords" at bounding box center [159, 174] width 67 height 8
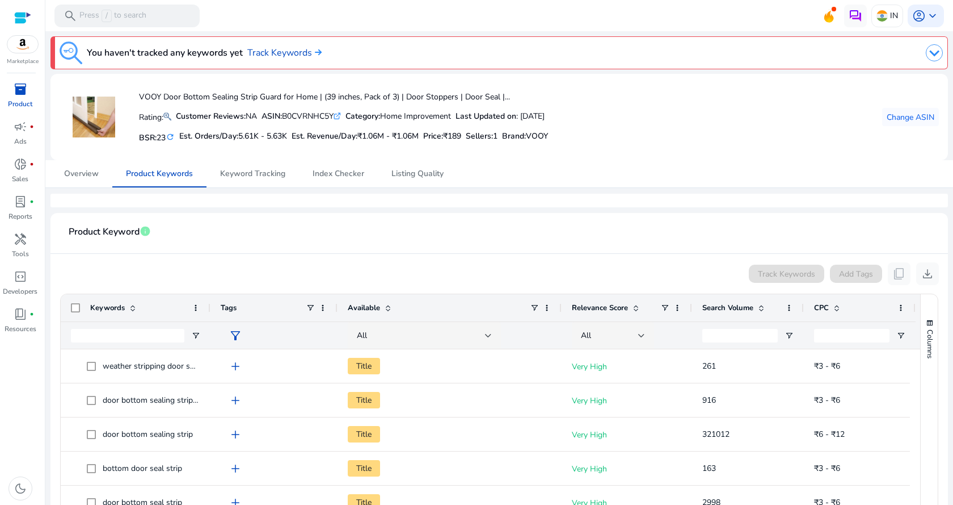
click at [26, 92] on span "inventory_2" at bounding box center [21, 89] width 14 height 14
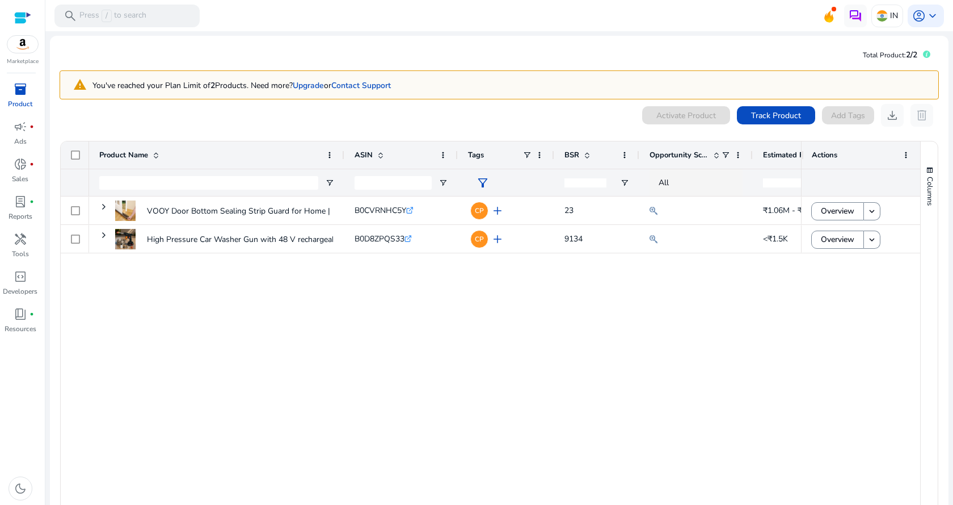
drag, startPoint x: 797, startPoint y: 155, endPoint x: 810, endPoint y: 153, distance: 12.6
click at [810, 153] on div "Actions" at bounding box center [861, 154] width 119 height 27
drag, startPoint x: 798, startPoint y: 156, endPoint x: 811, endPoint y: 158, distance: 13.2
click at [810, 157] on div "Actions" at bounding box center [861, 154] width 119 height 27
drag, startPoint x: 690, startPoint y: 325, endPoint x: 644, endPoint y: 316, distance: 46.9
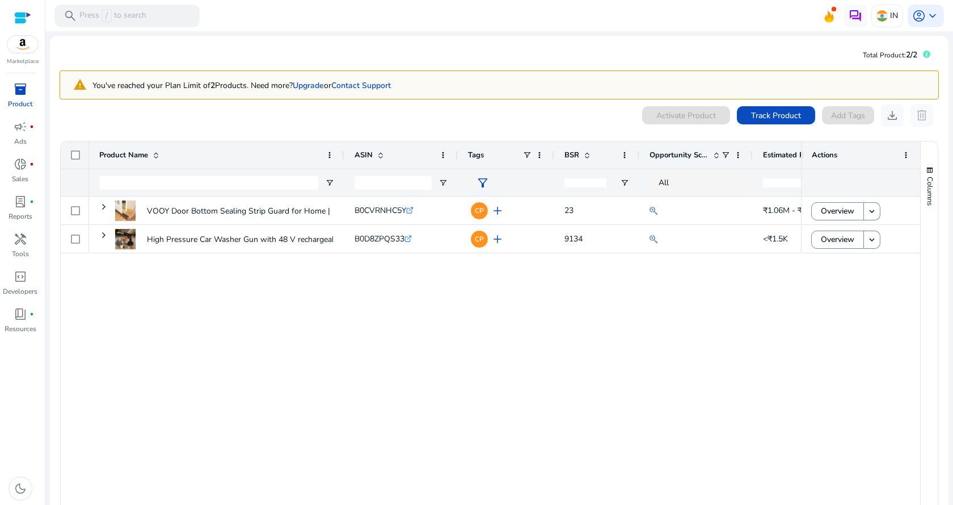
click at [645, 317] on div "VOOY Door Bottom Sealing Strip Guard for Home | (39 inches, Pack... B0CVRNHC5Y …" at bounding box center [445, 356] width 712 height 321
drag, startPoint x: 765, startPoint y: 144, endPoint x: 759, endPoint y: 142, distance: 6.5
drag, startPoint x: 779, startPoint y: 156, endPoint x: 751, endPoint y: 154, distance: 27.3
drag, startPoint x: 754, startPoint y: 158, endPoint x: 712, endPoint y: 163, distance: 42.3
click at [709, 163] on div "Opportunity Score" at bounding box center [686, 155] width 72 height 22
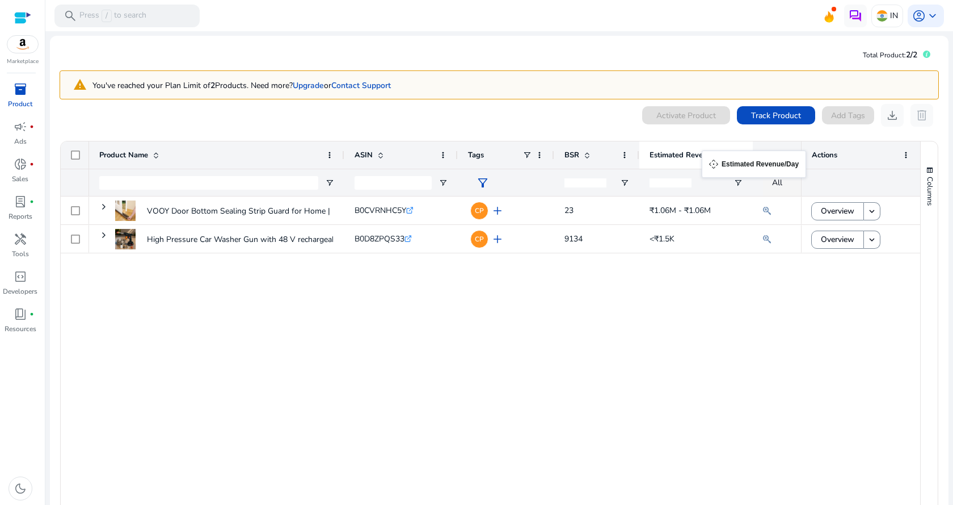
drag, startPoint x: 777, startPoint y: 152, endPoint x: 707, endPoint y: 157, distance: 70.6
click at [707, 157] on span "Estimated Revenue/Day" at bounding box center [684, 155] width 68 height 10
drag, startPoint x: 697, startPoint y: 156, endPoint x: 765, endPoint y: 156, distance: 68.1
click at [718, 156] on span "Estimated Revenue/Day" at bounding box center [684, 155] width 68 height 10
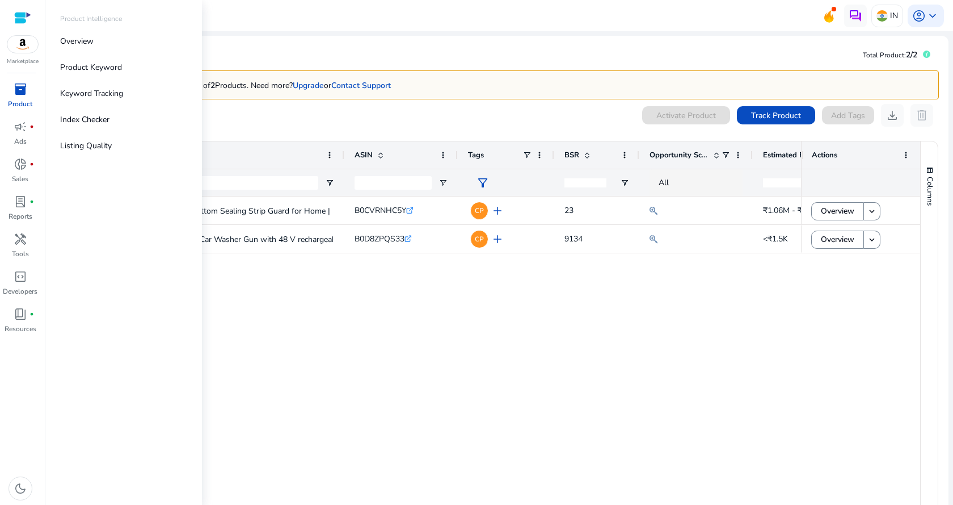
click at [19, 102] on p "Product" at bounding box center [20, 104] width 24 height 10
click at [98, 41] on link "Overview" at bounding box center [123, 41] width 145 height 26
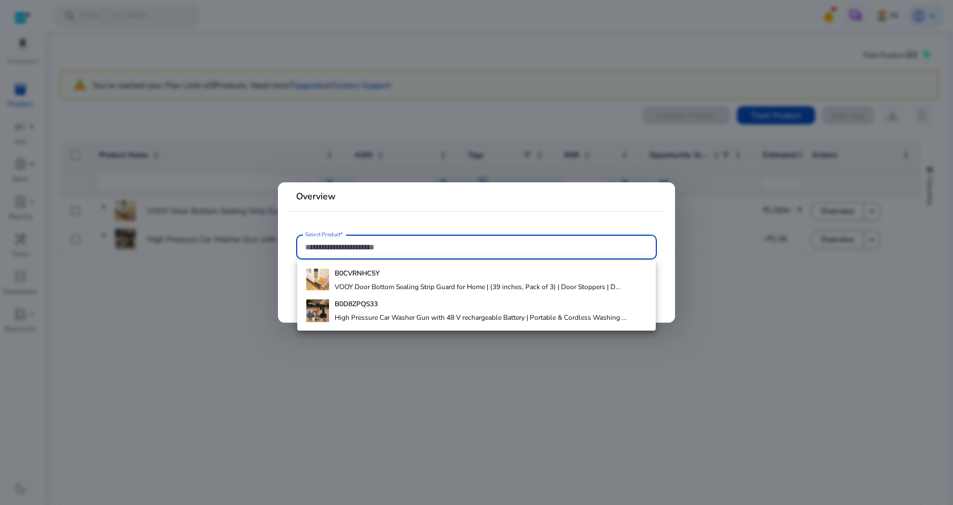
click at [431, 402] on div at bounding box center [476, 252] width 953 height 505
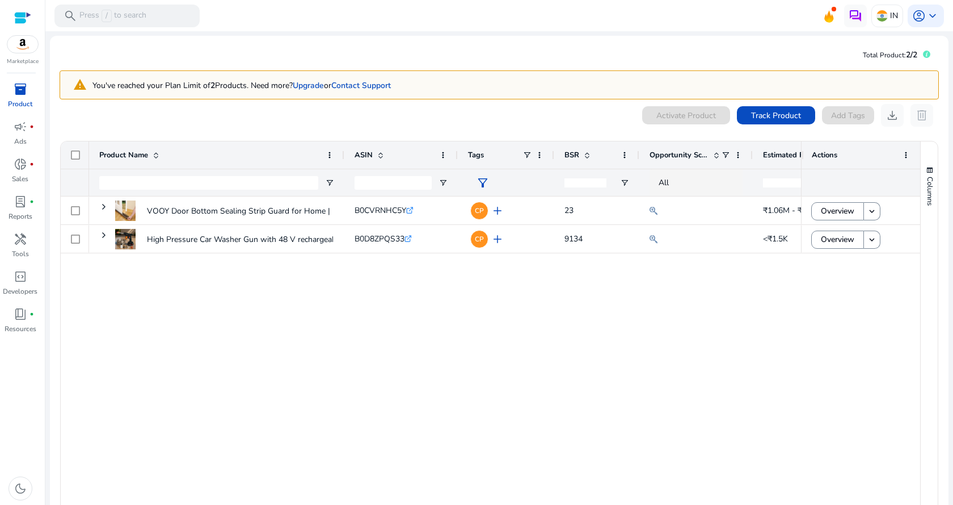
click at [20, 89] on span "inventory_2" at bounding box center [21, 89] width 14 height 14
click at [23, 99] on p "Product" at bounding box center [20, 104] width 24 height 10
